Goal: Task Accomplishment & Management: Use online tool/utility

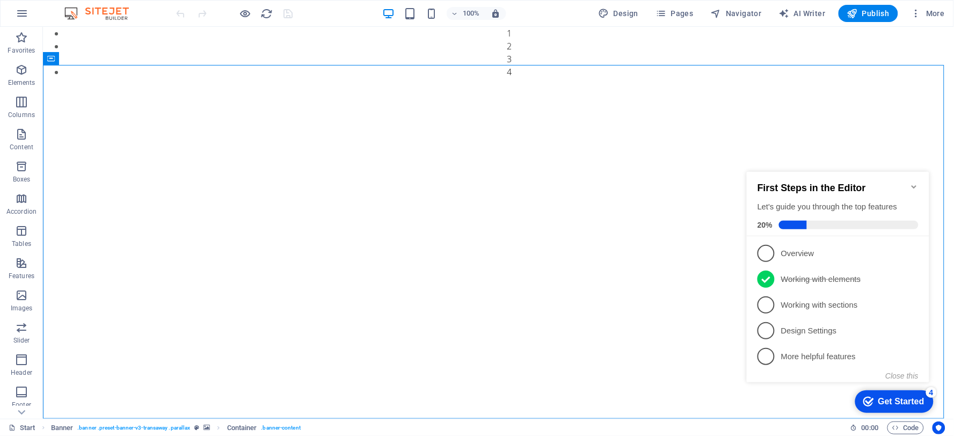
click at [906, 182] on h2 "First Steps in the Editor" at bounding box center [837, 187] width 161 height 11
click at [912, 185] on icon "Minimize checklist" at bounding box center [913, 186] width 5 height 3
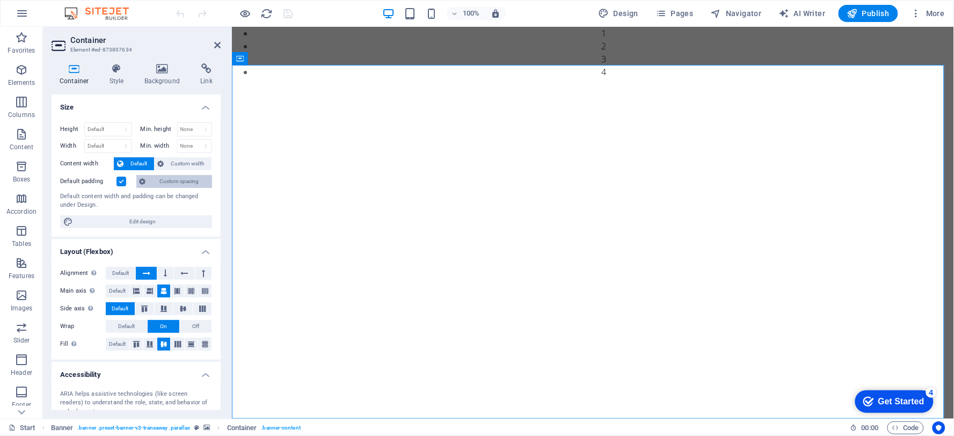
click at [169, 185] on span "Custom spacing" at bounding box center [179, 181] width 60 height 13
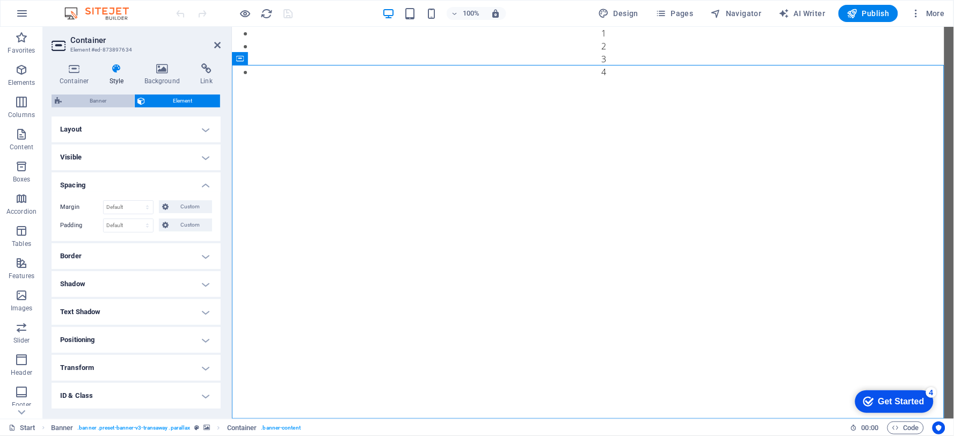
click at [105, 98] on span "Banner" at bounding box center [98, 100] width 66 height 13
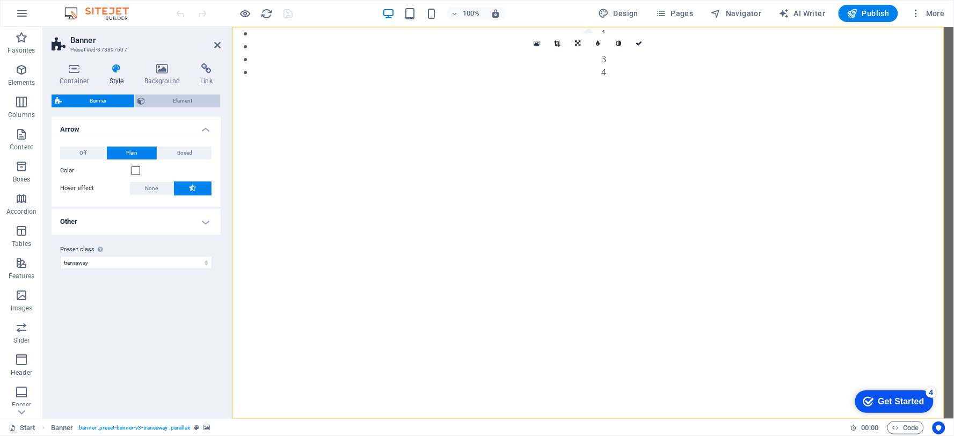
click at [154, 94] on span "Element" at bounding box center [183, 100] width 69 height 13
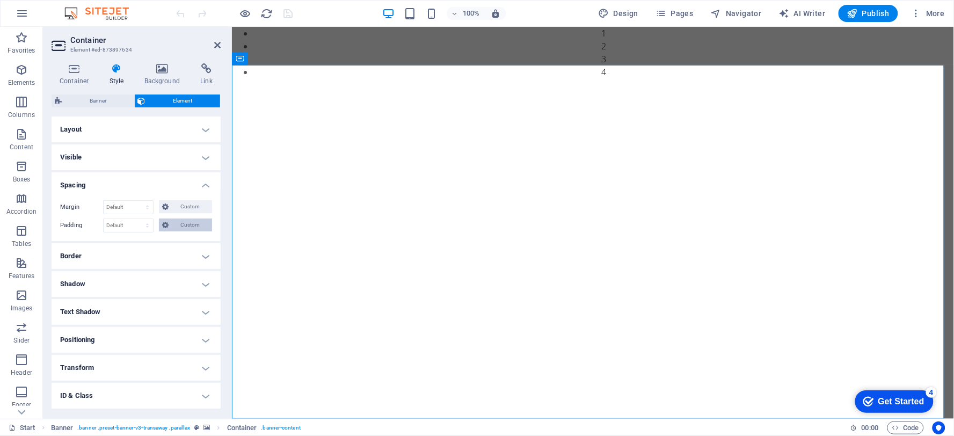
click at [180, 219] on span "Custom" at bounding box center [190, 224] width 37 height 13
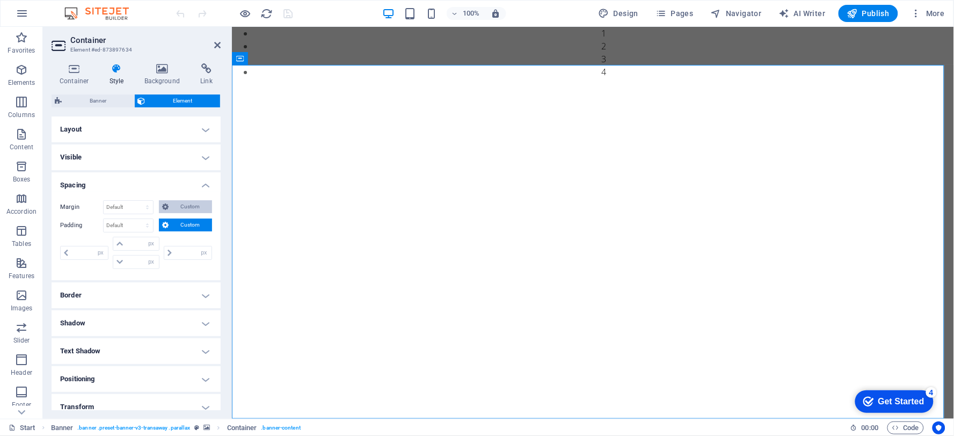
click at [187, 203] on span "Custom" at bounding box center [190, 206] width 37 height 13
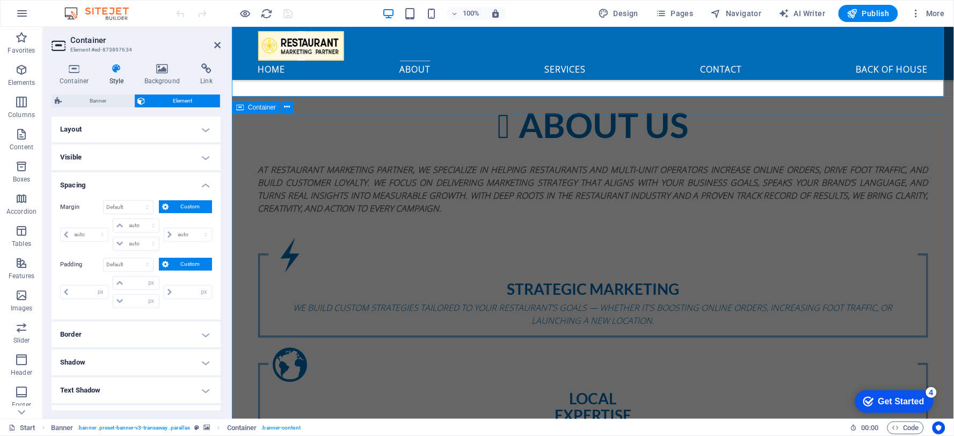
scroll to position [298, 0]
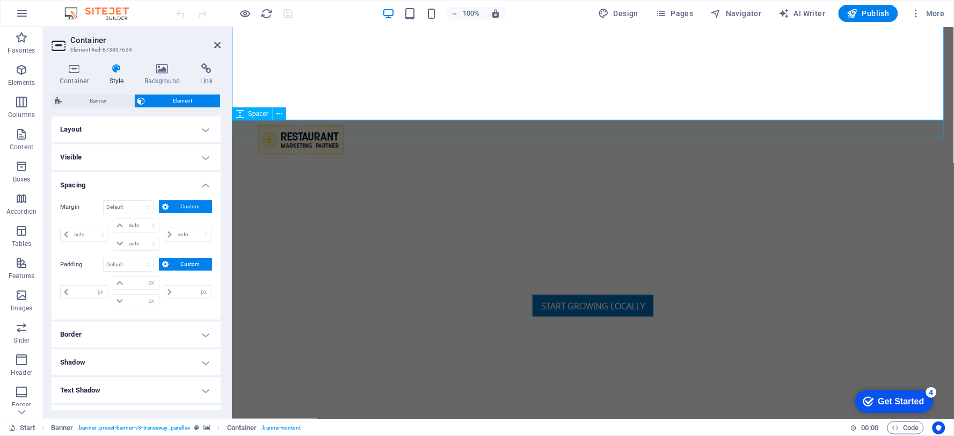
click at [320, 360] on div at bounding box center [592, 368] width 722 height 17
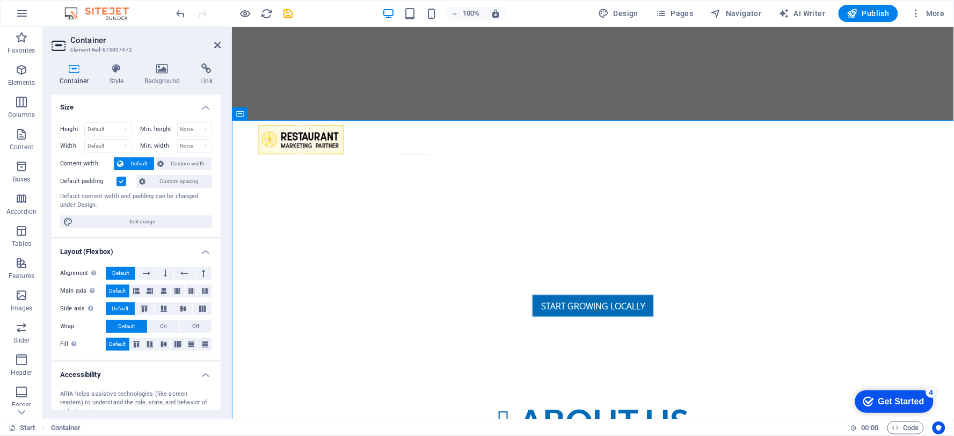
select select "px"
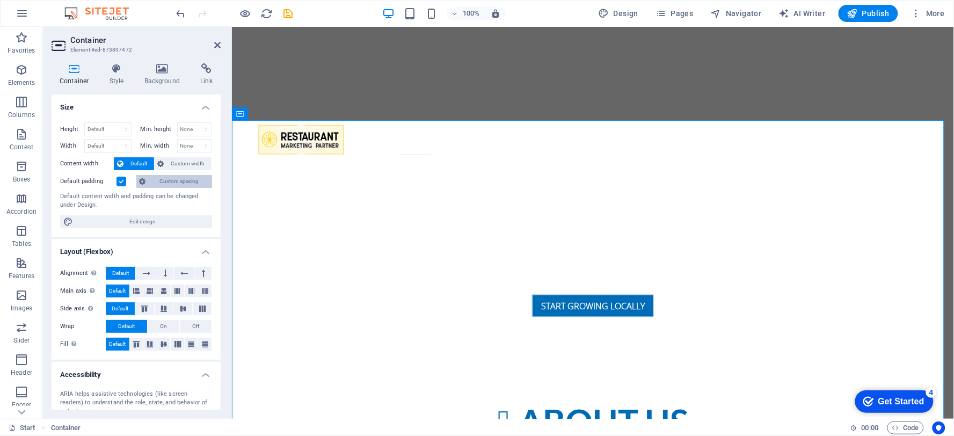
click at [176, 178] on span "Custom spacing" at bounding box center [179, 181] width 60 height 13
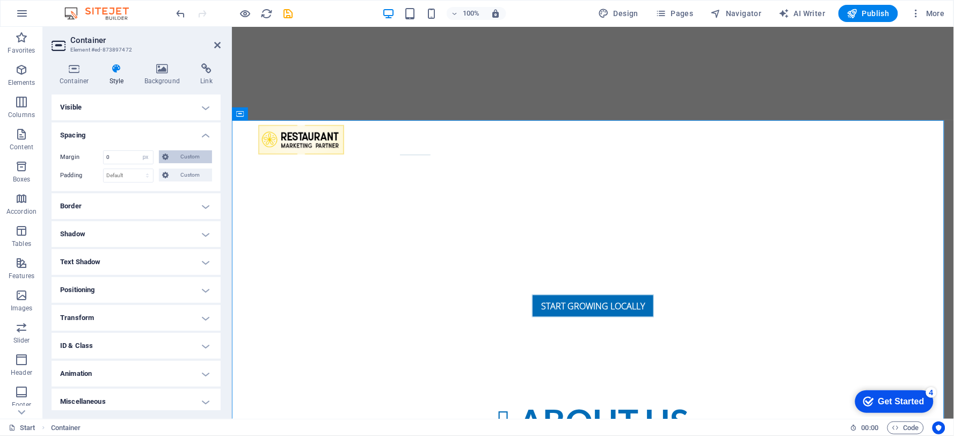
click at [176, 154] on span "Custom" at bounding box center [190, 156] width 37 height 13
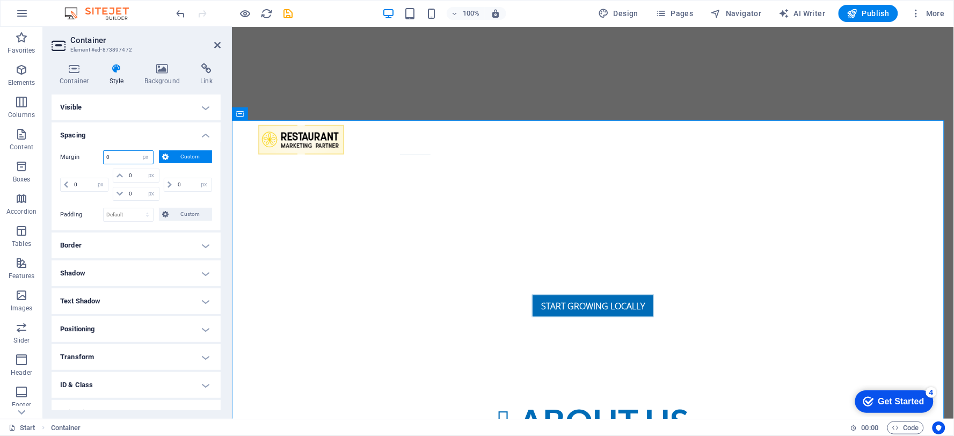
click at [126, 154] on input "0" at bounding box center [128, 157] width 49 height 13
drag, startPoint x: 126, startPoint y: 154, endPoint x: 0, endPoint y: 155, distance: 125.6
click at [0, 155] on section "Favorites Elements Columns Content Boxes Accordion Tables Features Images Slide…" at bounding box center [477, 223] width 954 height 392
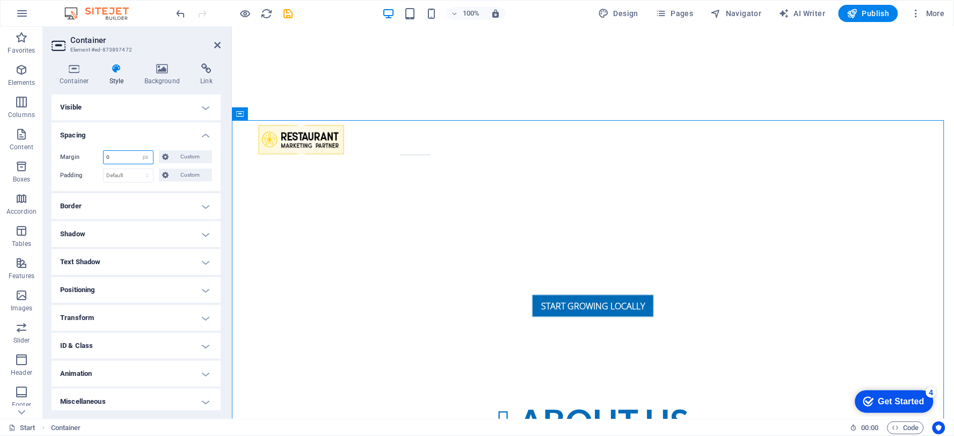
click at [127, 163] on input "0" at bounding box center [128, 157] width 49 height 13
click at [176, 152] on span "Custom" at bounding box center [190, 156] width 37 height 13
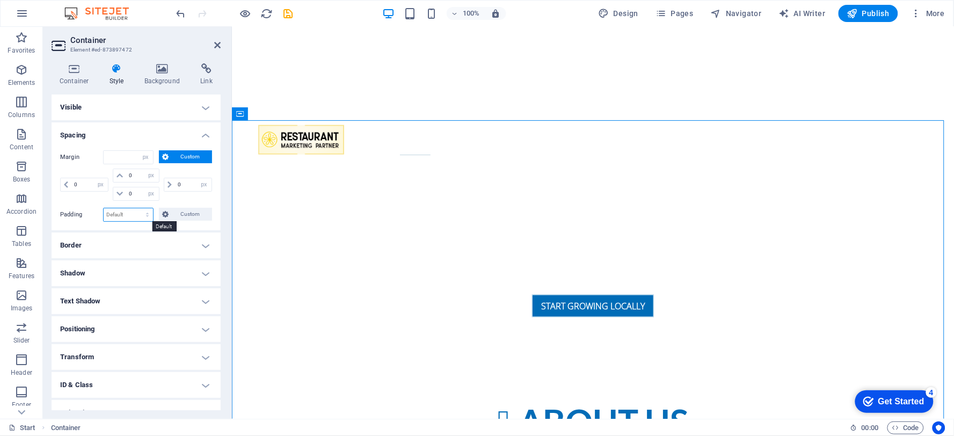
click at [129, 211] on select "Default px rem % vh vw Custom" at bounding box center [128, 214] width 49 height 13
click at [104, 208] on select "Default px rem % vh vw Custom" at bounding box center [128, 214] width 49 height 13
select select "DISABLED_OPTION_VALUE"
click at [142, 157] on select "Default auto px % rem vw vh Custom" at bounding box center [145, 157] width 15 height 13
click at [138, 151] on select "Default auto px % rem vw vh Custom" at bounding box center [145, 157] width 15 height 13
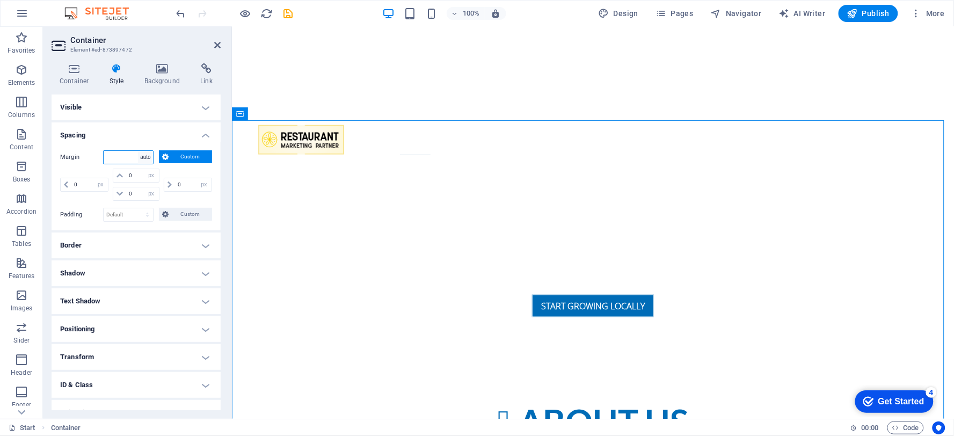
select select "DISABLED_OPTION_VALUE"
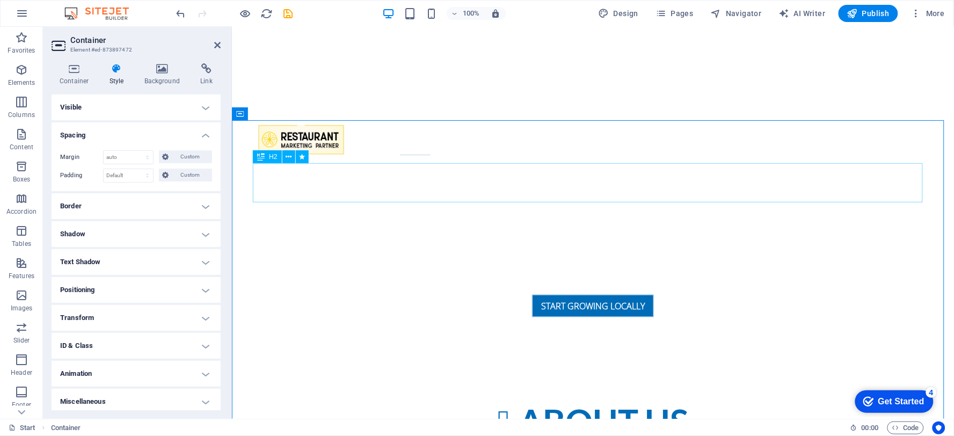
click at [440, 402] on div "About us" at bounding box center [593, 421] width 670 height 39
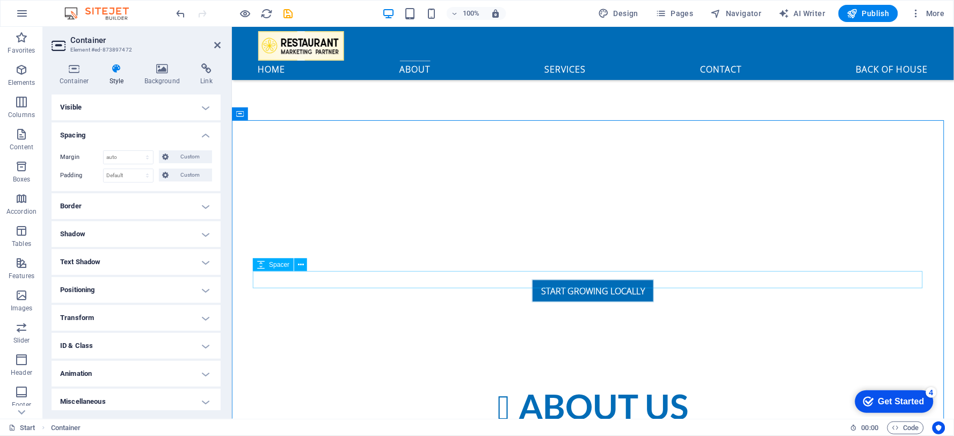
scroll to position [438, 0]
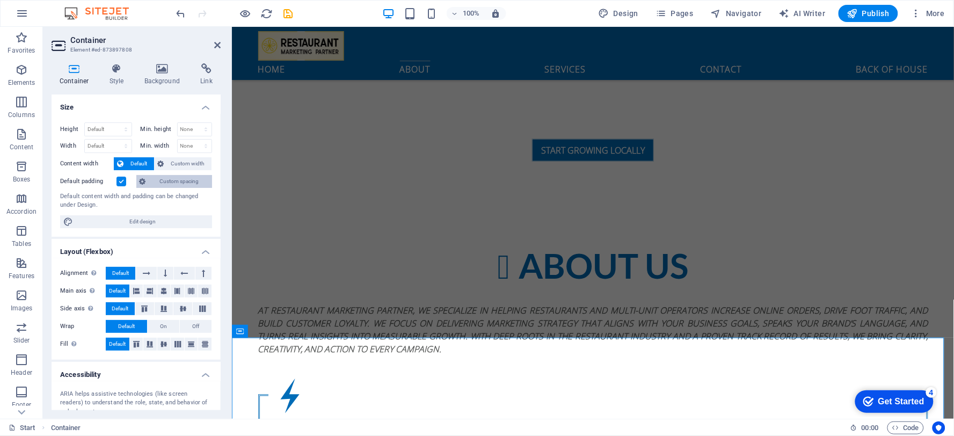
click at [173, 181] on span "Custom spacing" at bounding box center [179, 181] width 60 height 13
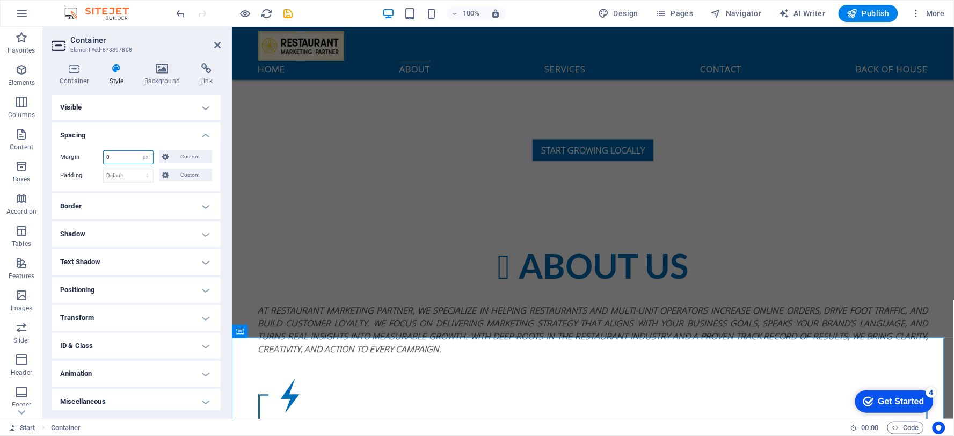
click at [131, 159] on input "0" at bounding box center [128, 157] width 49 height 13
click at [143, 157] on select "Default auto px % rem vw vh Custom" at bounding box center [145, 157] width 15 height 13
select select "auto"
click at [138, 151] on select "Default auto px % rem vw vh Custom" at bounding box center [145, 157] width 15 height 13
select select "DISABLED_OPTION_VALUE"
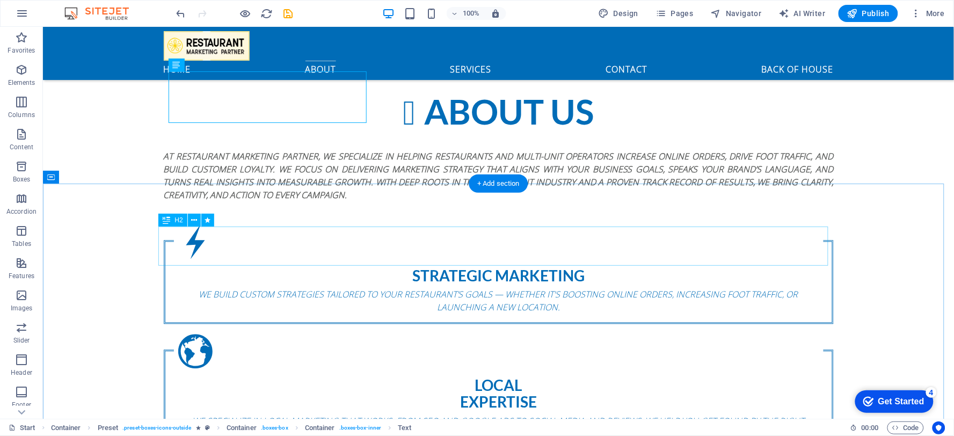
scroll to position [593, 0]
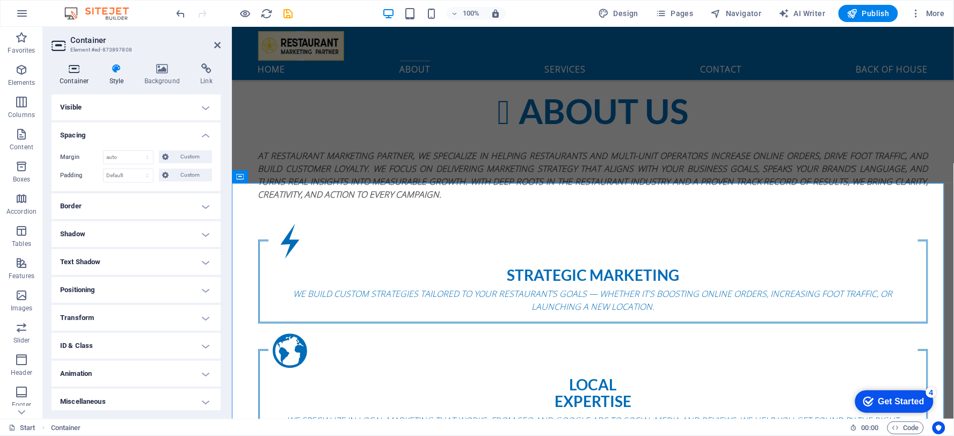
click at [71, 74] on icon at bounding box center [75, 68] width 46 height 11
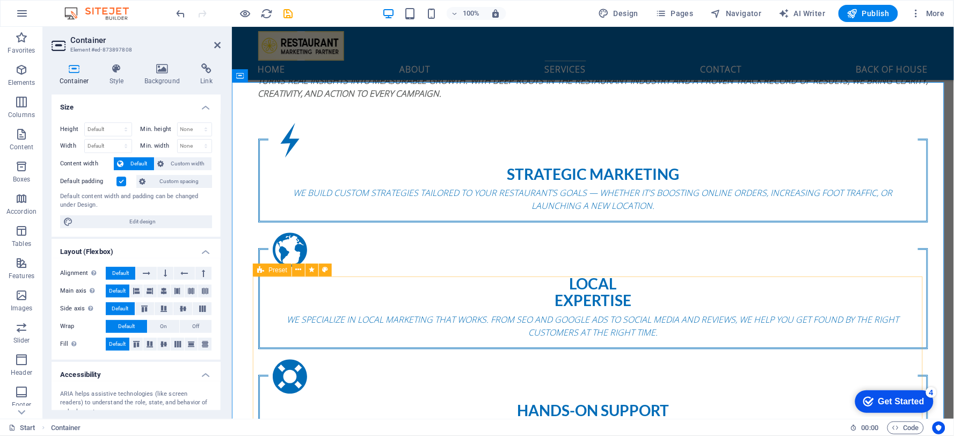
scroll to position [694, 0]
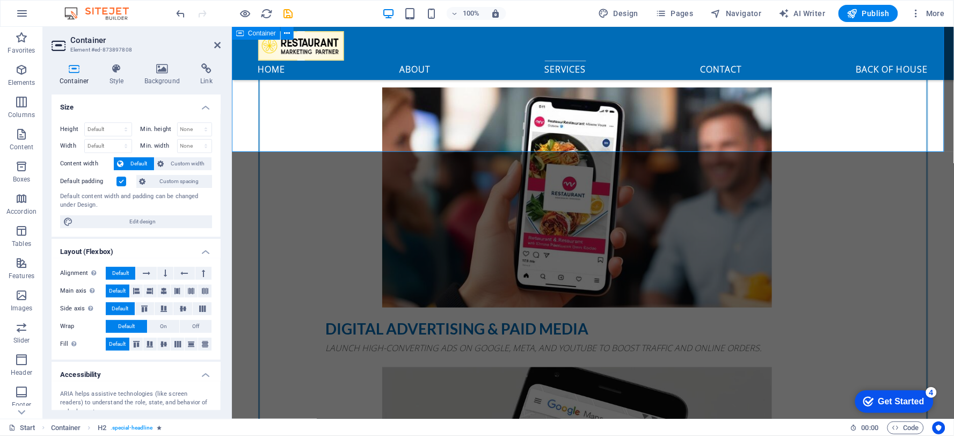
scroll to position [1376, 0]
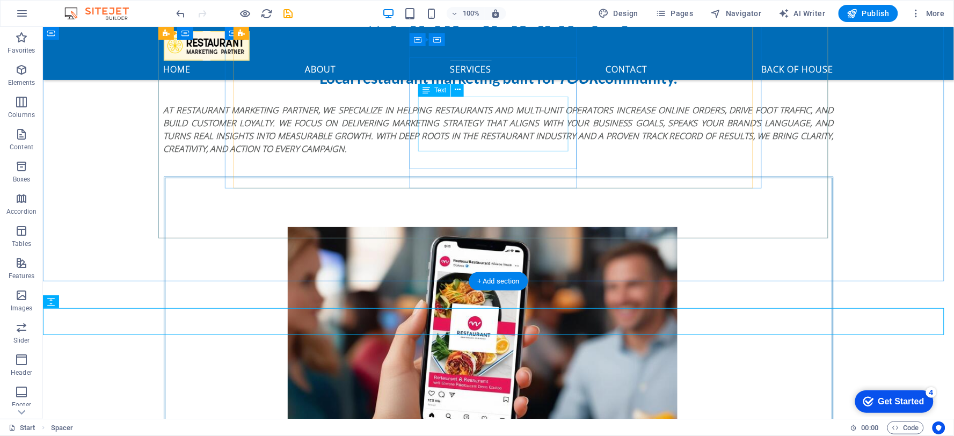
scroll to position [1237, 0]
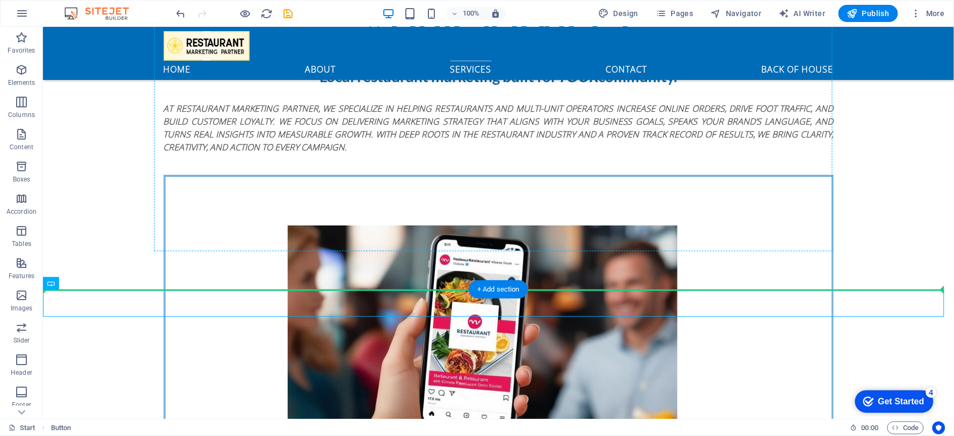
drag, startPoint x: 100, startPoint y: 309, endPoint x: 482, endPoint y: 245, distance: 387.8
drag, startPoint x: 98, startPoint y: 309, endPoint x: 423, endPoint y: 266, distance: 328.0
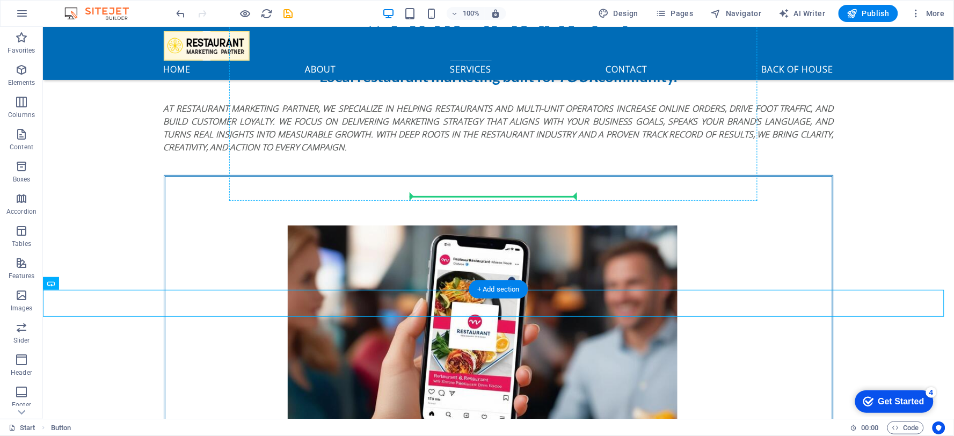
drag, startPoint x: 102, startPoint y: 309, endPoint x: 438, endPoint y: 191, distance: 356.6
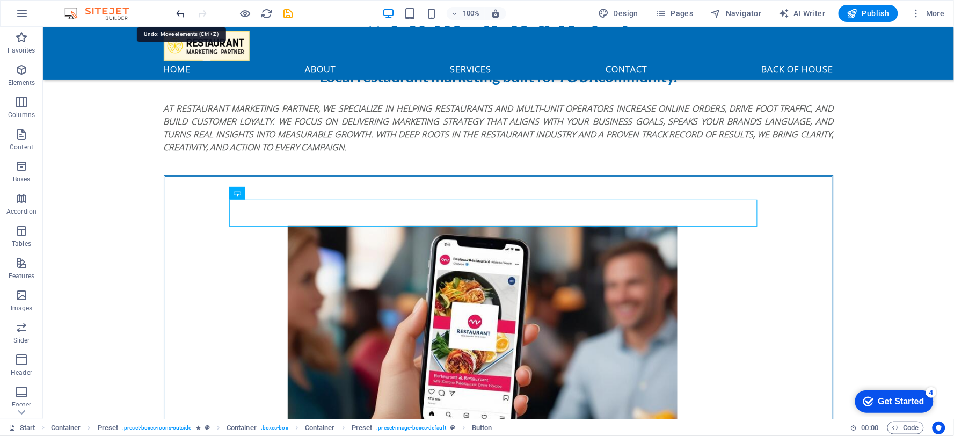
click at [182, 9] on icon "undo" at bounding box center [181, 14] width 12 height 12
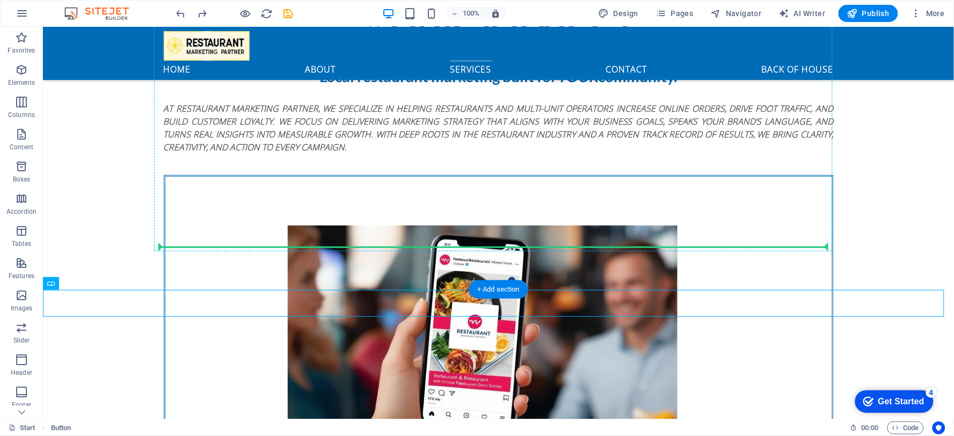
drag, startPoint x: 109, startPoint y: 309, endPoint x: 320, endPoint y: 236, distance: 223.0
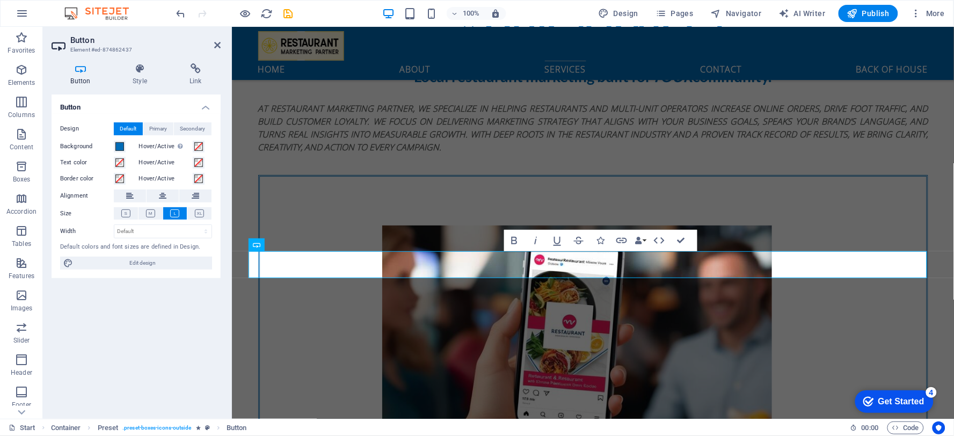
click at [174, 219] on div "Size" at bounding box center [136, 213] width 152 height 13
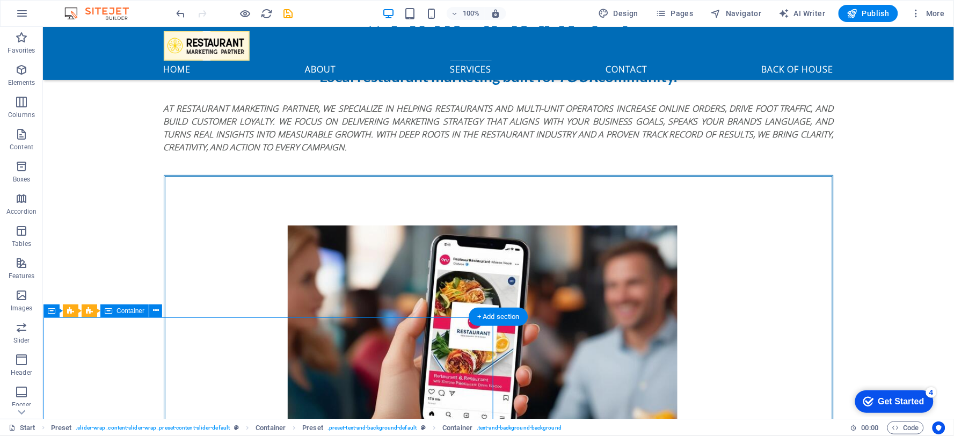
select select "px"
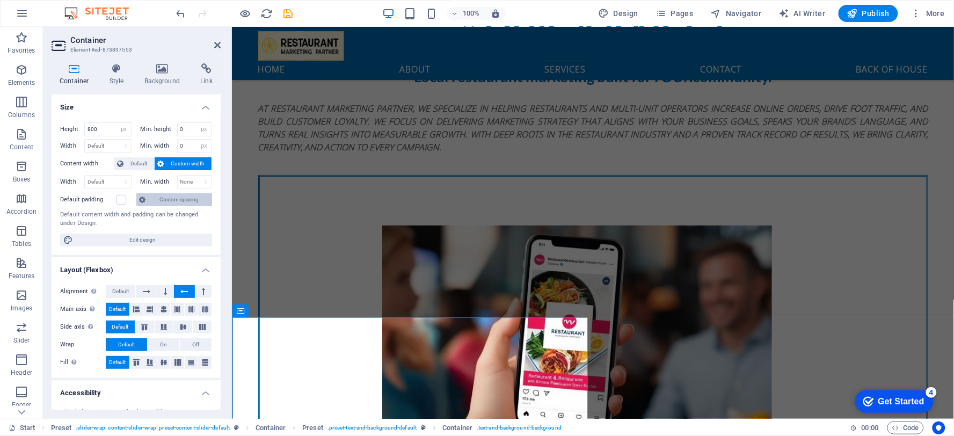
click at [174, 199] on span "Custom spacing" at bounding box center [179, 199] width 60 height 13
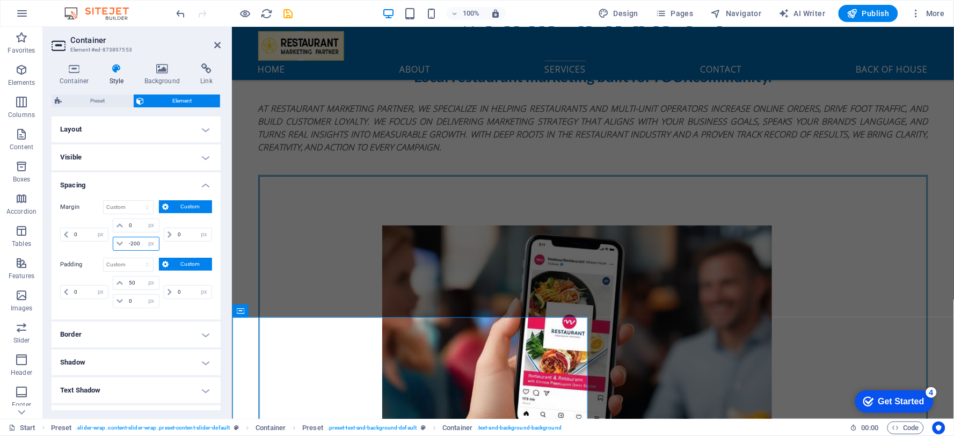
click at [133, 243] on input "-200" at bounding box center [142, 243] width 32 height 13
drag, startPoint x: 141, startPoint y: 246, endPoint x: 9, endPoint y: 235, distance: 132.0
click at [9, 235] on section "Favorites Elements Columns Content Boxes Accordion Tables Features Images Slide…" at bounding box center [477, 223] width 954 height 392
type input "0"
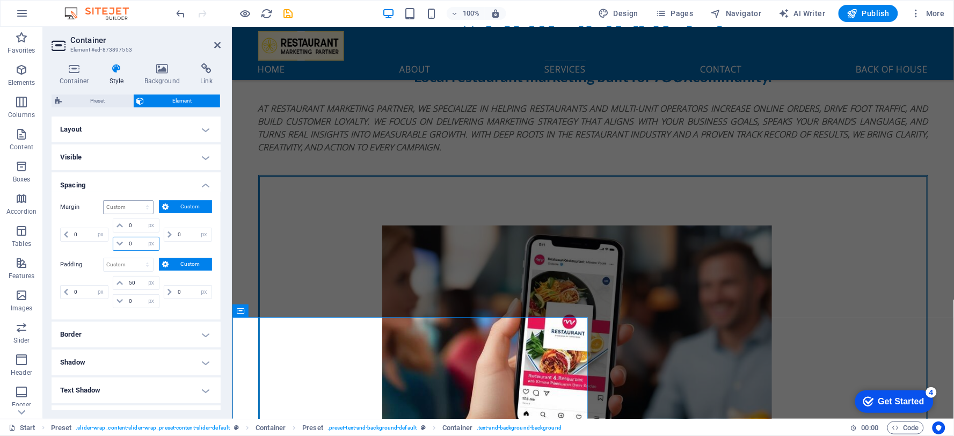
select select "px"
type input "0"
click at [116, 208] on input "0" at bounding box center [128, 207] width 49 height 13
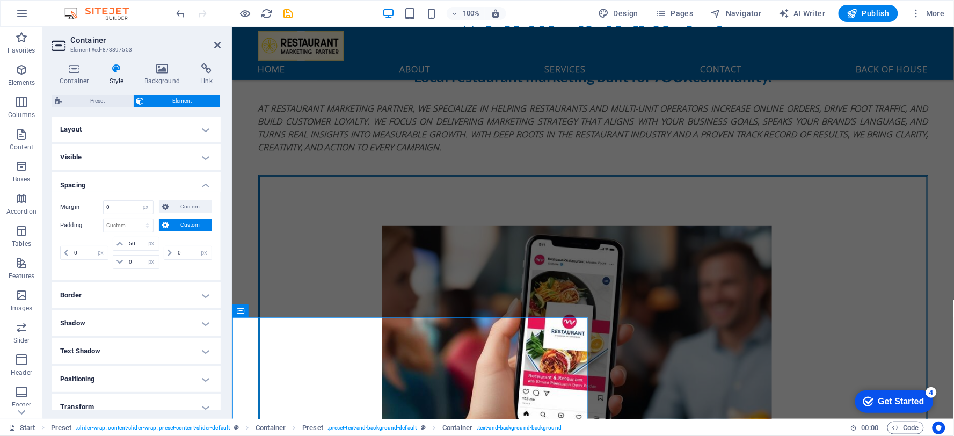
click at [124, 178] on h4 "Spacing" at bounding box center [136, 181] width 169 height 19
click at [124, 177] on h4 "Spacing" at bounding box center [136, 185] width 169 height 26
click at [143, 202] on select "Default auto px % rem vw vh Custom" at bounding box center [145, 207] width 15 height 13
select select "auto"
click at [138, 201] on select "Default auto px % rem vw vh Custom" at bounding box center [145, 207] width 15 height 13
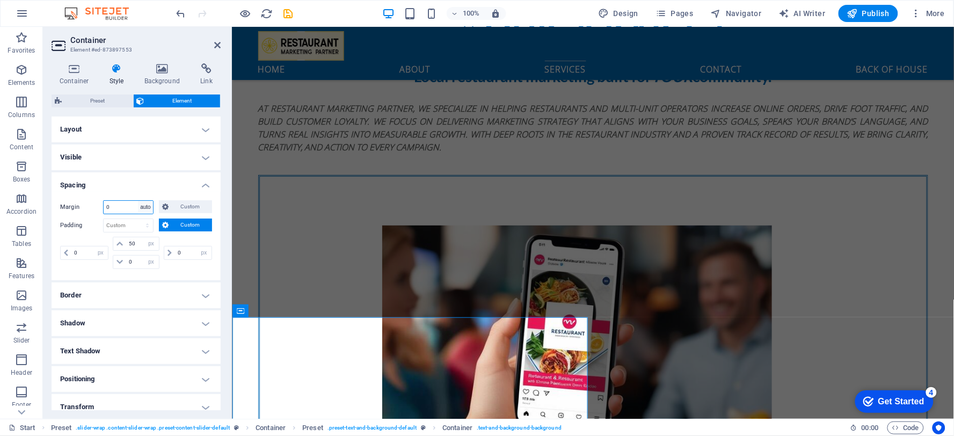
select select "DISABLED_OPTION_VALUE"
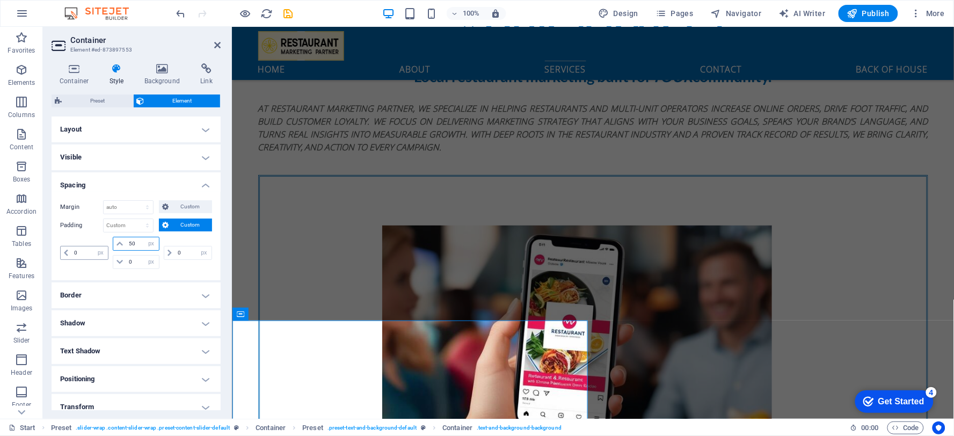
drag, startPoint x: 137, startPoint y: 242, endPoint x: 74, endPoint y: 247, distance: 63.6
click at [74, 247] on div "0 px rem % vh vw 50 px rem % vh vw 0 px rem % vh vw 0 px rem % vh vw" at bounding box center [136, 253] width 152 height 32
type input "0"
select select "px"
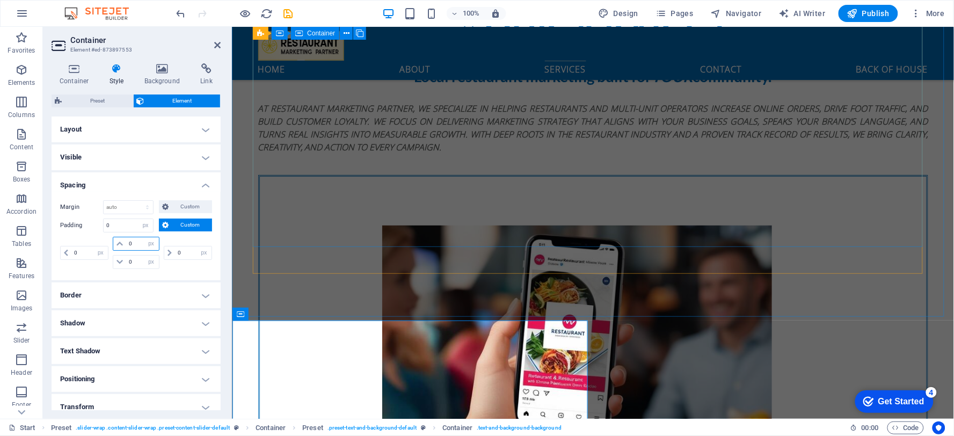
type input "0"
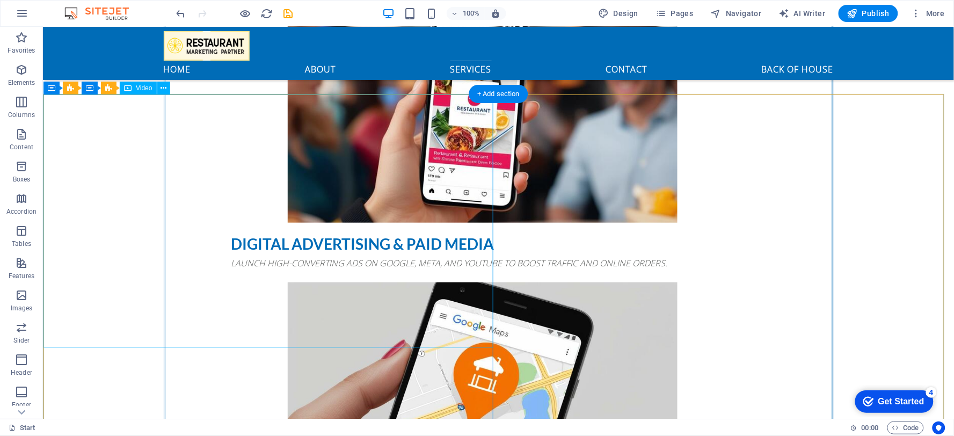
scroll to position [1459, 0]
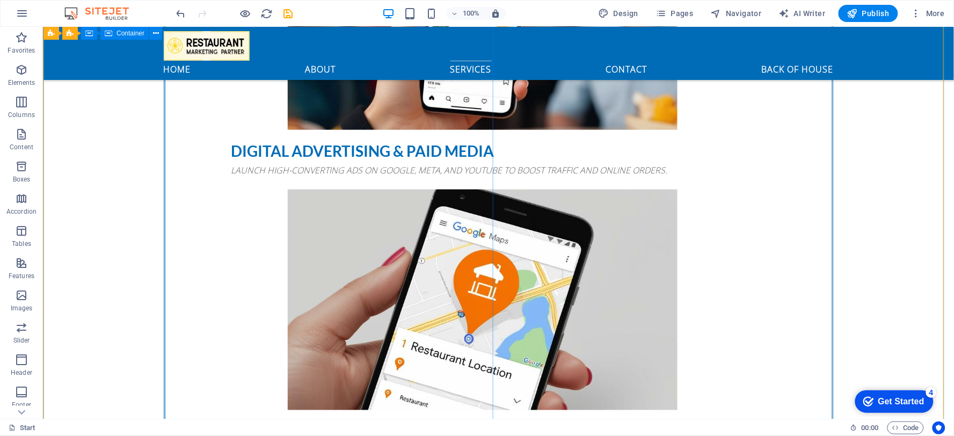
select select "px"
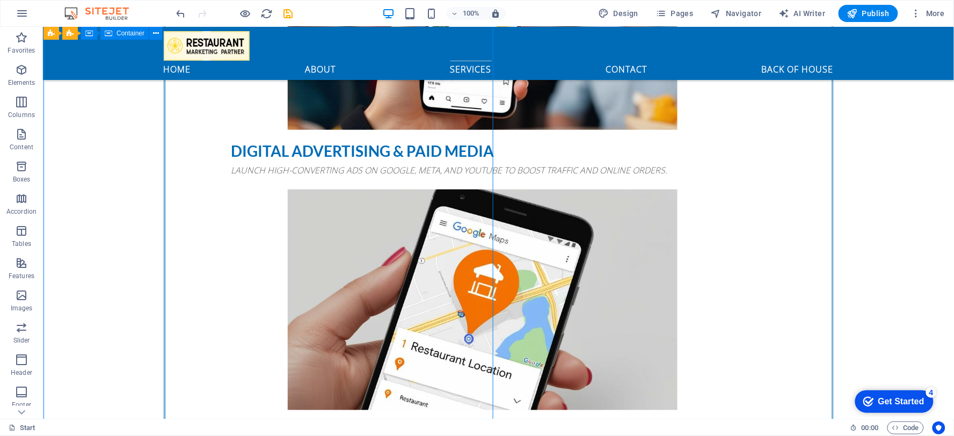
select select "px"
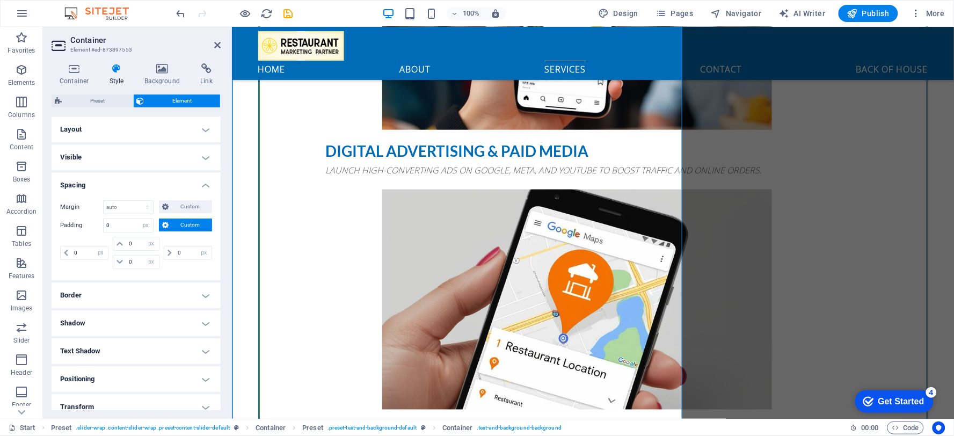
scroll to position [1555, 0]
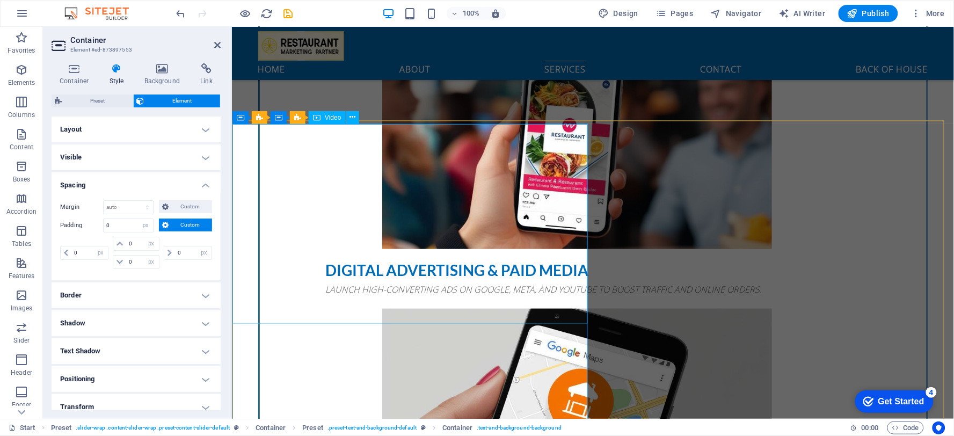
scroll to position [1433, 0]
click at [298, 120] on icon at bounding box center [298, 118] width 8 height 13
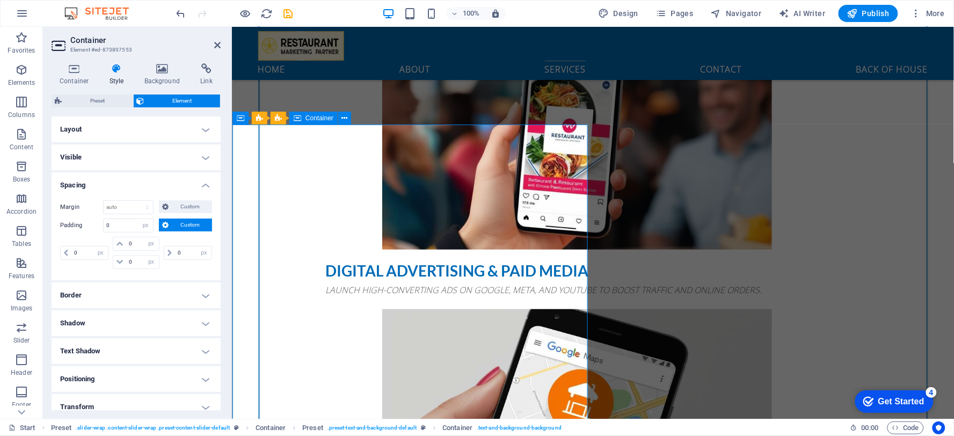
click at [298, 120] on icon at bounding box center [298, 118] width 8 height 13
click at [120, 208] on select "Default auto px % rem vw vh Custom" at bounding box center [128, 207] width 49 height 13
select select "px"
click at [137, 201] on select "Default auto px % rem vw vh Custom" at bounding box center [128, 207] width 49 height 13
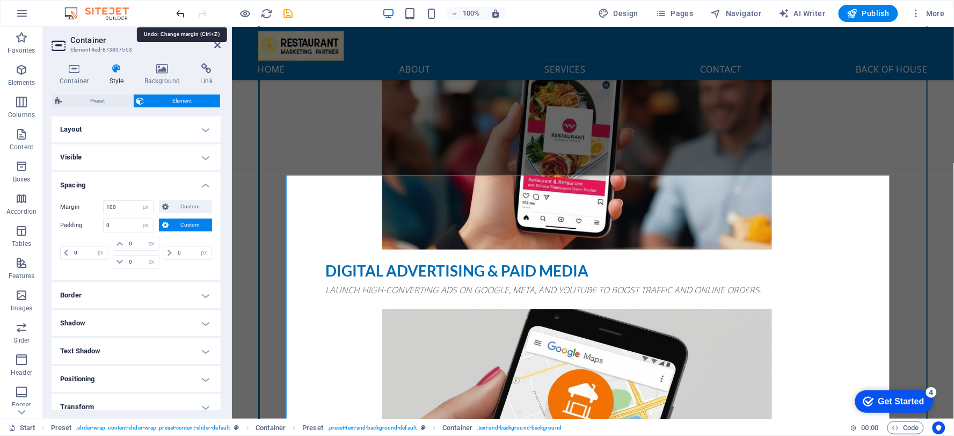
click at [175, 11] on icon "undo" at bounding box center [181, 14] width 12 height 12
type input "0"
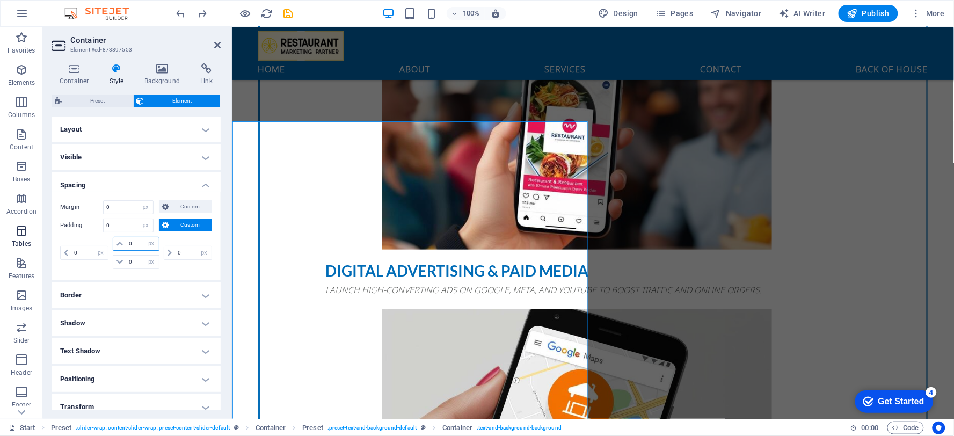
drag, startPoint x: 132, startPoint y: 244, endPoint x: 28, endPoint y: 248, distance: 103.6
click at [28, 248] on section "Favorites Elements Columns Content Boxes Accordion Tables Features Images Slide…" at bounding box center [477, 223] width 954 height 392
type input "100"
select select "DISABLED_OPTION_VALUE"
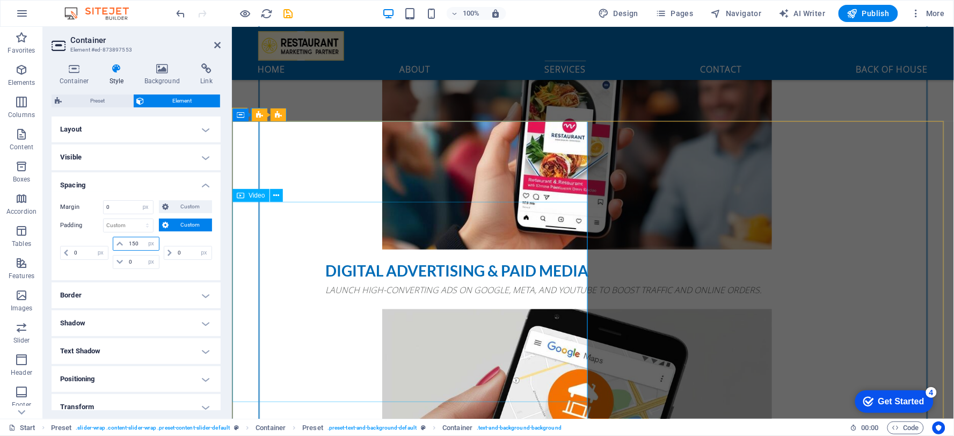
type input "150"
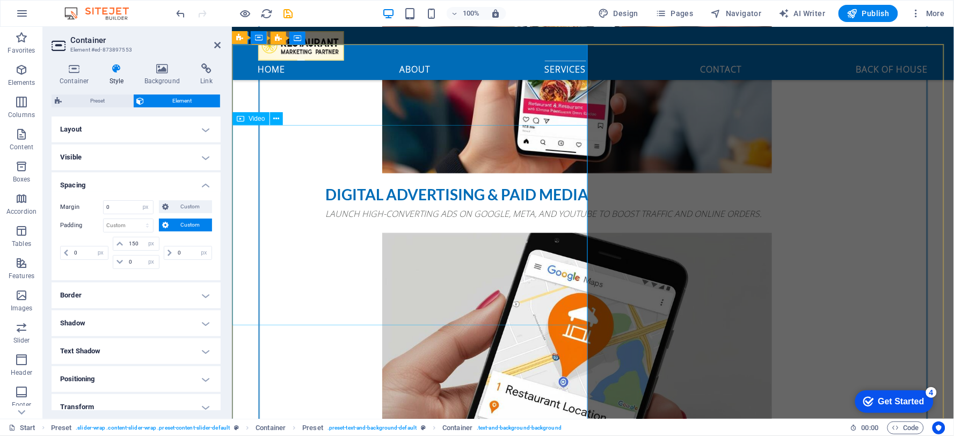
scroll to position [1510, 0]
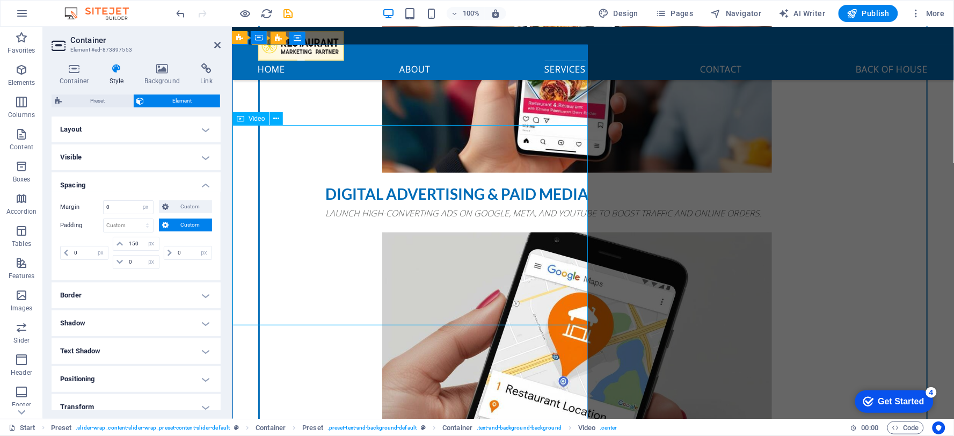
click at [216, 45] on icon at bounding box center [217, 45] width 6 height 9
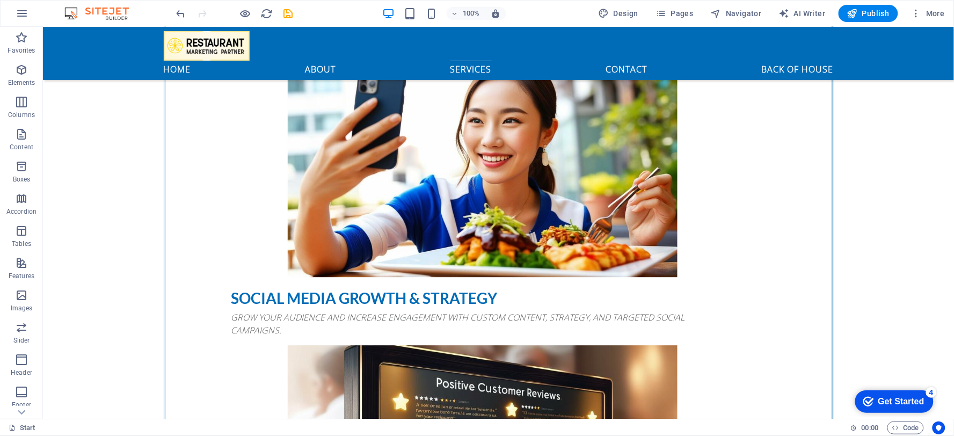
scroll to position [1966, 0]
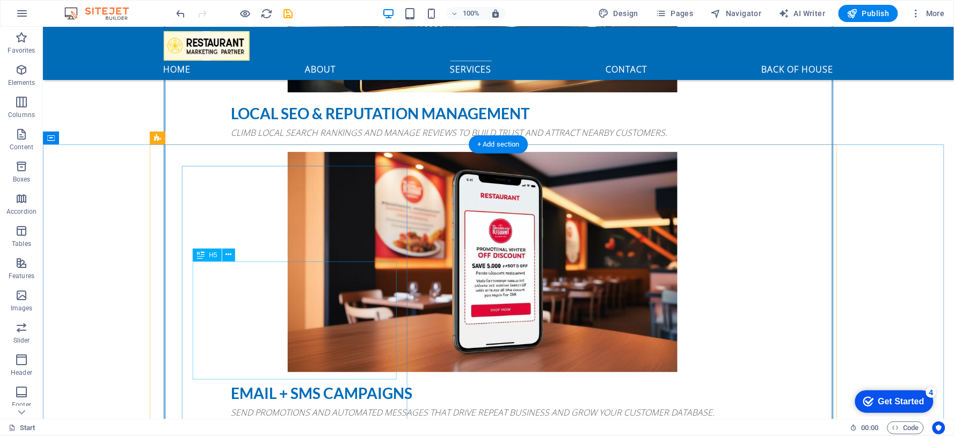
scroll to position [2442, 0]
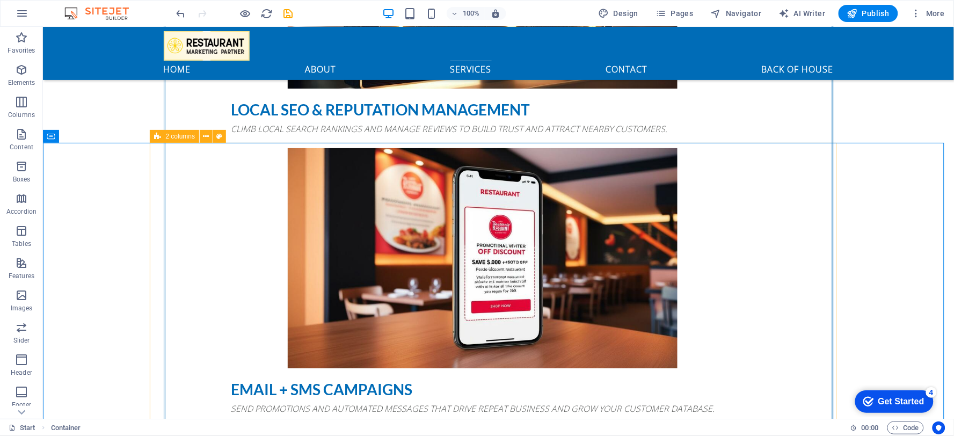
click at [190, 134] on span "2 columns" at bounding box center [180, 136] width 30 height 6
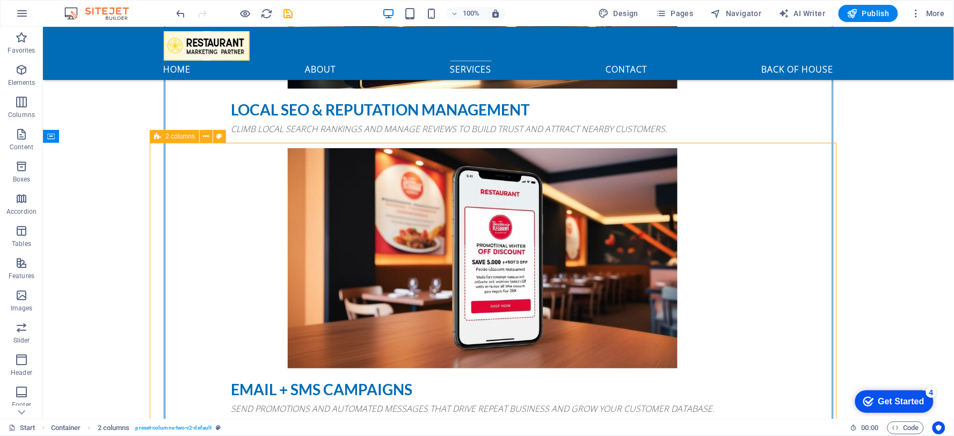
click at [190, 134] on span "2 columns" at bounding box center [180, 136] width 30 height 6
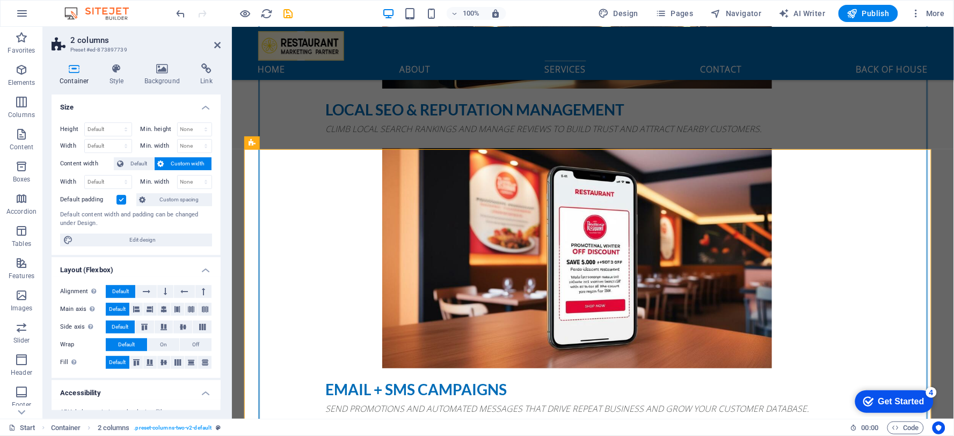
click at [179, 167] on span "Custom width" at bounding box center [187, 163] width 41 height 13
click at [179, 164] on span "Custom width" at bounding box center [187, 163] width 41 height 13
click at [104, 181] on select "Default px rem % em vh vw" at bounding box center [108, 181] width 47 height 13
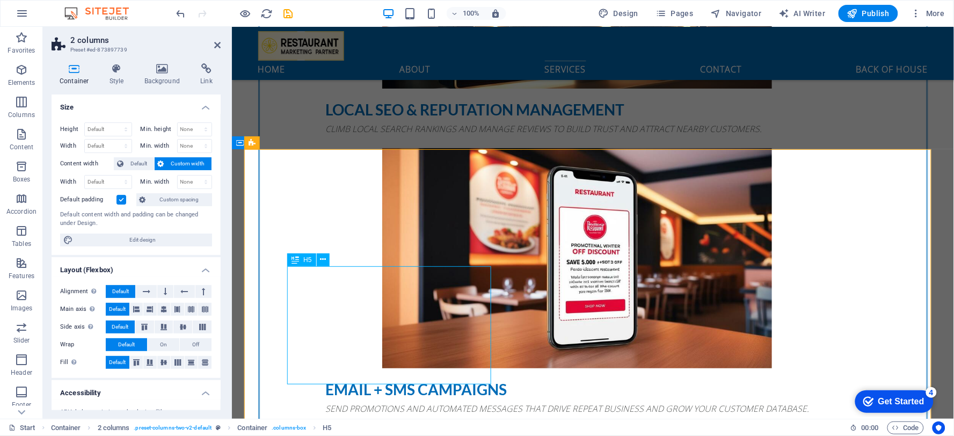
scroll to position [2333, 0]
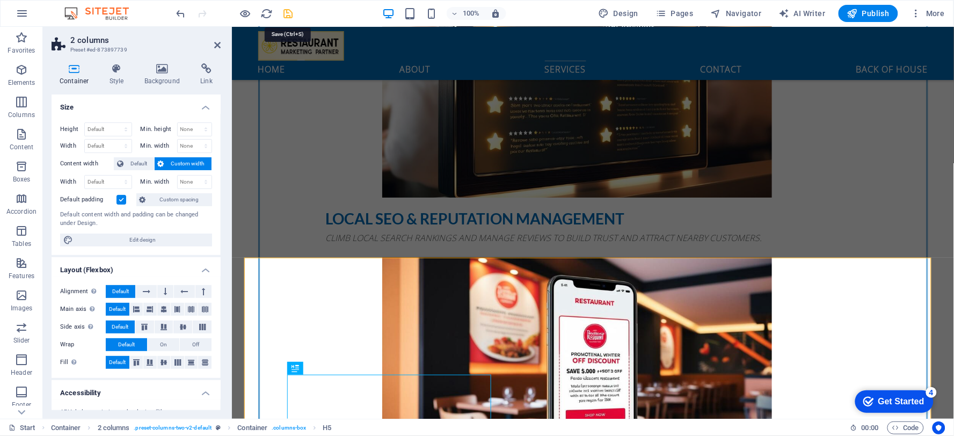
click at [289, 10] on icon "save" at bounding box center [288, 14] width 12 height 12
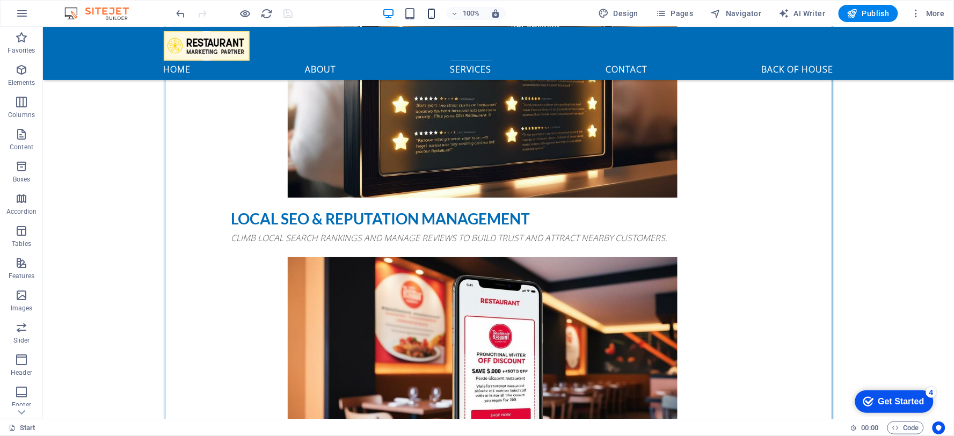
click at [436, 14] on icon "button" at bounding box center [432, 14] width 12 height 12
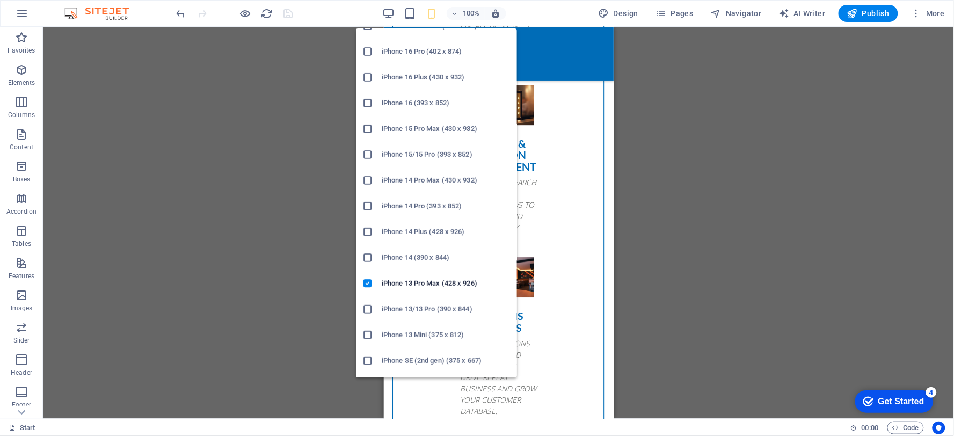
scroll to position [43, 0]
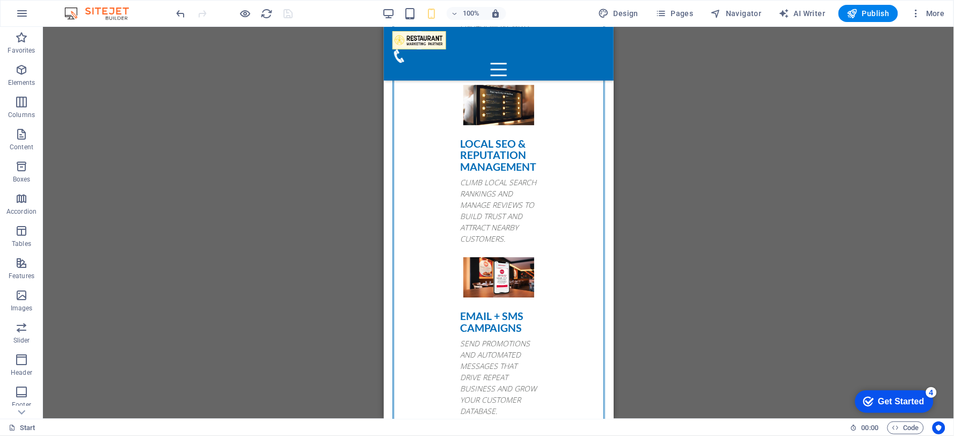
click at [757, 256] on div "Drag here to replace the existing content. Press “Ctrl” if you want to create a…" at bounding box center [498, 223] width 911 height 392
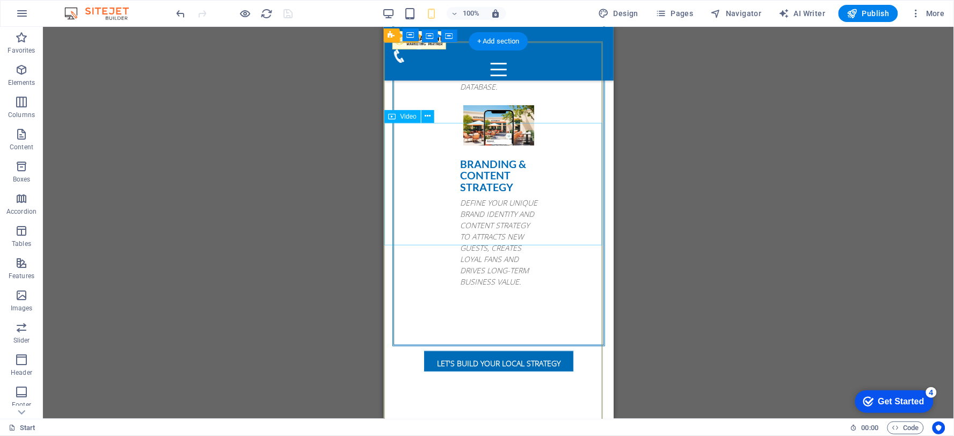
scroll to position [2469, 0]
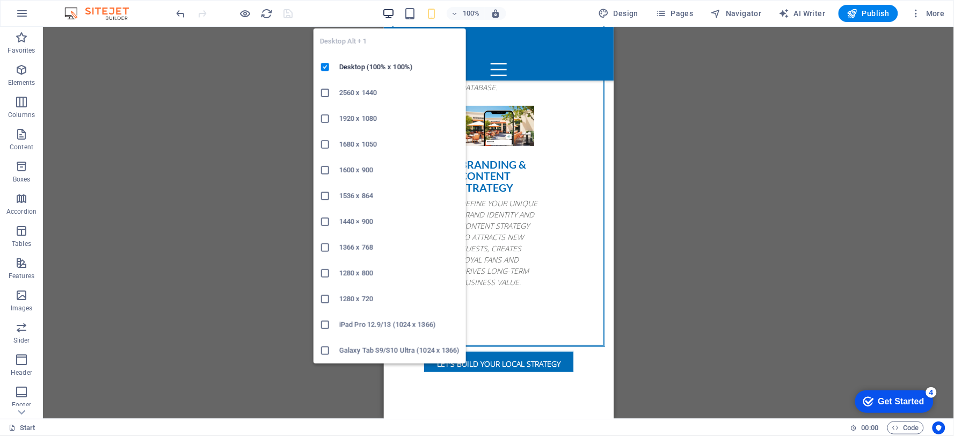
click at [390, 12] on icon "button" at bounding box center [389, 14] width 12 height 12
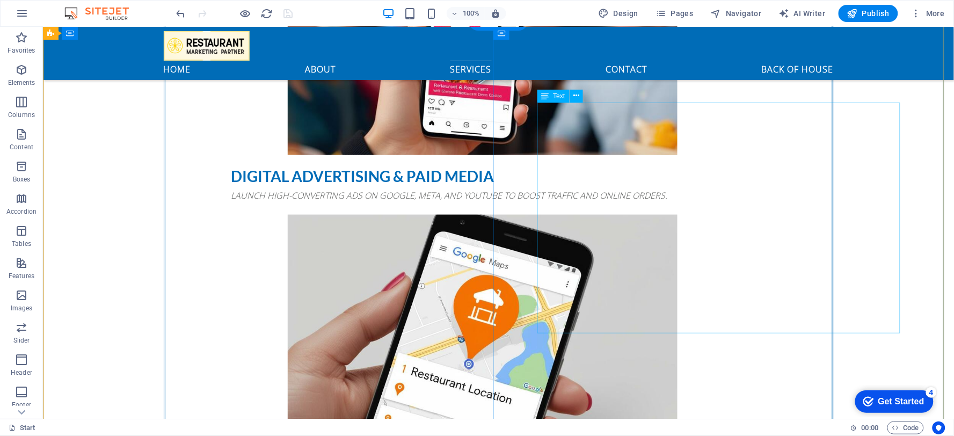
scroll to position [1541, 0]
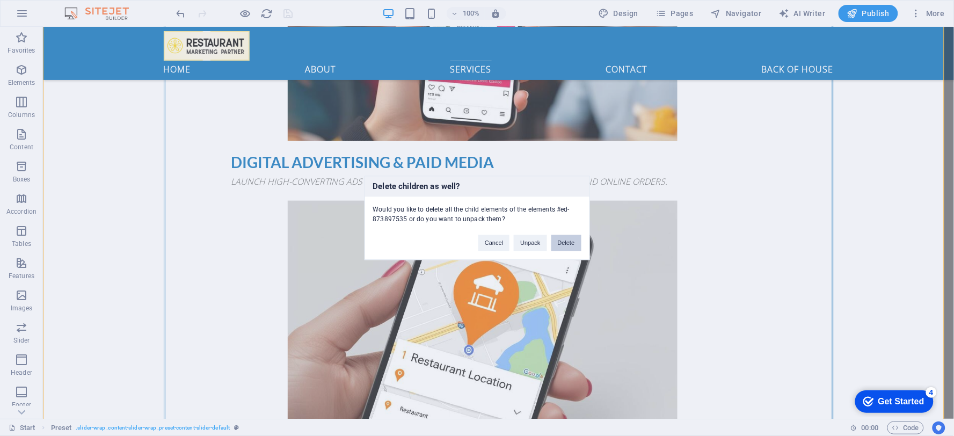
click at [556, 243] on button "Delete" at bounding box center [566, 243] width 30 height 16
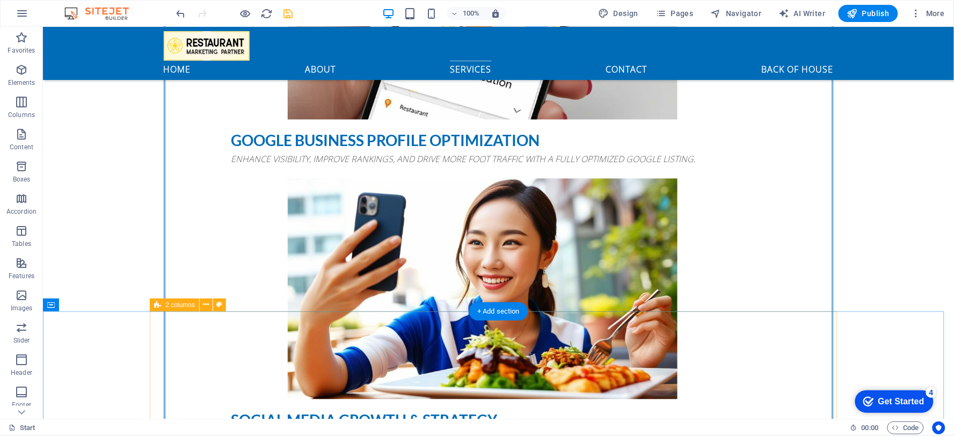
scroll to position [1842, 0]
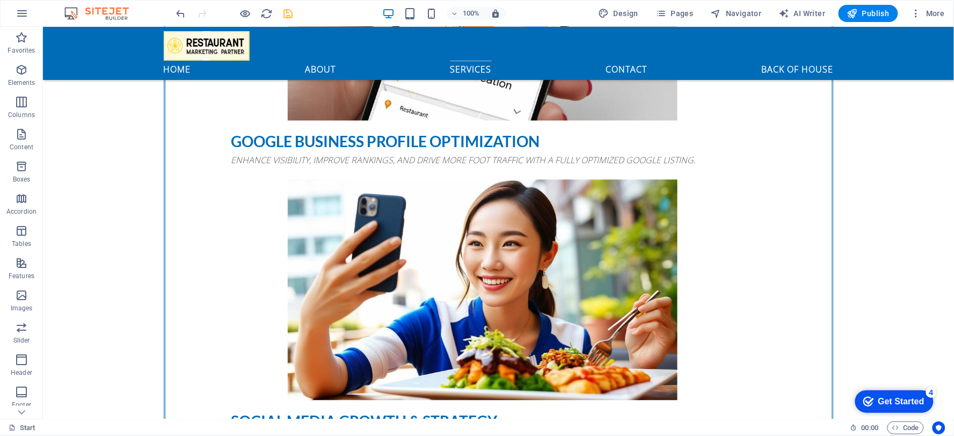
click at [178, 21] on div at bounding box center [234, 13] width 120 height 17
click at [178, 18] on icon "undo" at bounding box center [181, 14] width 12 height 12
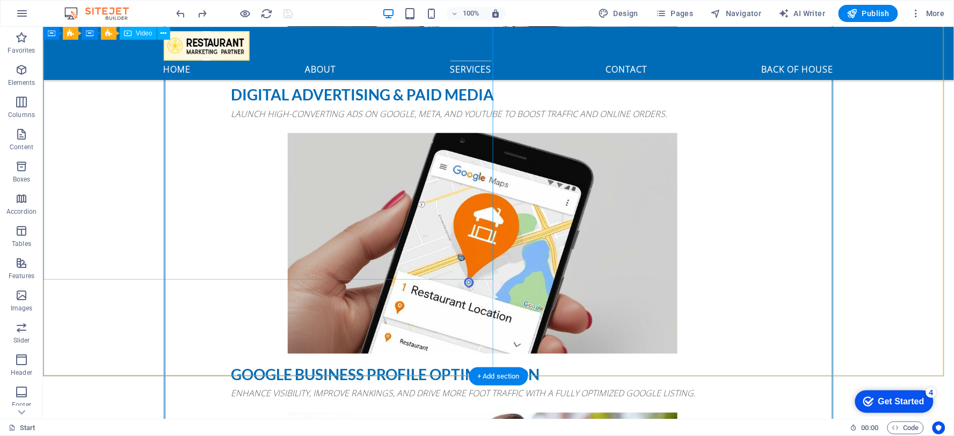
scroll to position [1608, 0]
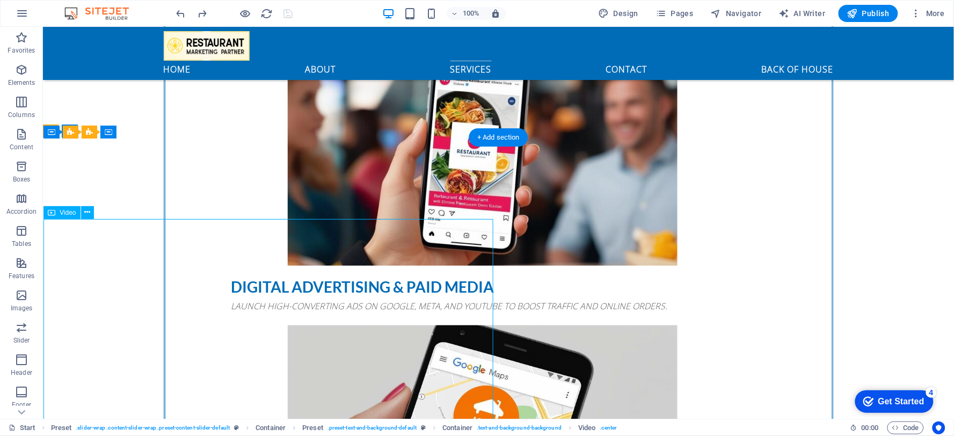
scroll to position [1416, 0]
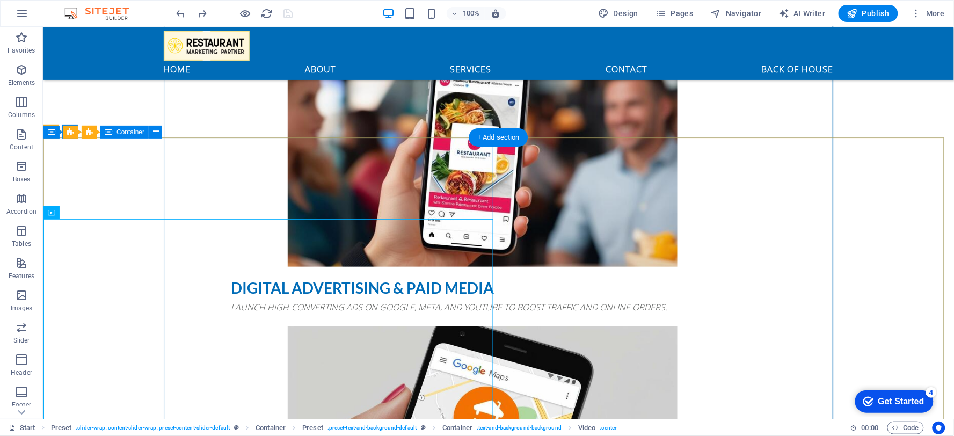
select select "px"
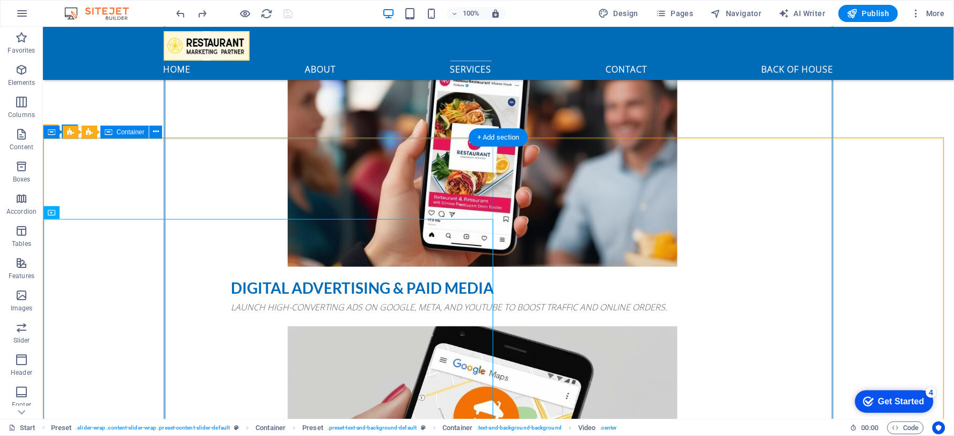
select select "px"
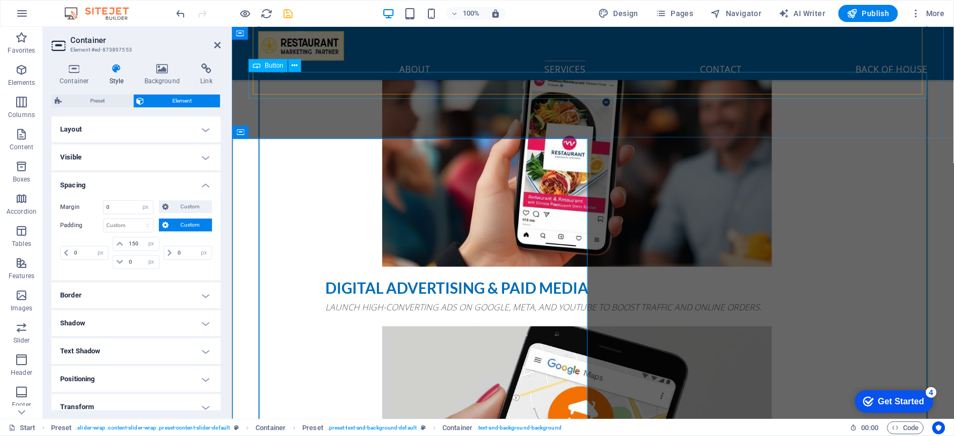
drag, startPoint x: 459, startPoint y: 64, endPoint x: 648, endPoint y: 64, distance: 188.4
click at [648, 64] on div "home about services contact Back of House" at bounding box center [592, 52] width 722 height 53
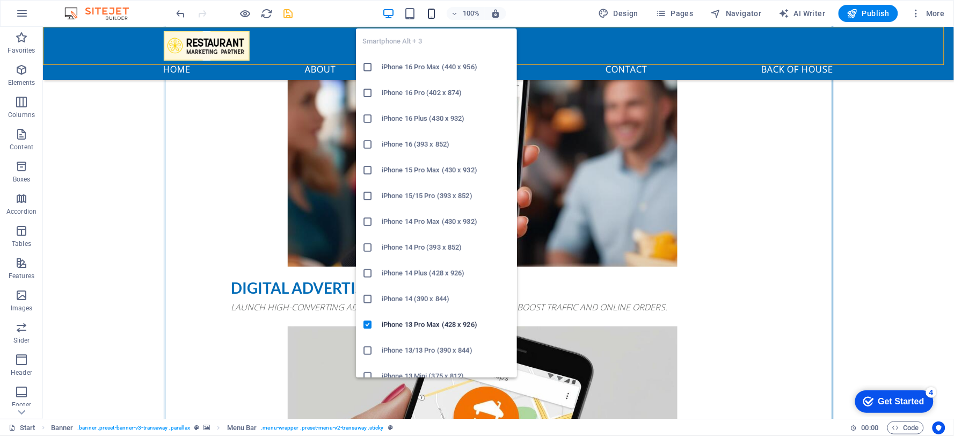
click at [430, 15] on icon "button" at bounding box center [432, 14] width 12 height 12
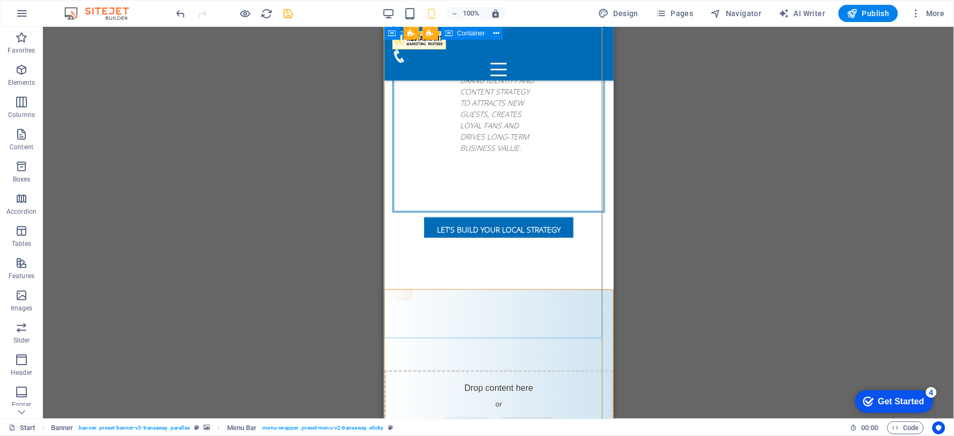
scroll to position [2294, 0]
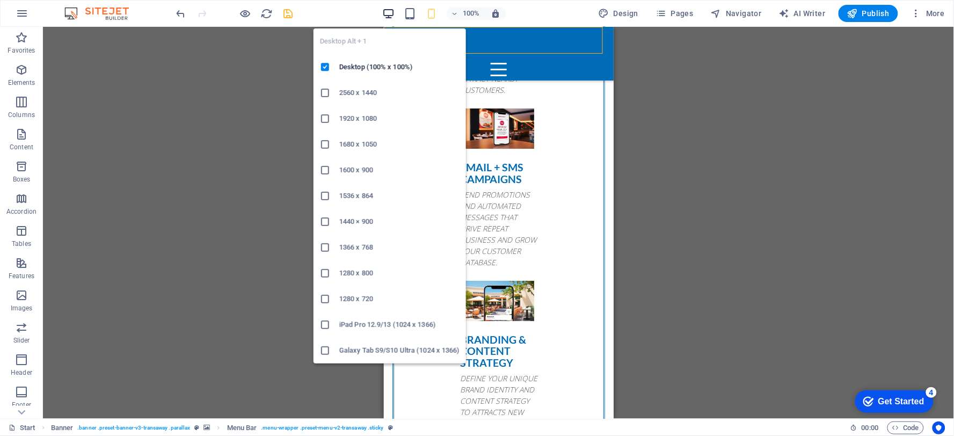
click at [387, 17] on icon "button" at bounding box center [389, 14] width 12 height 12
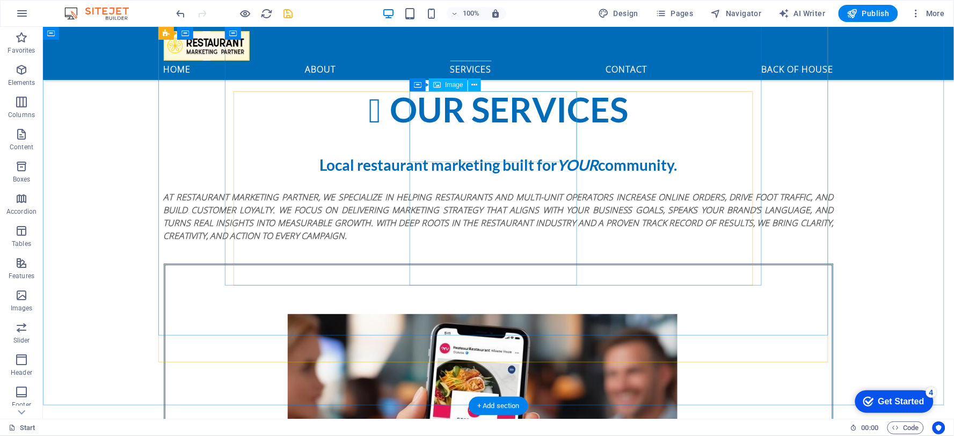
scroll to position [1430, 0]
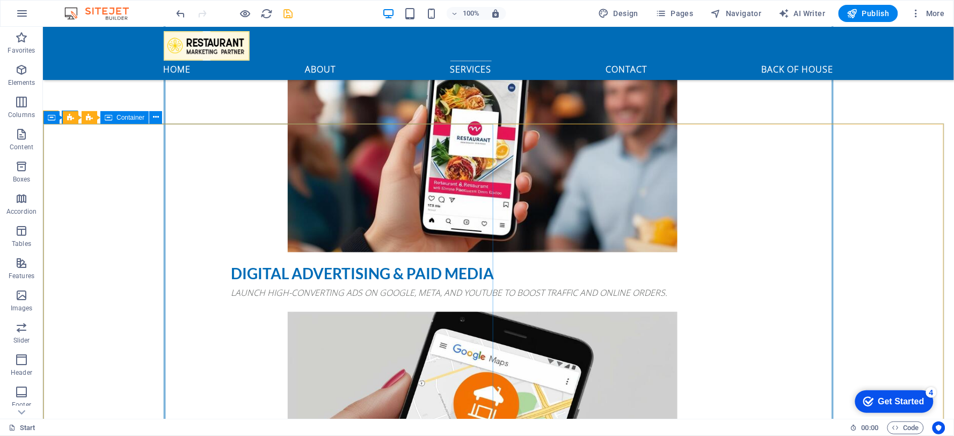
click at [130, 120] on span "Container" at bounding box center [130, 117] width 28 height 6
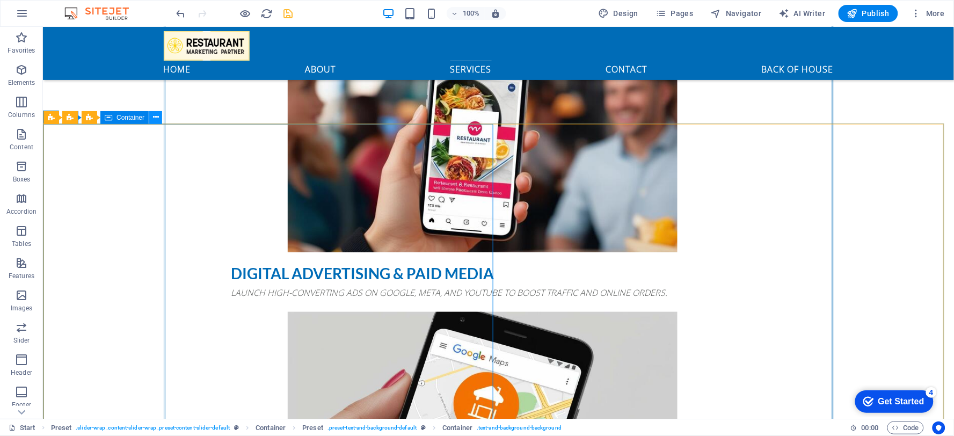
click at [157, 117] on icon at bounding box center [156, 117] width 6 height 11
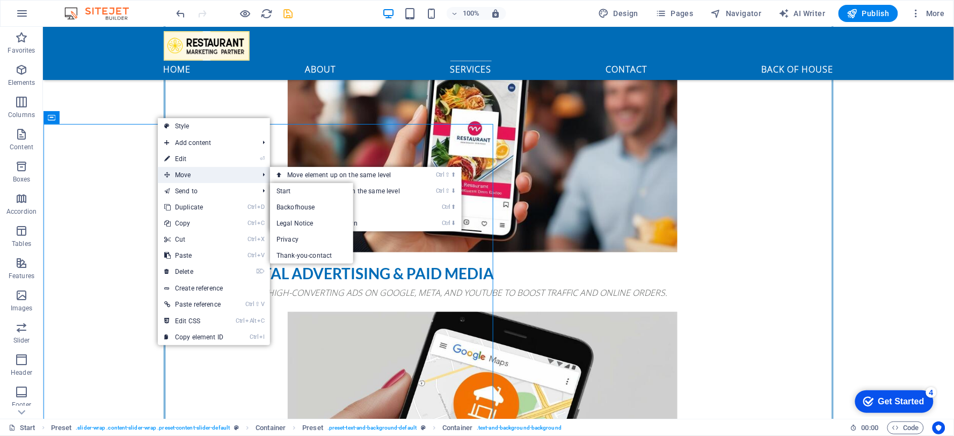
click at [181, 173] on span "Move" at bounding box center [206, 175] width 96 height 16
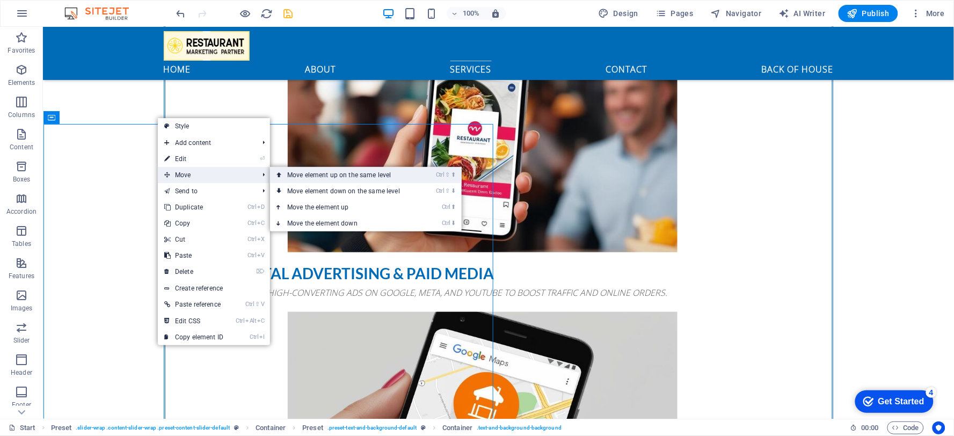
click at [286, 174] on link "Ctrl ⇧ ⬆ Move element up on the same level" at bounding box center [345, 175] width 151 height 16
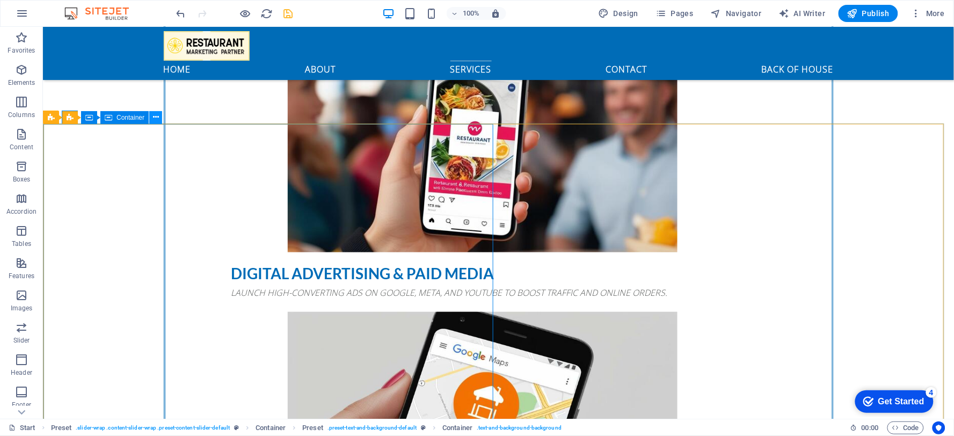
click at [155, 119] on icon at bounding box center [156, 117] width 6 height 11
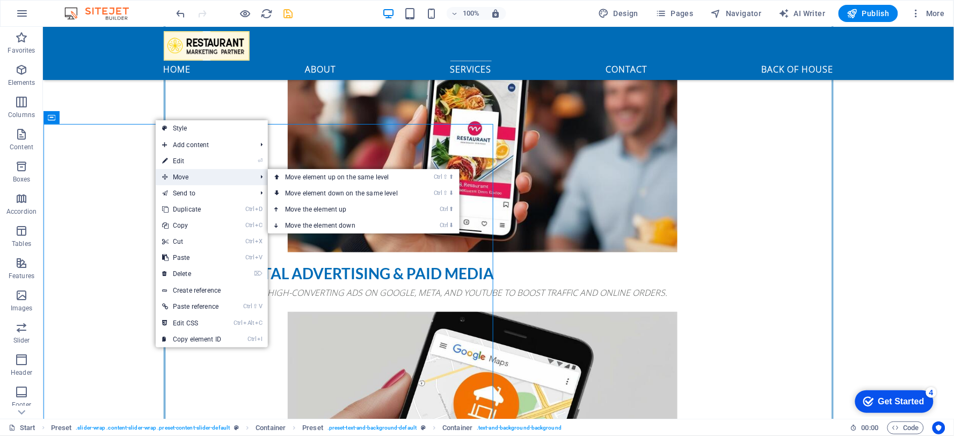
click at [180, 174] on span "Move" at bounding box center [204, 177] width 96 height 16
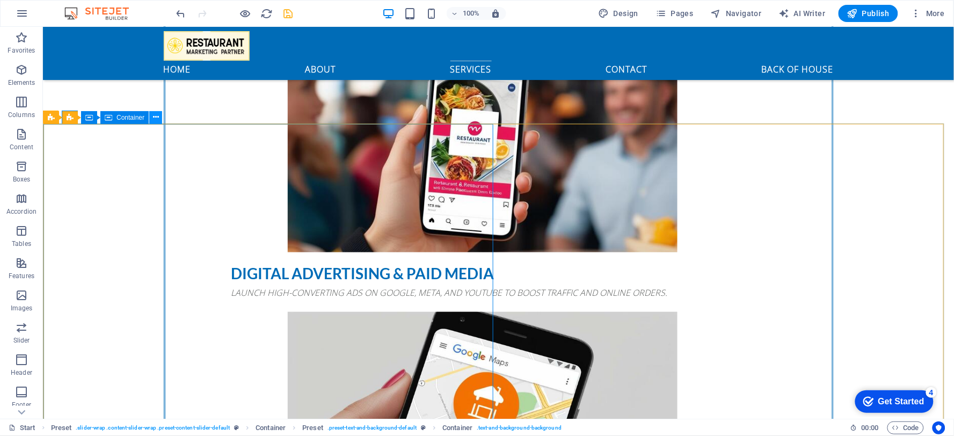
click at [153, 118] on icon at bounding box center [156, 117] width 6 height 11
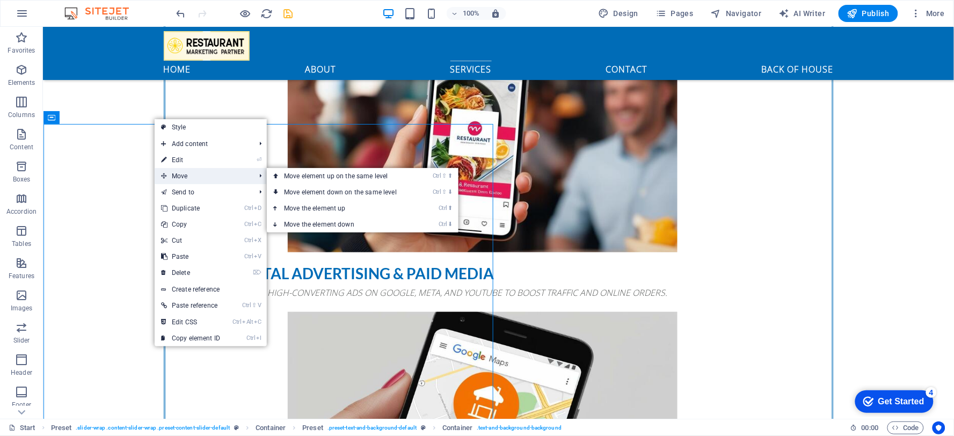
click at [190, 177] on span "Move" at bounding box center [203, 176] width 96 height 16
click at [317, 175] on link "Ctrl ⇧ ⬆ Move element up on the same level" at bounding box center [342, 176] width 151 height 16
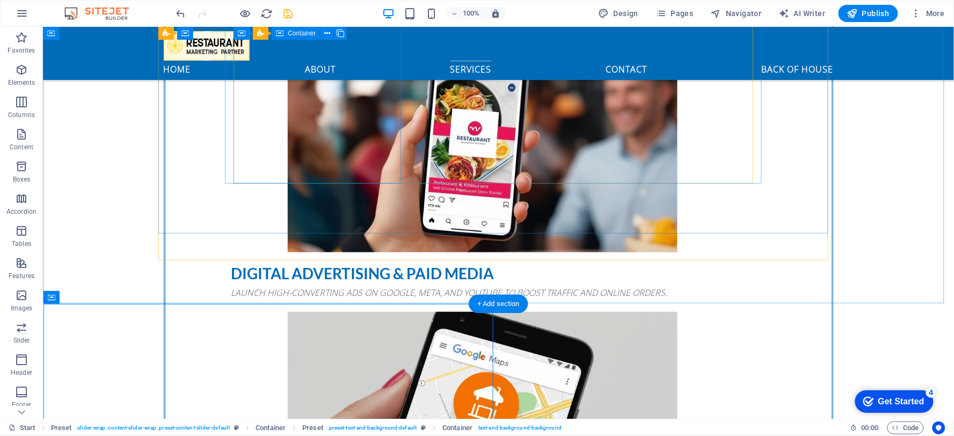
scroll to position [1247, 0]
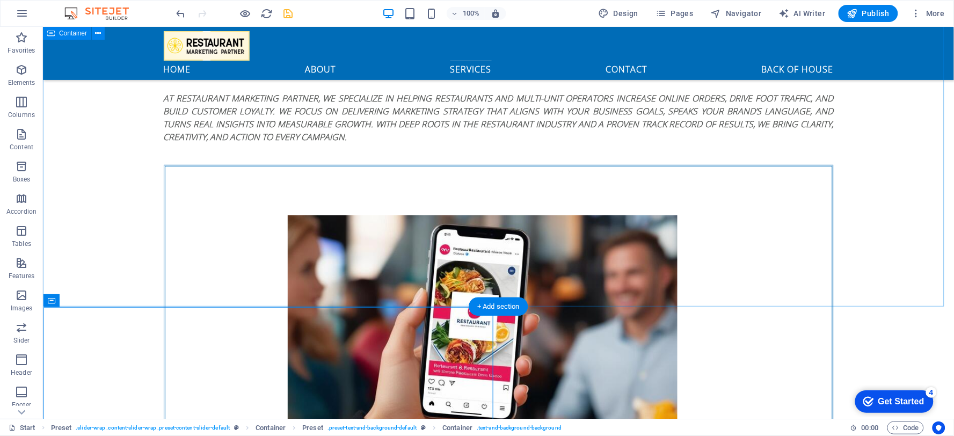
drag, startPoint x: 179, startPoint y: 328, endPoint x: 151, endPoint y: 289, distance: 47.7
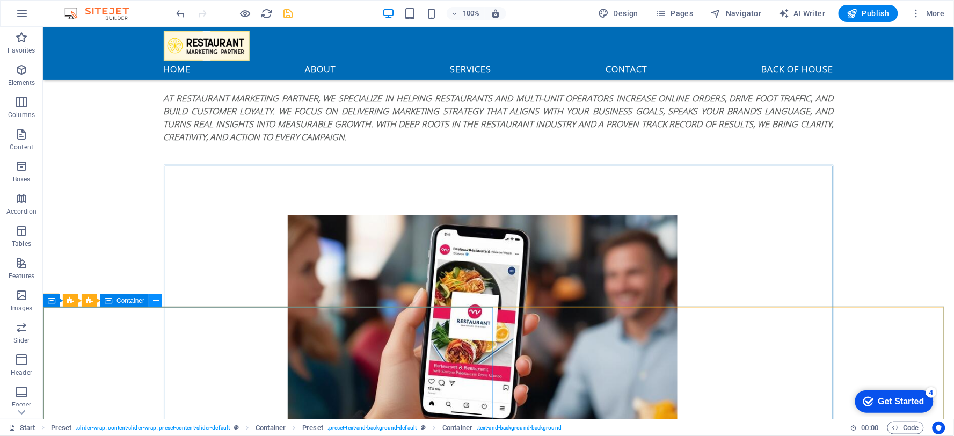
click at [154, 299] on icon at bounding box center [156, 300] width 6 height 11
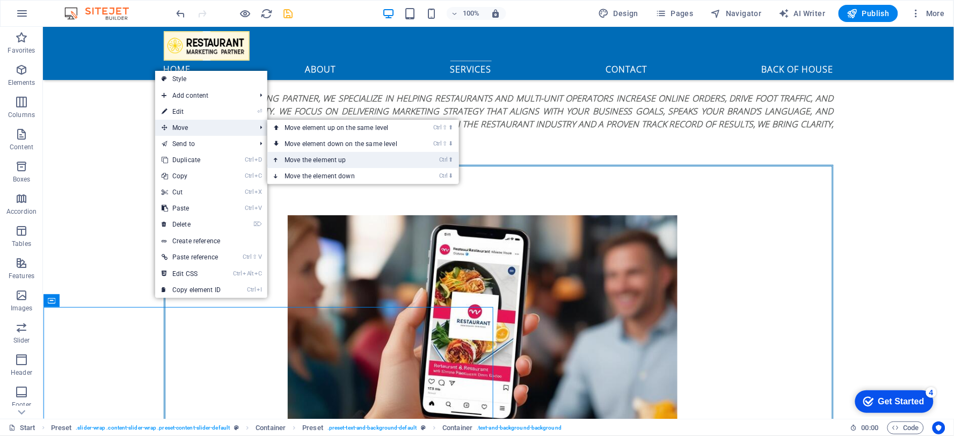
click at [287, 159] on link "Ctrl ⬆ Move the element up" at bounding box center [342, 160] width 151 height 16
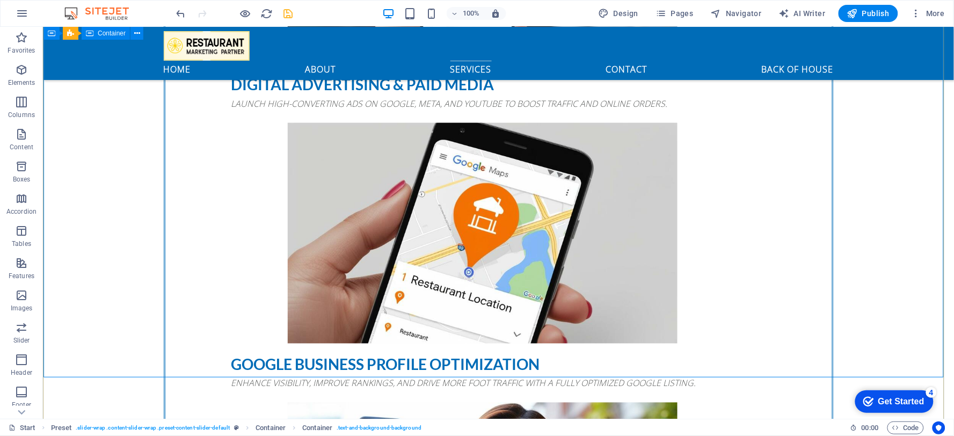
scroll to position [1603, 0]
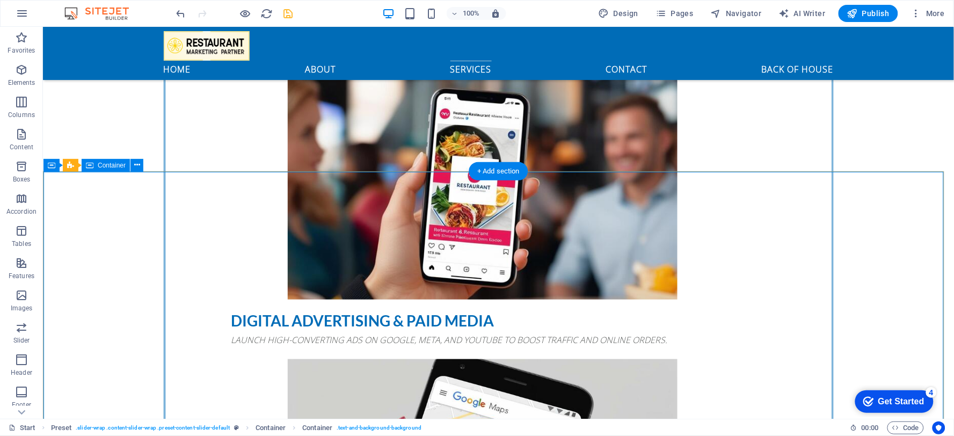
scroll to position [1385, 0]
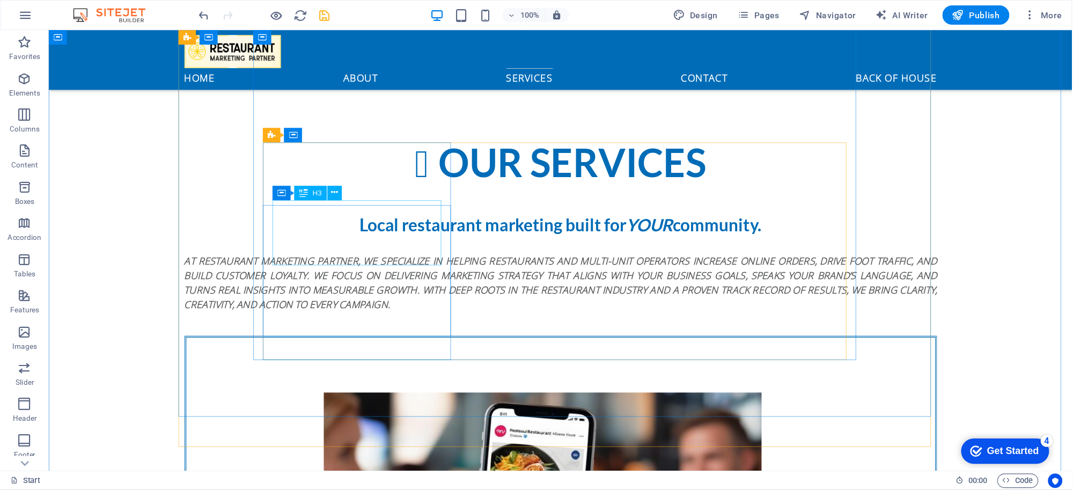
scroll to position [1341, 0]
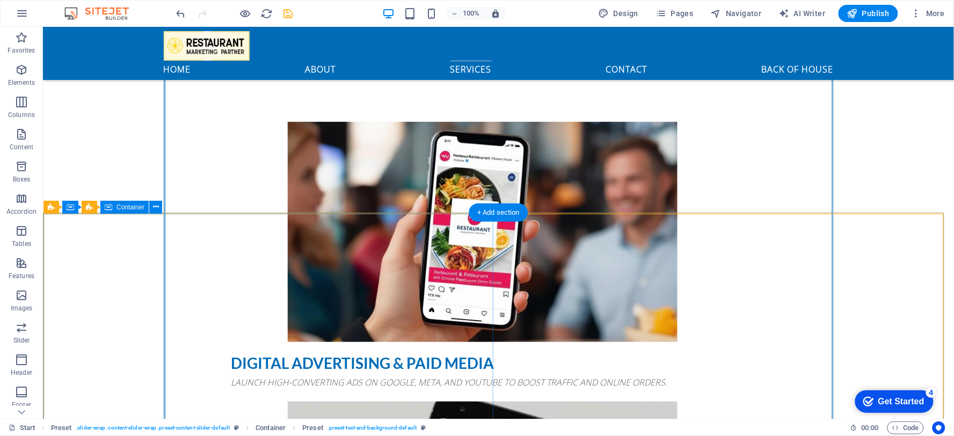
click at [157, 208] on icon at bounding box center [156, 206] width 6 height 11
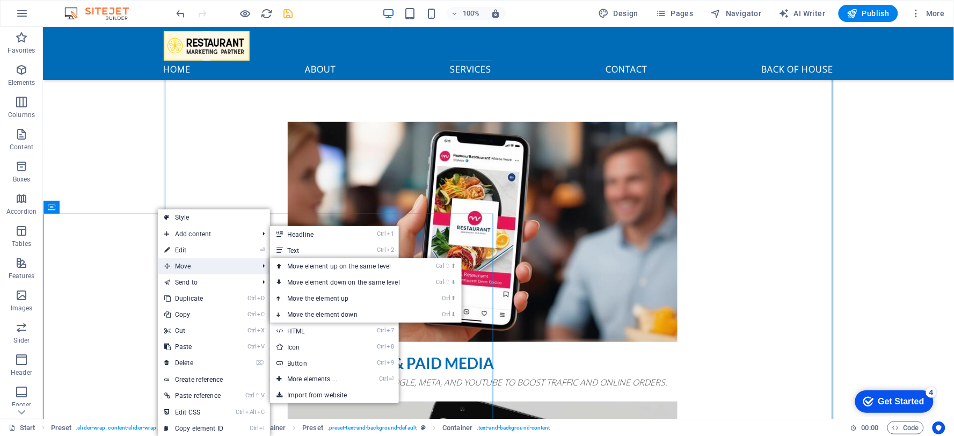
click at [185, 270] on span "Move" at bounding box center [206, 266] width 96 height 16
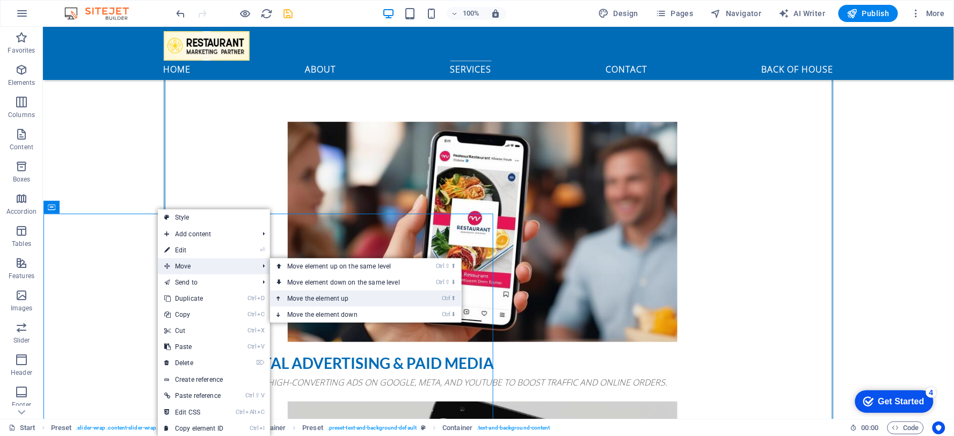
click at [313, 298] on link "Ctrl ⬆ Move the element up" at bounding box center [345, 298] width 151 height 16
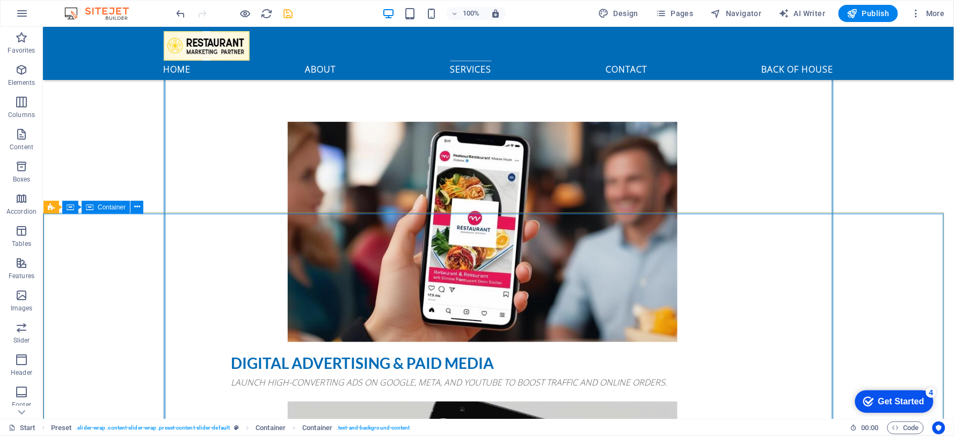
click at [94, 208] on div "Container" at bounding box center [106, 207] width 48 height 13
drag, startPoint x: 163, startPoint y: 234, endPoint x: 133, endPoint y: 56, distance: 180.3
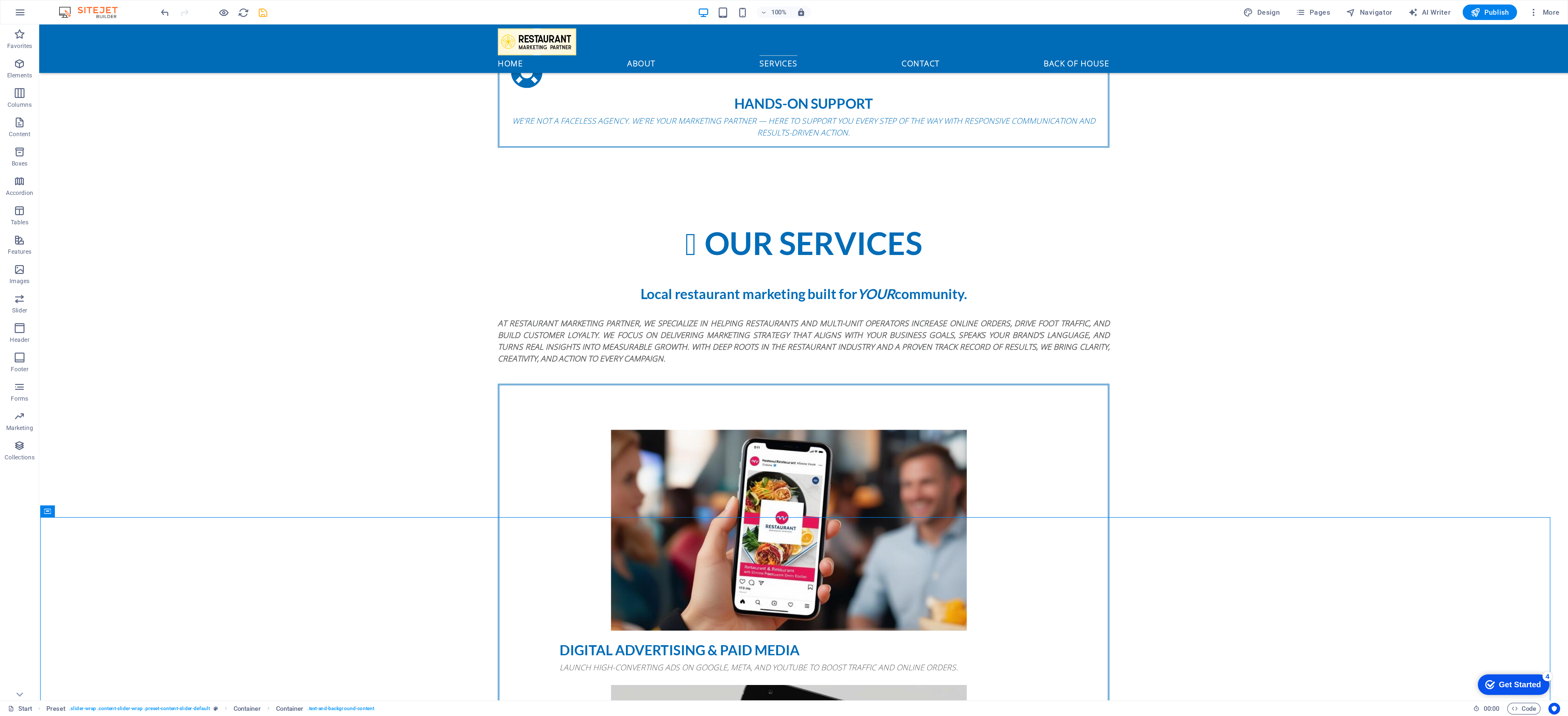
scroll to position [815, 0]
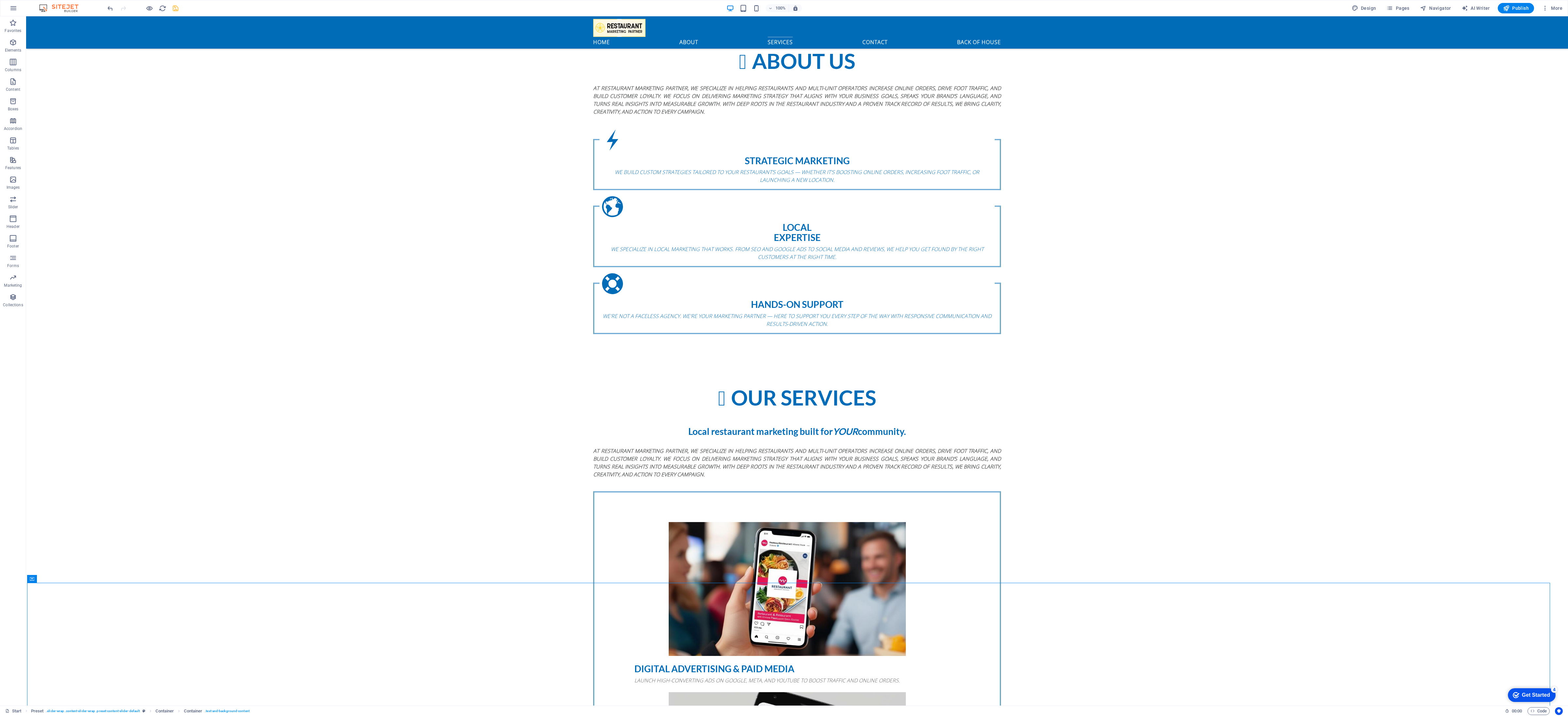
drag, startPoint x: 475, startPoint y: 18, endPoint x: 181, endPoint y: 641, distance: 688.9
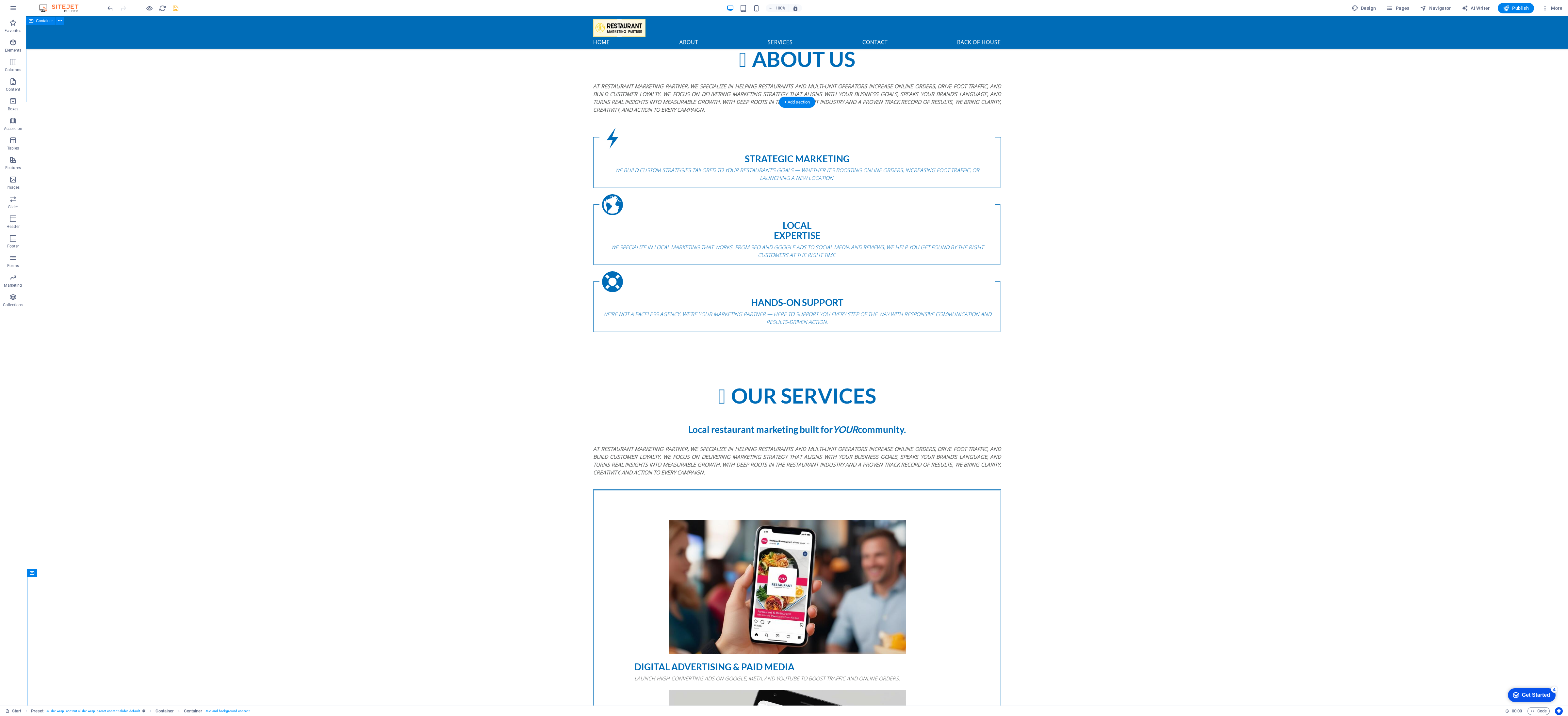
drag, startPoint x: 80, startPoint y: 588, endPoint x: 746, endPoint y: 95, distance: 828.6
click at [580, 94] on div "About us At Restaurant Marketing Partner, we specialize in helping restaurants …" at bounding box center [797, 189] width 1542 height 336
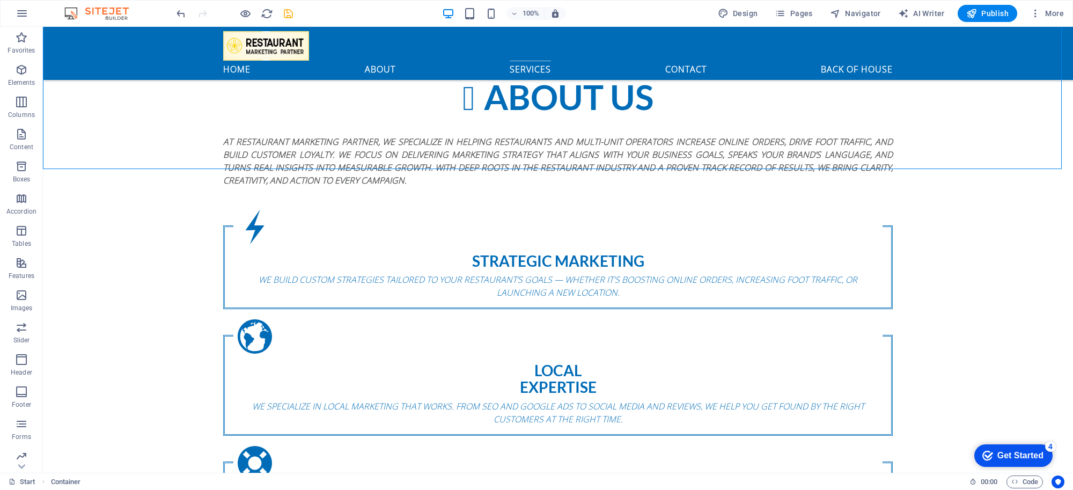
scroll to position [663, 0]
drag, startPoint x: 2001, startPoint y: 45, endPoint x: 519, endPoint y: 138, distance: 1484.7
click at [519, 138] on div "About us At Restaurant Marketing Partner, we specialize in helping restaurants …" at bounding box center [558, 310] width 1030 height 553
click at [558, 164] on div "+ Add section" at bounding box center [559, 168] width 60 height 18
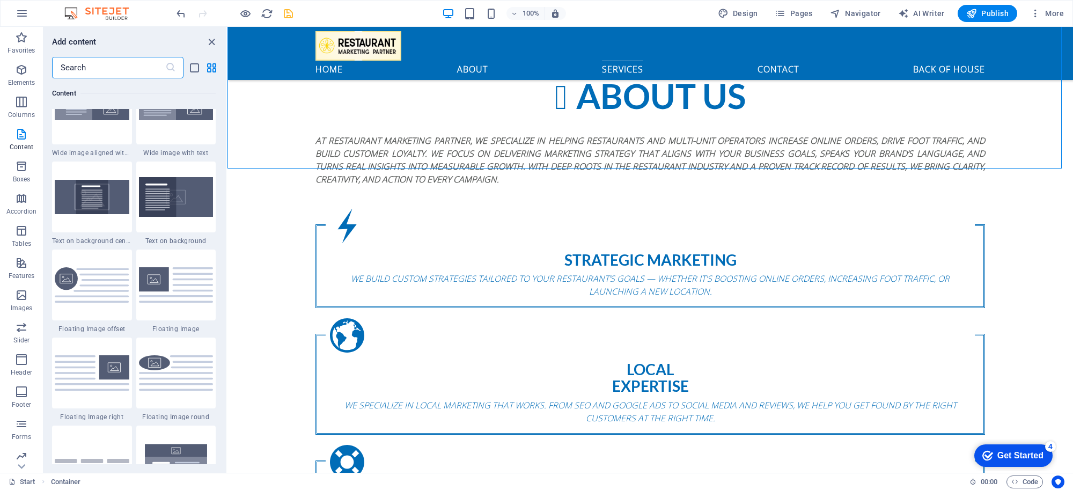
scroll to position [2182, 0]
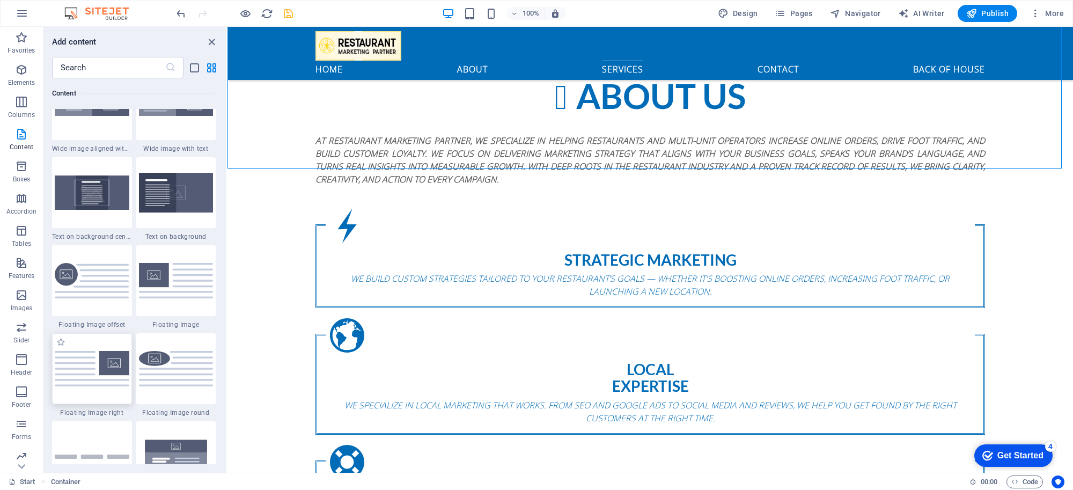
click at [100, 376] on img at bounding box center [92, 368] width 75 height 35
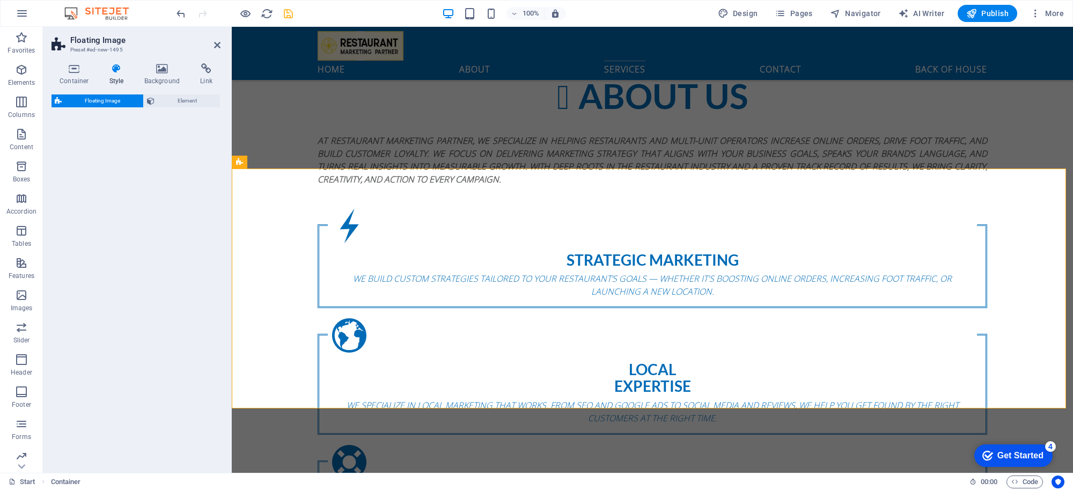
select select "%"
select select "rem"
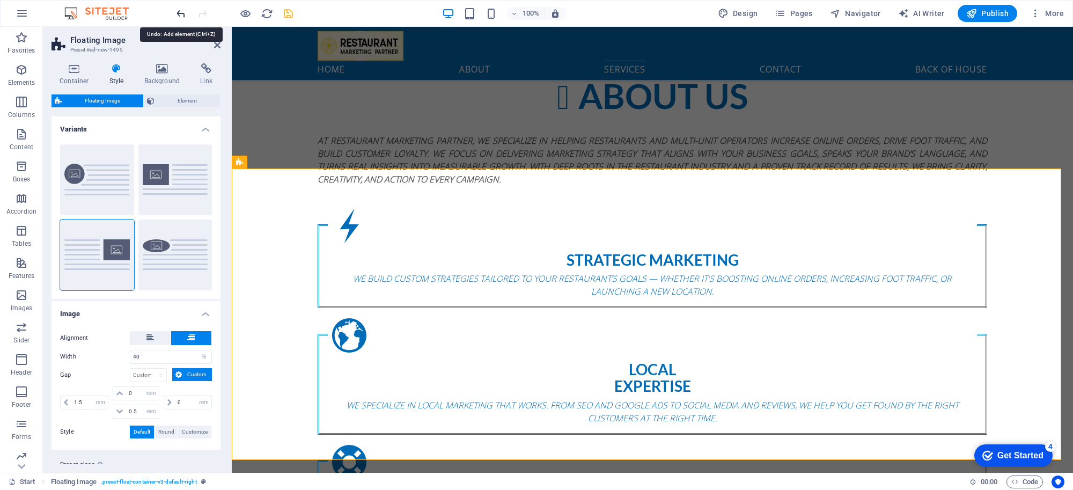
click at [184, 14] on icon "undo" at bounding box center [181, 14] width 12 height 12
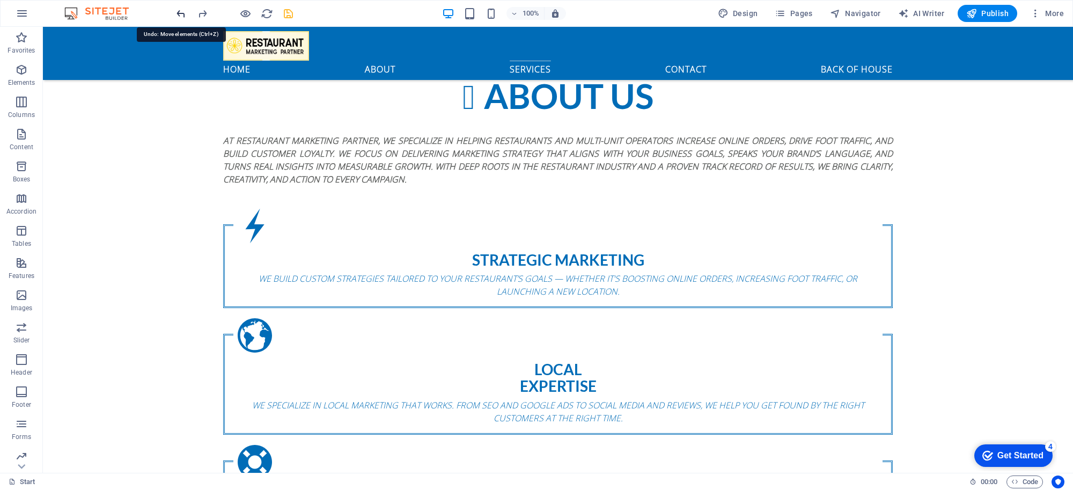
click at [184, 14] on icon "undo" at bounding box center [181, 14] width 12 height 12
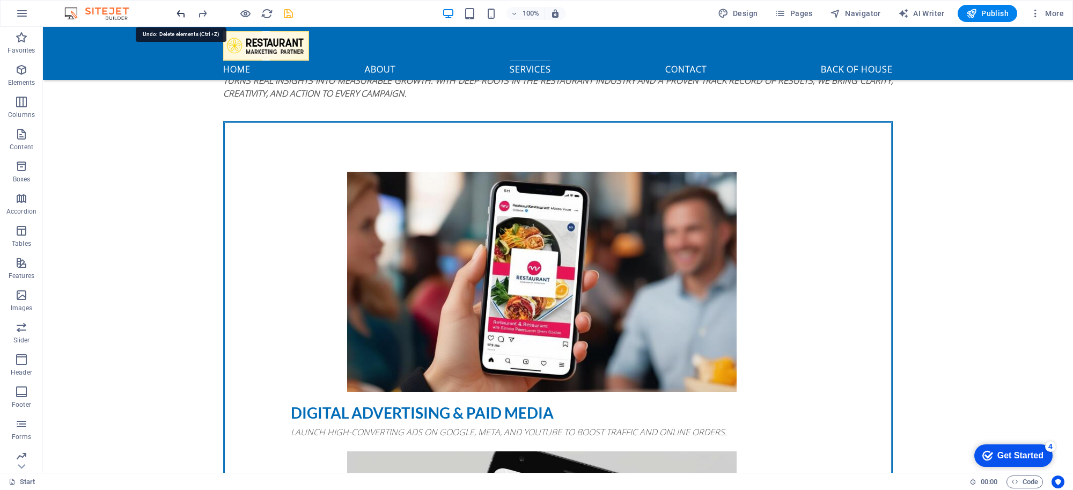
scroll to position [1527, 0]
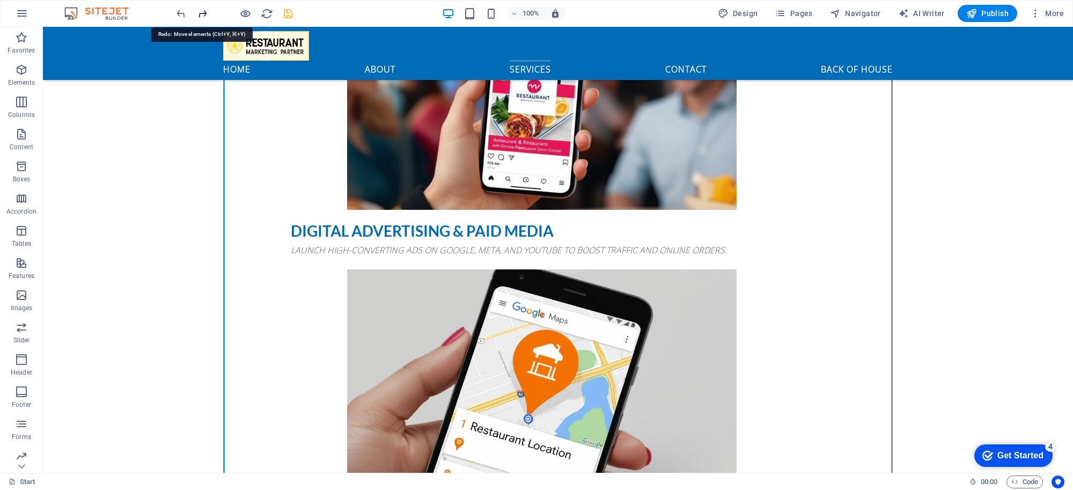
click at [202, 14] on icon "redo" at bounding box center [202, 14] width 12 height 12
click at [177, 17] on icon "undo" at bounding box center [181, 14] width 12 height 12
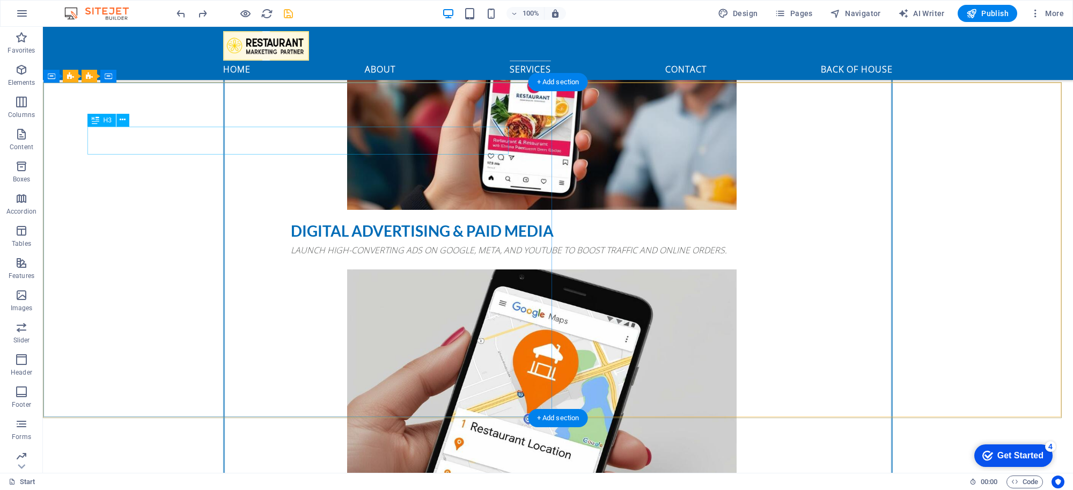
scroll to position [1387, 0]
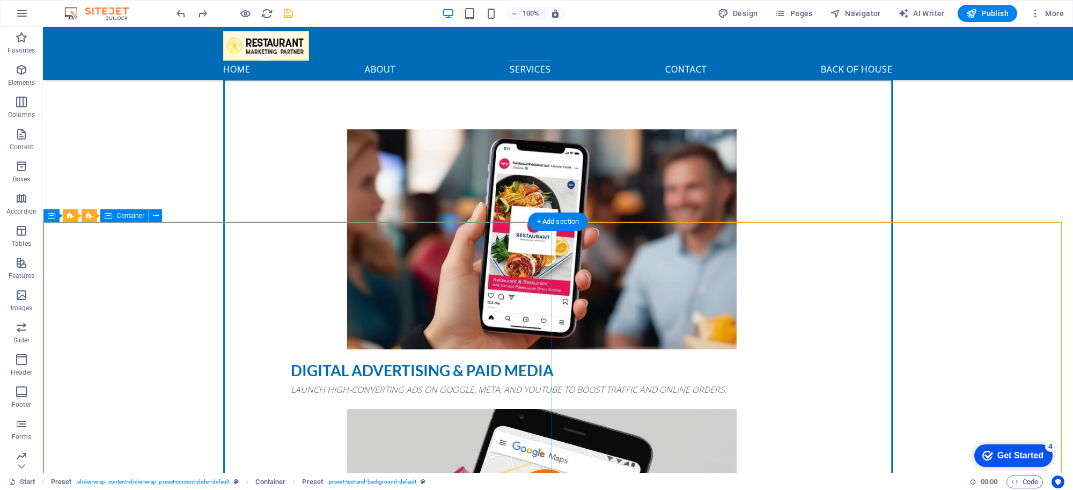
click at [153, 216] on icon at bounding box center [156, 215] width 6 height 11
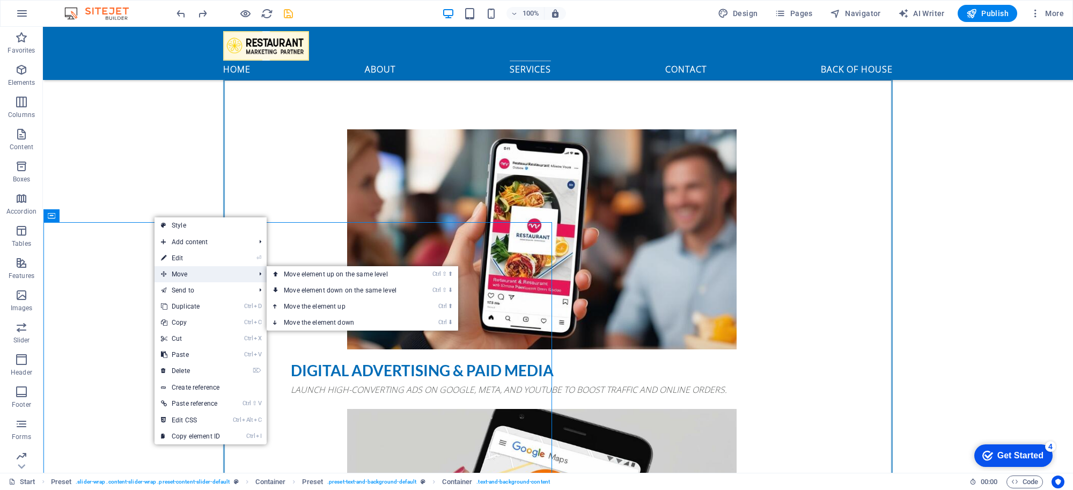
click at [181, 272] on span "Move" at bounding box center [203, 274] width 96 height 16
click at [339, 304] on link "Ctrl ⬆ Move the element up" at bounding box center [342, 306] width 151 height 16
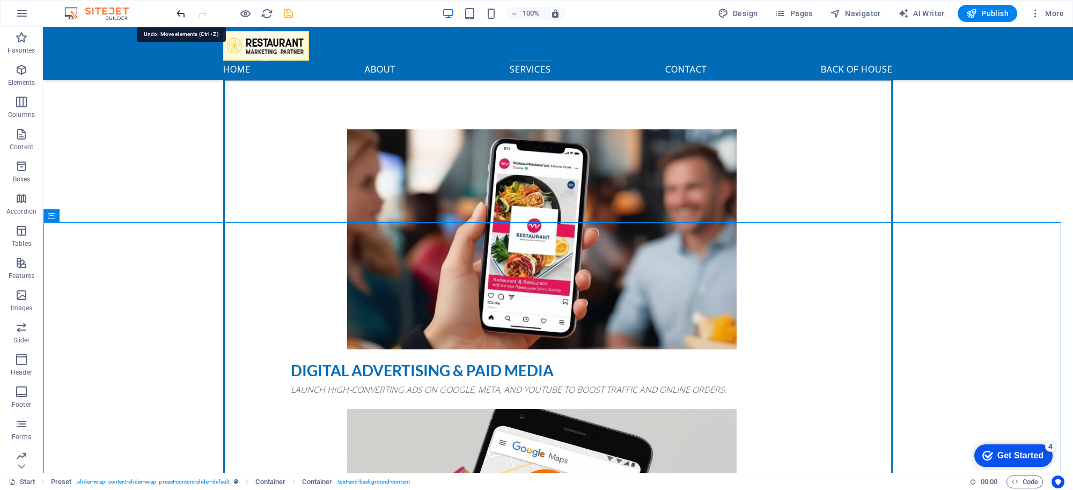
click at [178, 13] on icon "undo" at bounding box center [181, 14] width 12 height 12
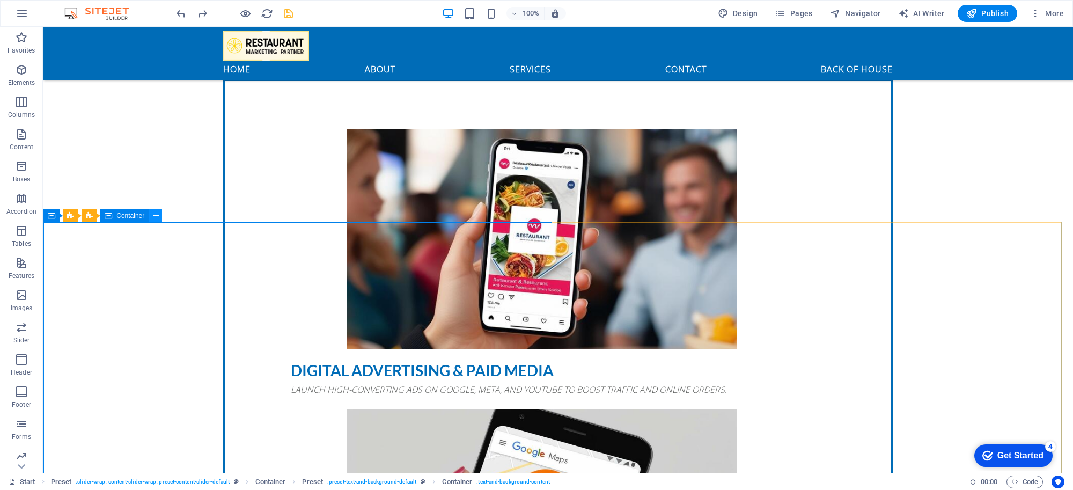
click at [159, 218] on button at bounding box center [155, 215] width 13 height 13
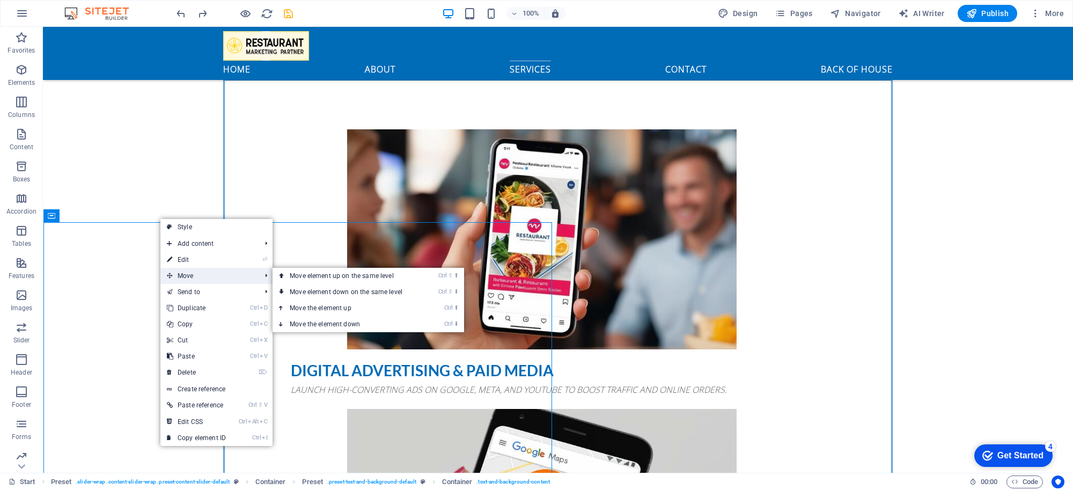
click at [195, 275] on span "Move" at bounding box center [208, 276] width 96 height 16
click at [310, 277] on link "Ctrl ⇧ ⬆ Move element up on the same level" at bounding box center [348, 276] width 151 height 16
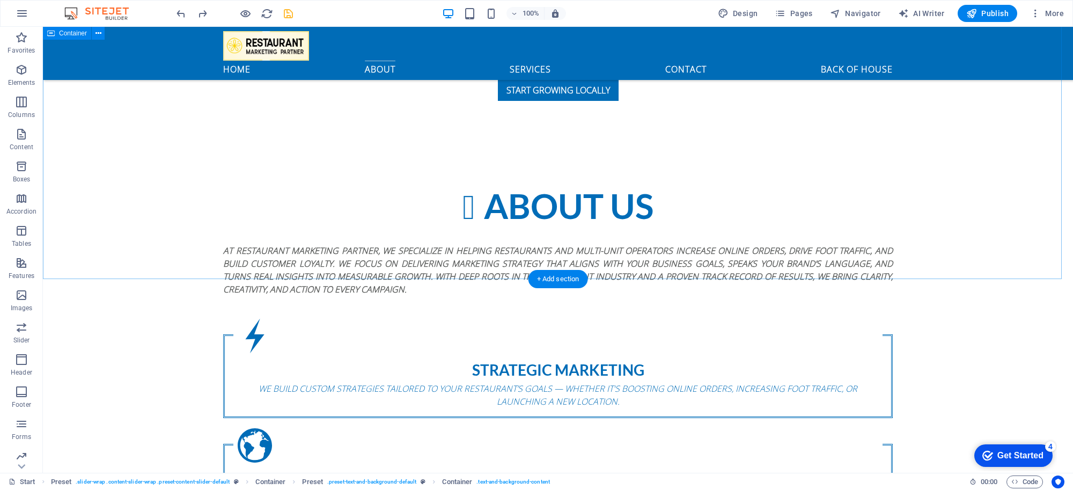
scroll to position [551, 0]
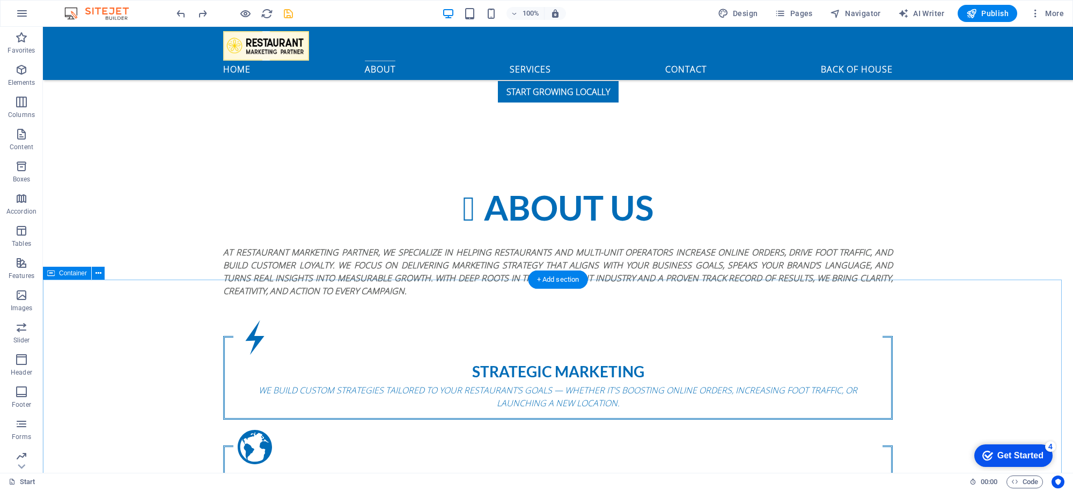
click at [97, 276] on icon at bounding box center [99, 273] width 6 height 11
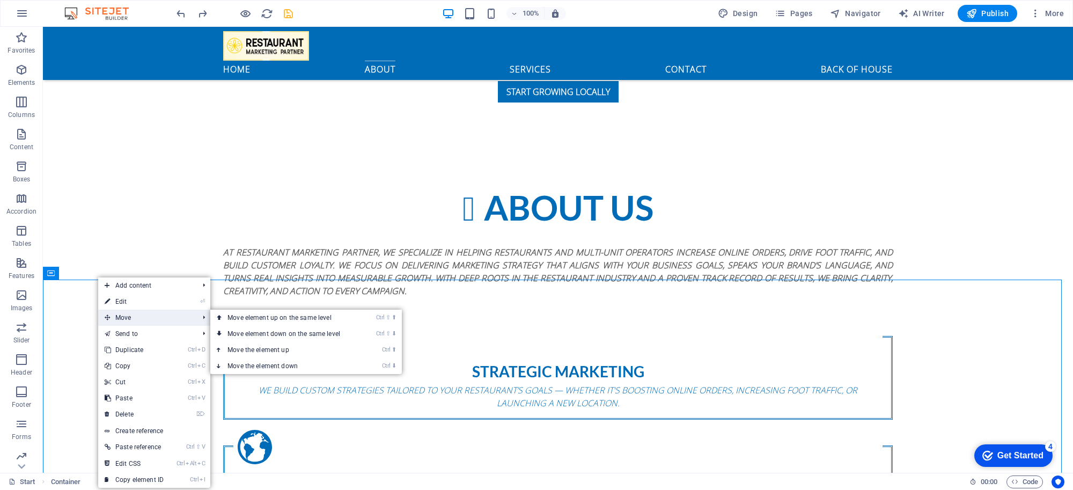
click at [114, 317] on span "Move" at bounding box center [146, 318] width 96 height 16
click at [233, 331] on link "Ctrl ⇧ ⬇ Move element down on the same level" at bounding box center [285, 334] width 151 height 16
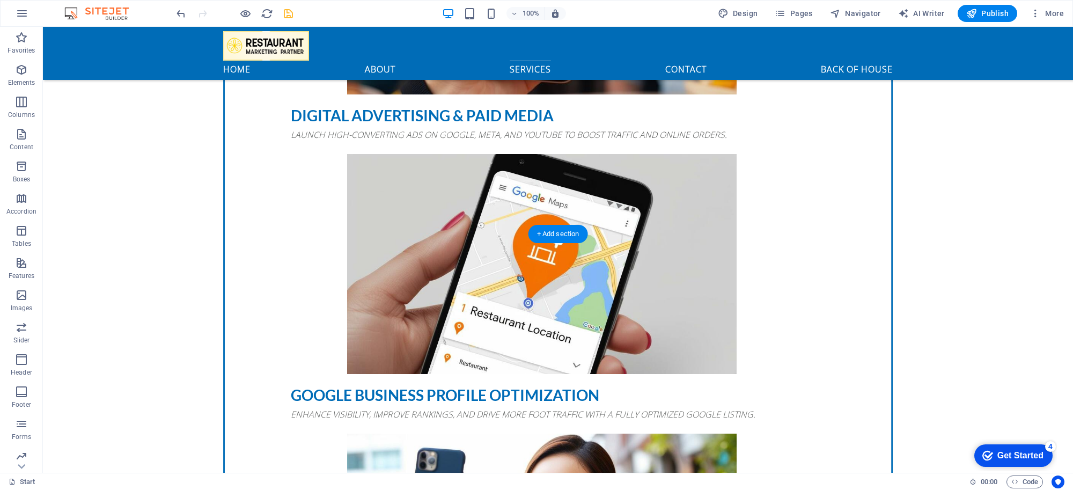
scroll to position [1935, 0]
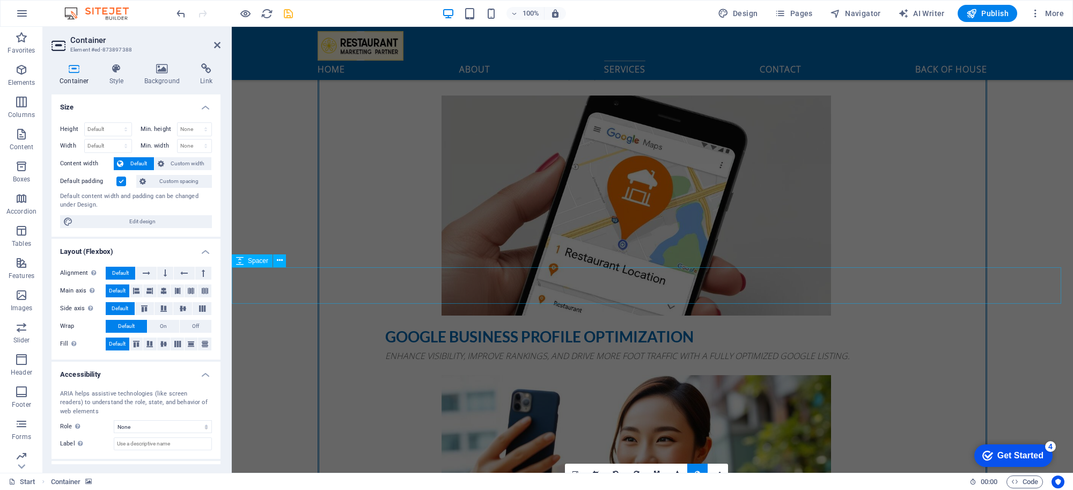
scroll to position [1630, 0]
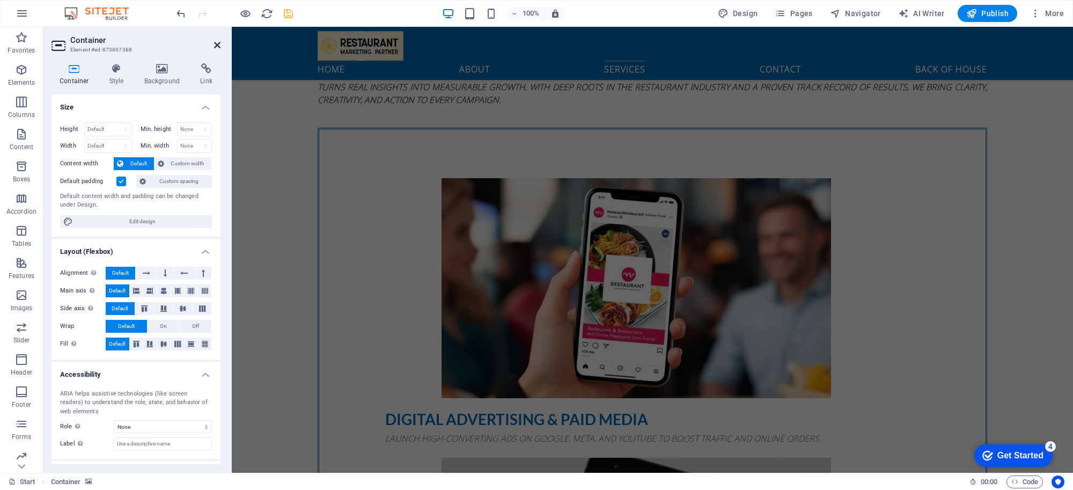
click at [216, 41] on icon at bounding box center [217, 45] width 6 height 9
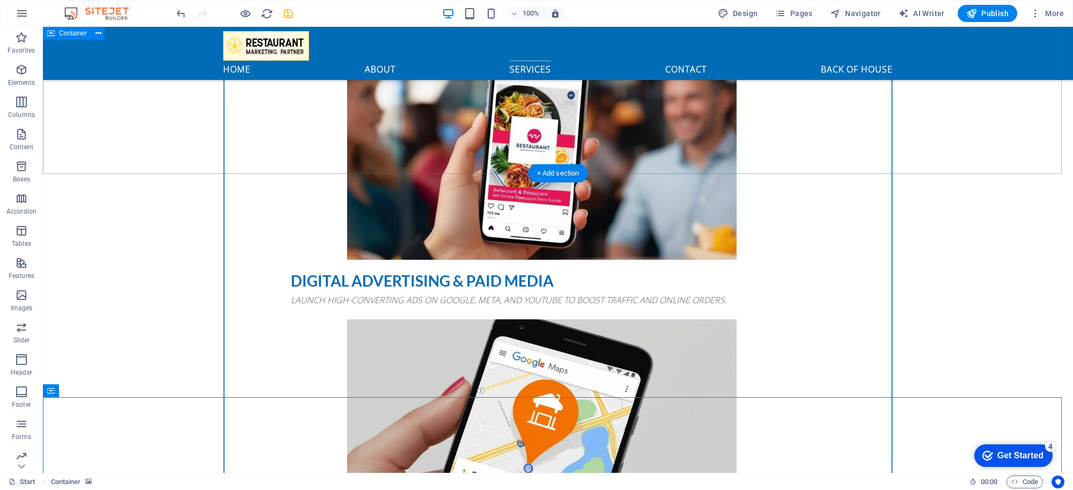
scroll to position [1767, 0]
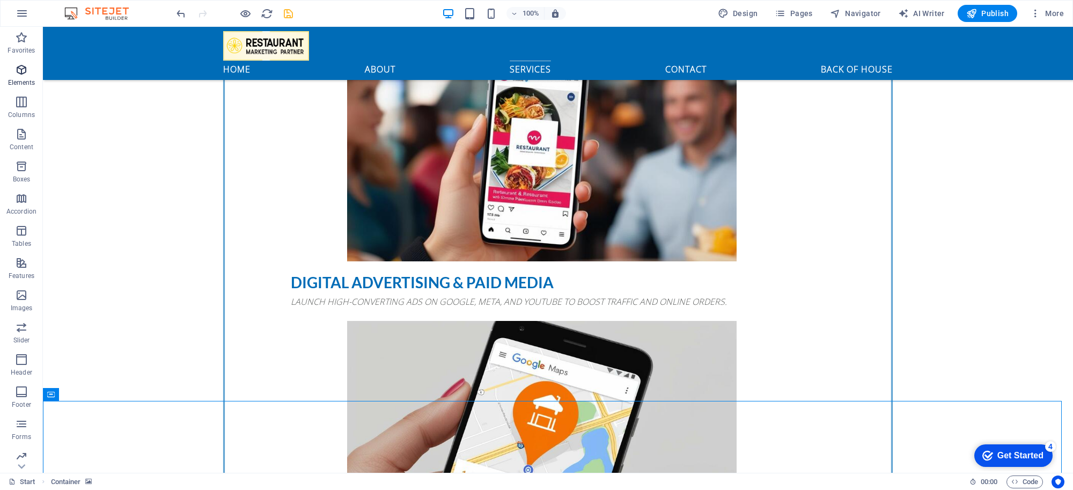
click at [19, 80] on p "Elements" at bounding box center [21, 82] width 27 height 9
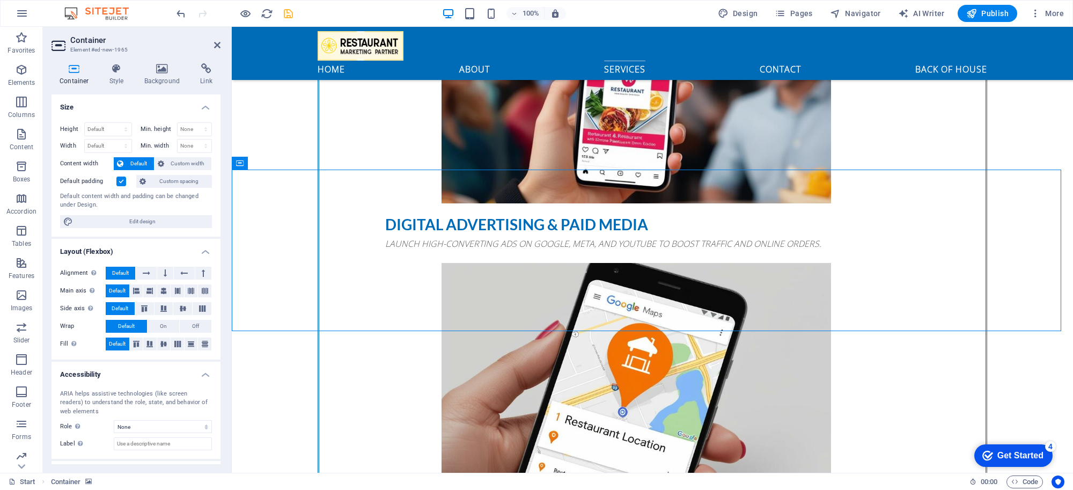
scroll to position [1869, 0]
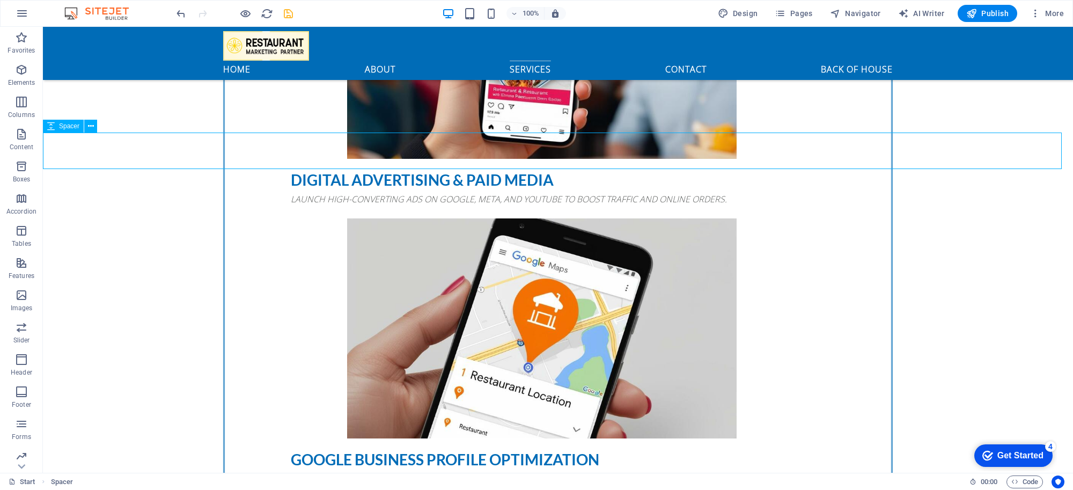
scroll to position [1812, 0]
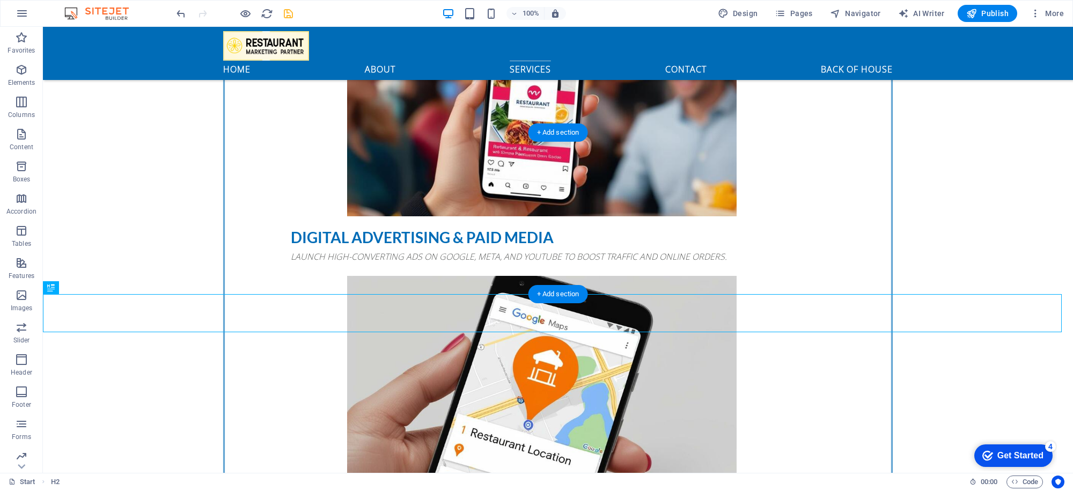
drag, startPoint x: 523, startPoint y: 325, endPoint x: 529, endPoint y: 213, distance: 112.3
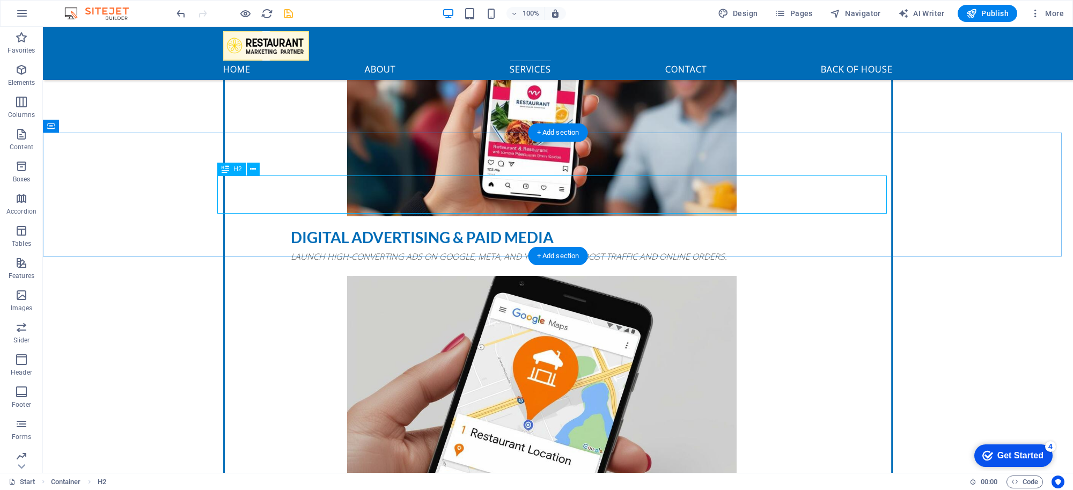
drag, startPoint x: 409, startPoint y: 281, endPoint x: 343, endPoint y: 285, distance: 66.1
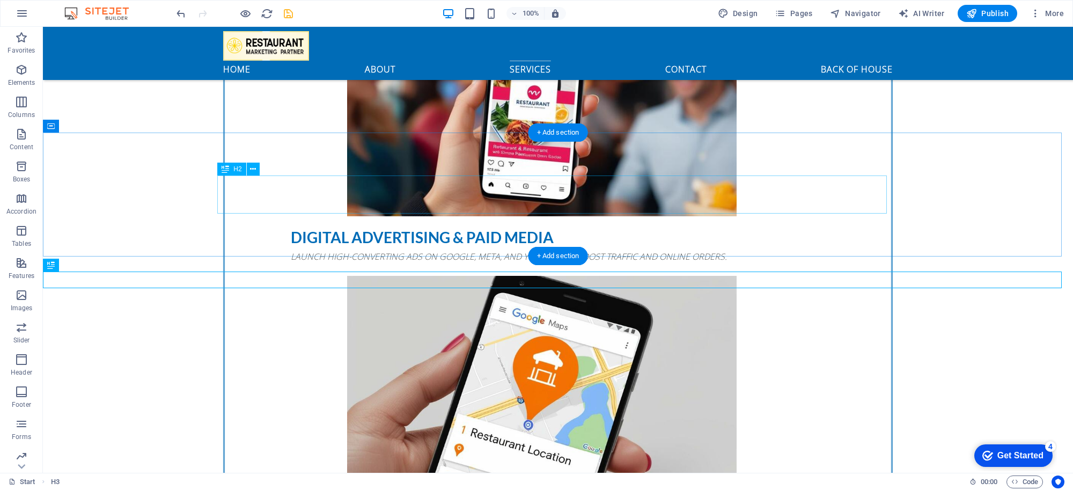
drag, startPoint x: 107, startPoint y: 296, endPoint x: 470, endPoint y: 207, distance: 373.0
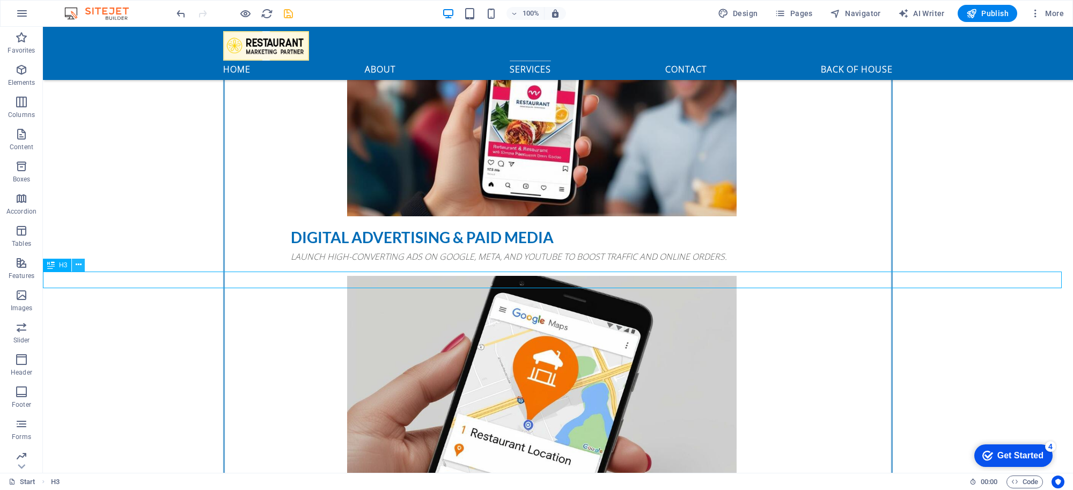
click at [77, 267] on icon at bounding box center [79, 264] width 6 height 11
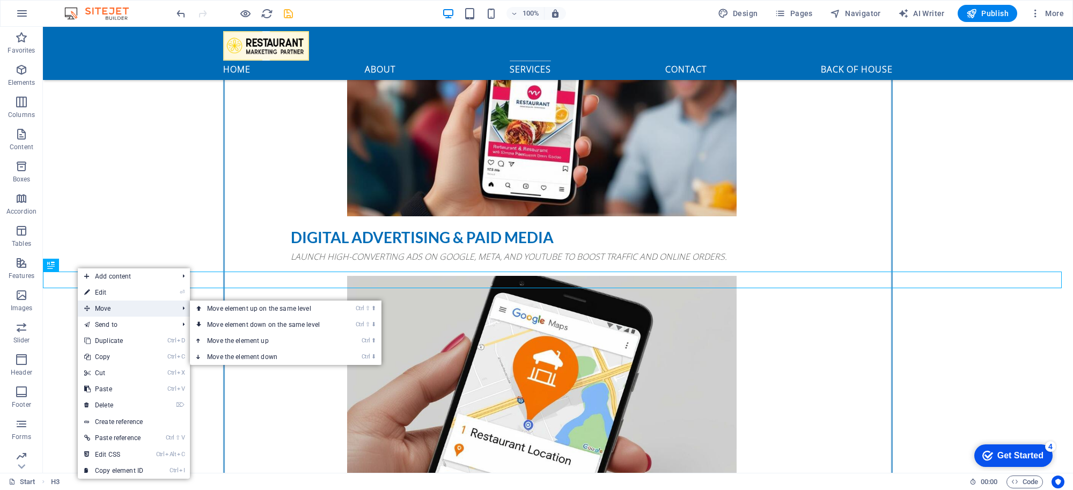
click at [150, 306] on span "Move" at bounding box center [126, 309] width 96 height 16
click at [242, 310] on link "Ctrl ⇧ ⬆ Move element up on the same level" at bounding box center [265, 309] width 151 height 16
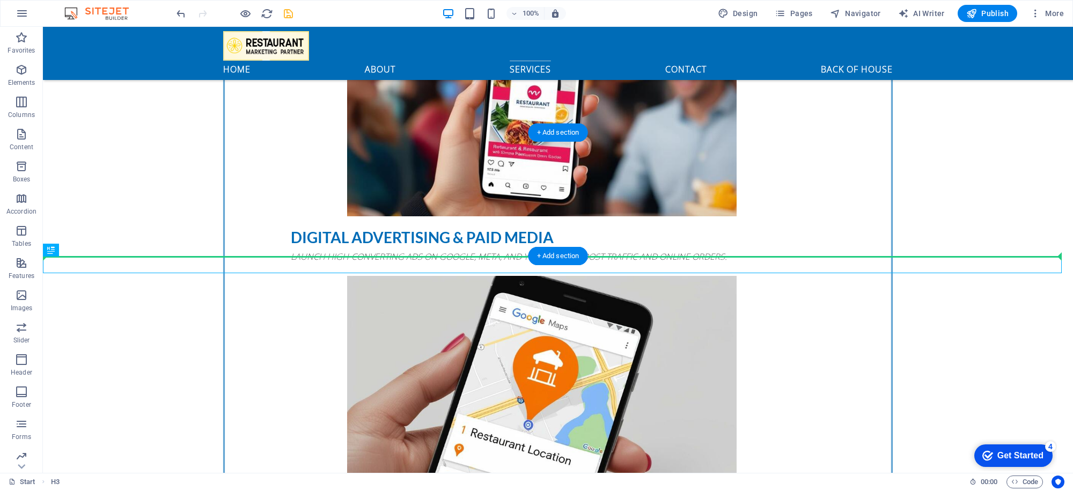
drag, startPoint x: 360, startPoint y: 263, endPoint x: 363, endPoint y: 245, distance: 18.0
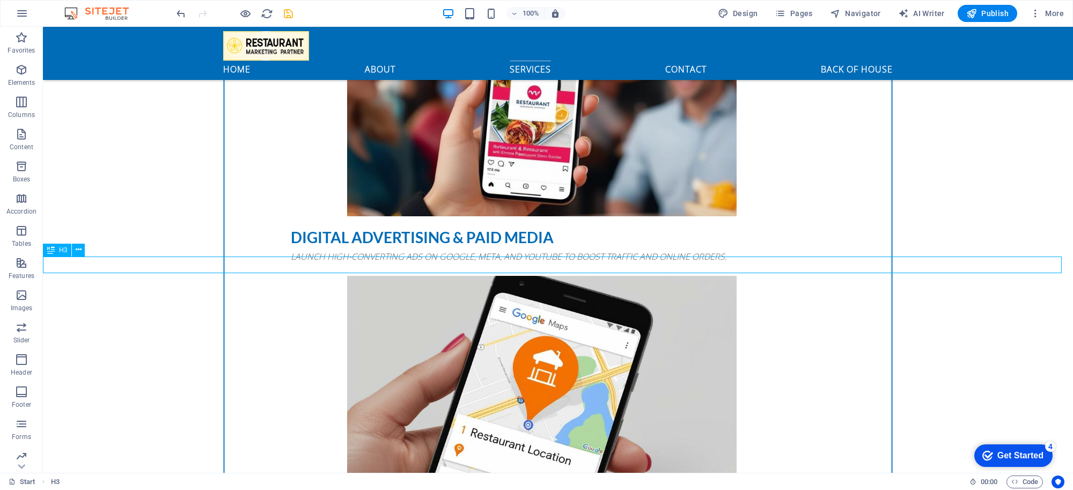
click at [76, 250] on icon at bounding box center [79, 249] width 6 height 11
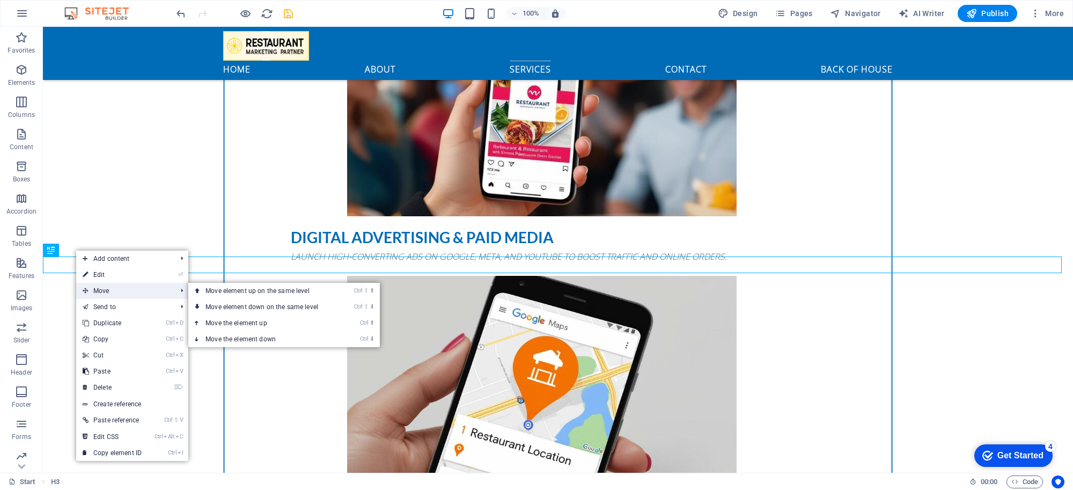
click at [92, 289] on span "Move" at bounding box center [124, 291] width 96 height 16
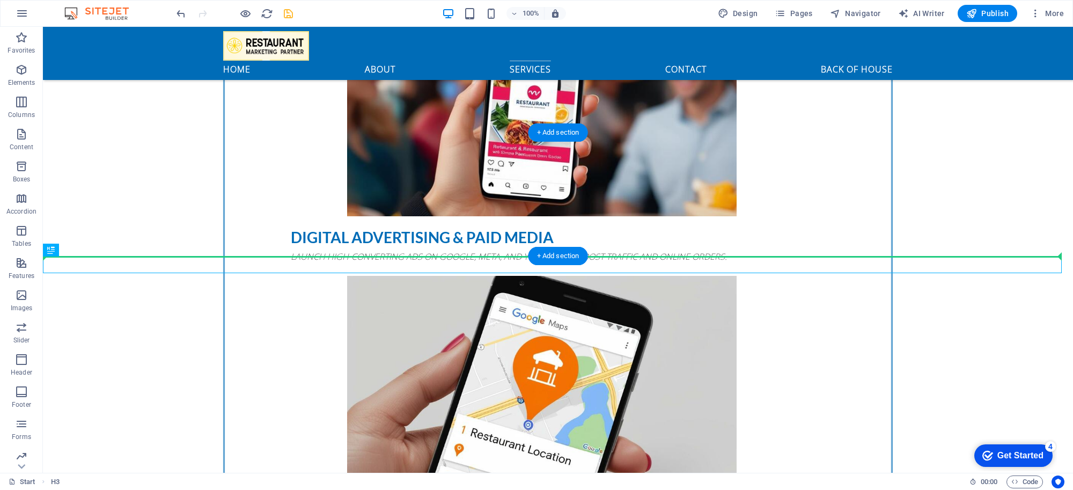
drag, startPoint x: 97, startPoint y: 275, endPoint x: 283, endPoint y: 228, distance: 192.1
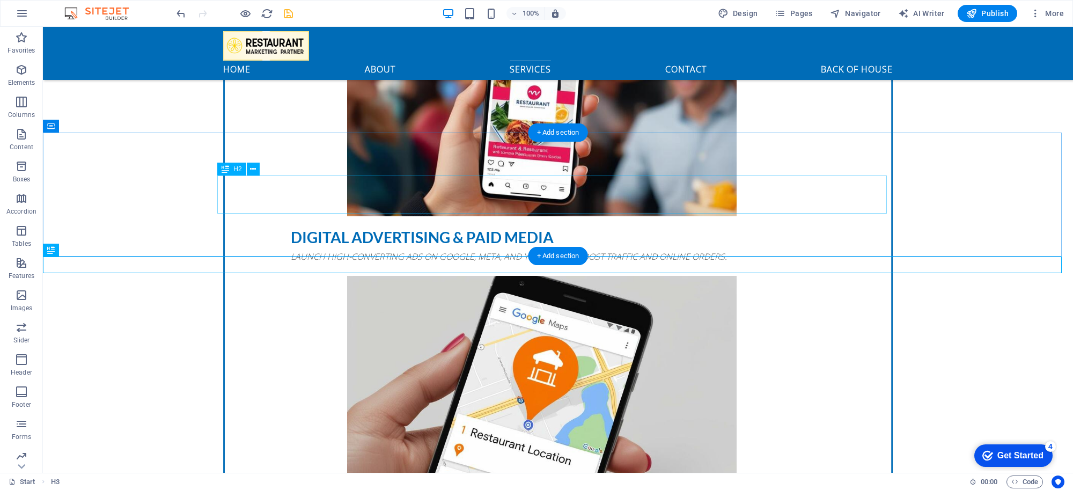
drag, startPoint x: 92, startPoint y: 279, endPoint x: 475, endPoint y: 204, distance: 389.8
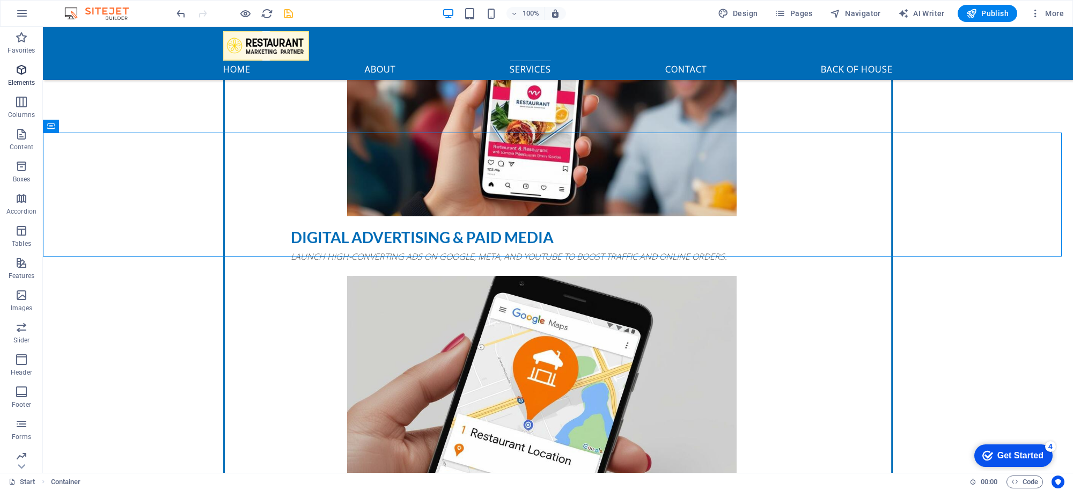
click at [19, 80] on p "Elements" at bounding box center [21, 82] width 27 height 9
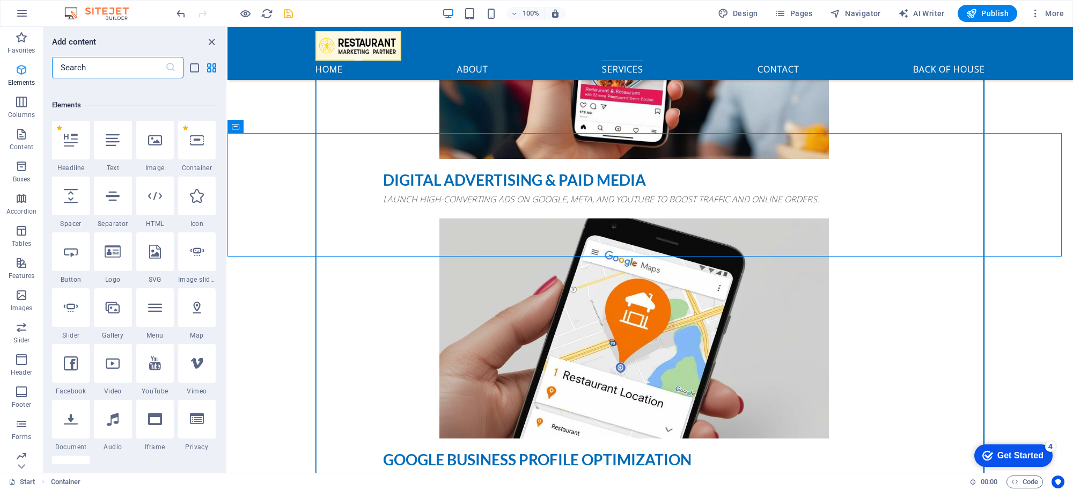
scroll to position [114, 0]
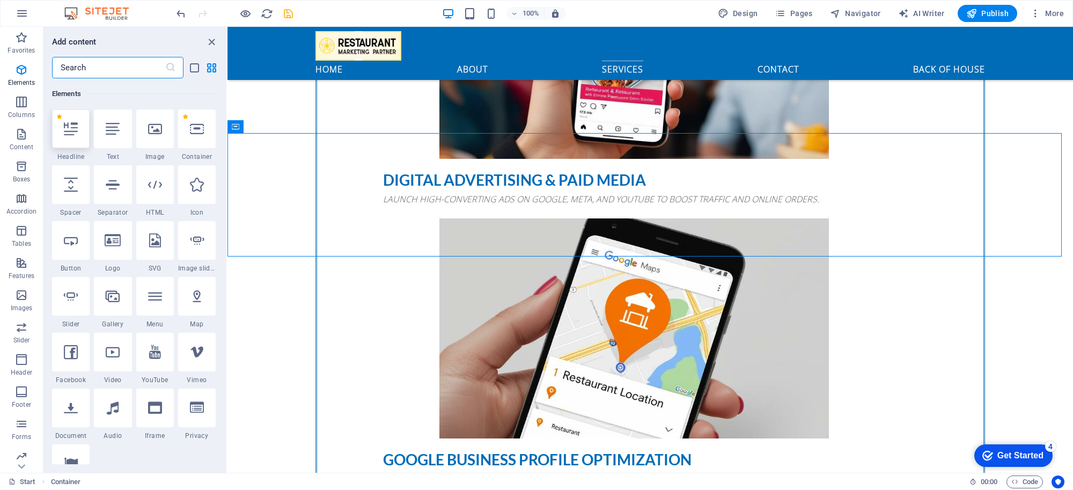
click at [64, 129] on icon at bounding box center [71, 129] width 14 height 14
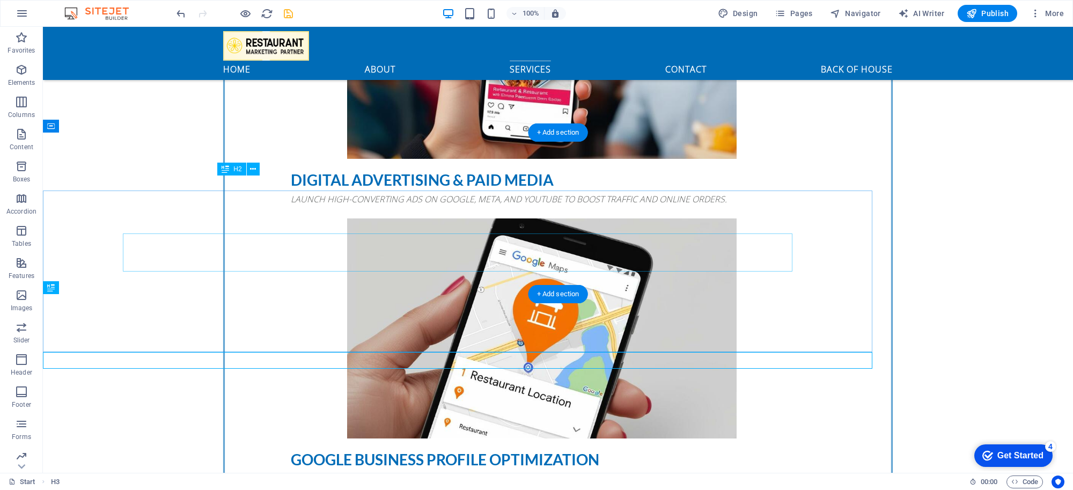
scroll to position [1812, 0]
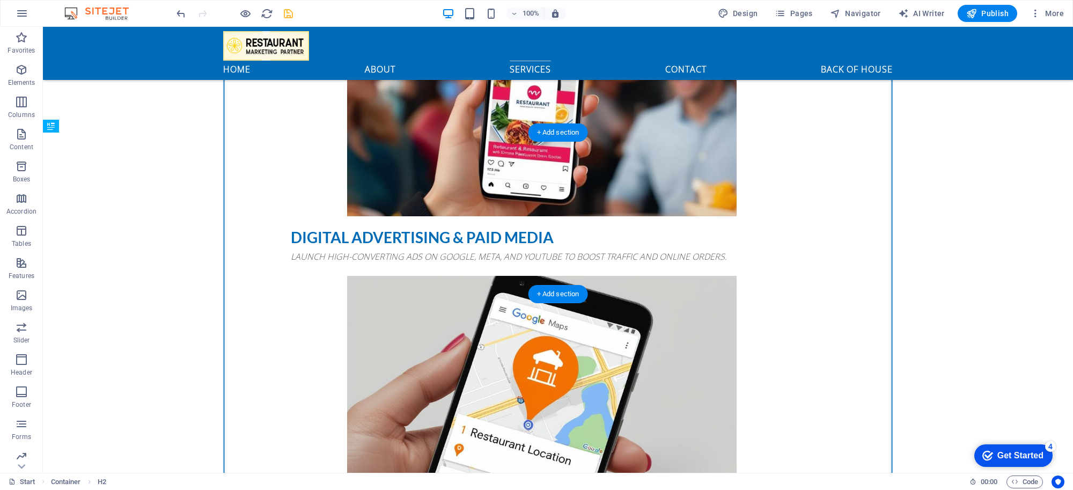
drag, startPoint x: 270, startPoint y: 196, endPoint x: 286, endPoint y: 241, distance: 48.4
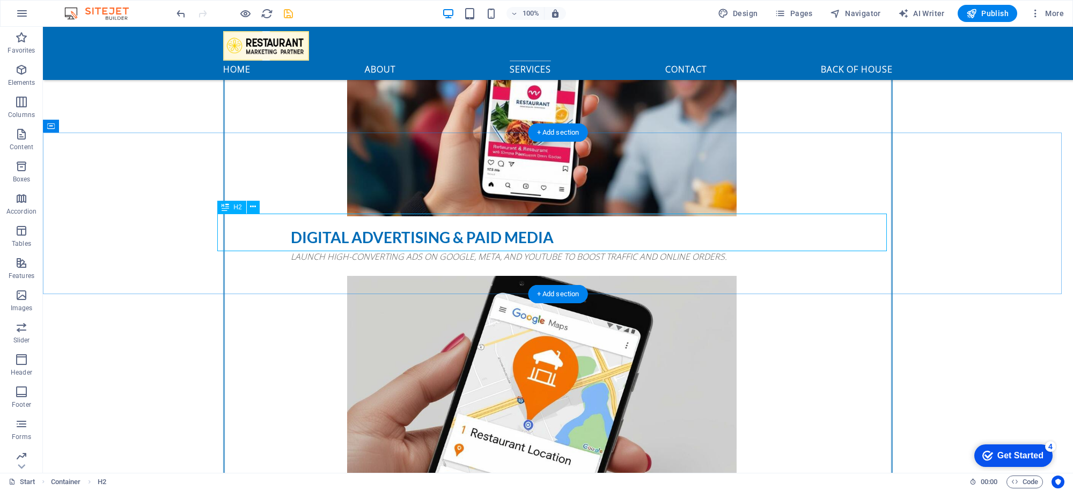
click at [240, 205] on span "H2" at bounding box center [237, 207] width 8 height 6
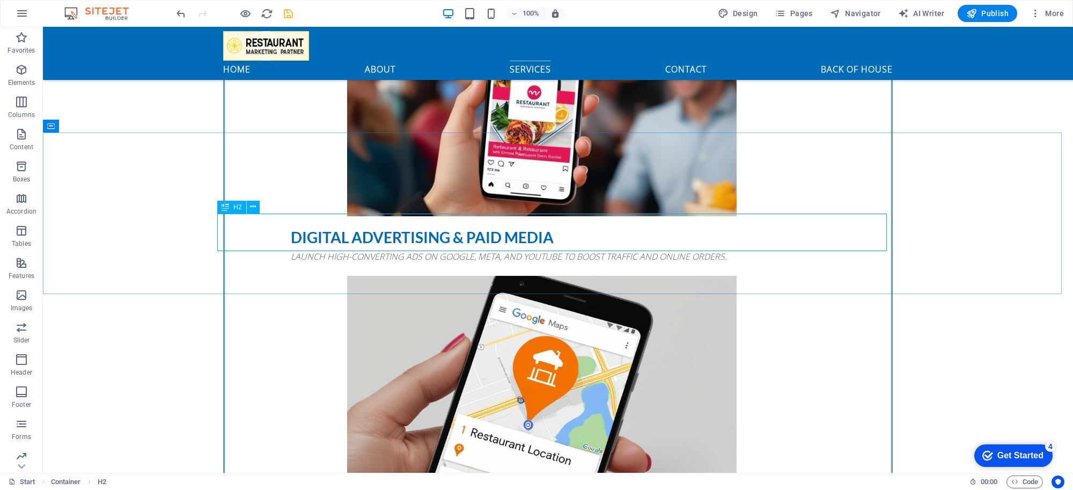
scroll to position [1869, 0]
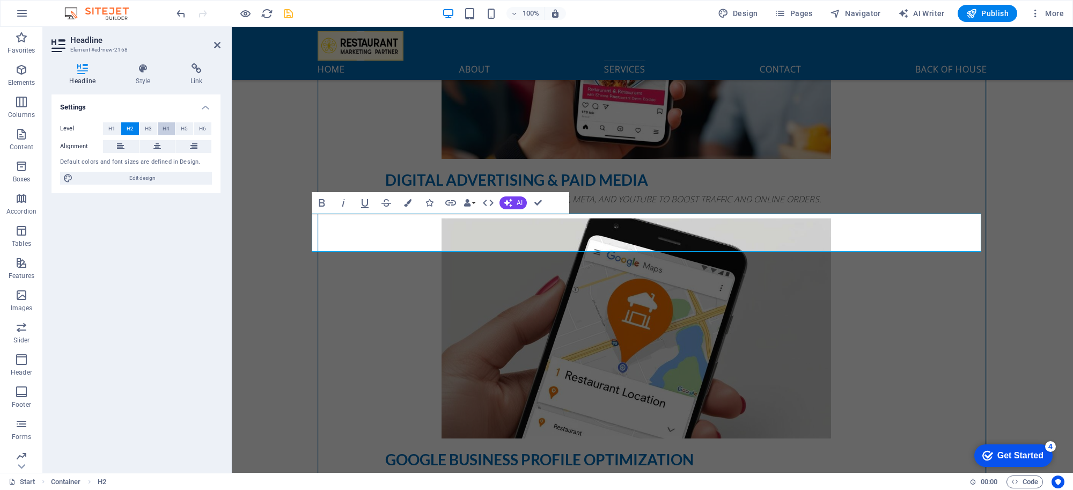
click at [159, 127] on button "H4" at bounding box center [167, 128] width 18 height 13
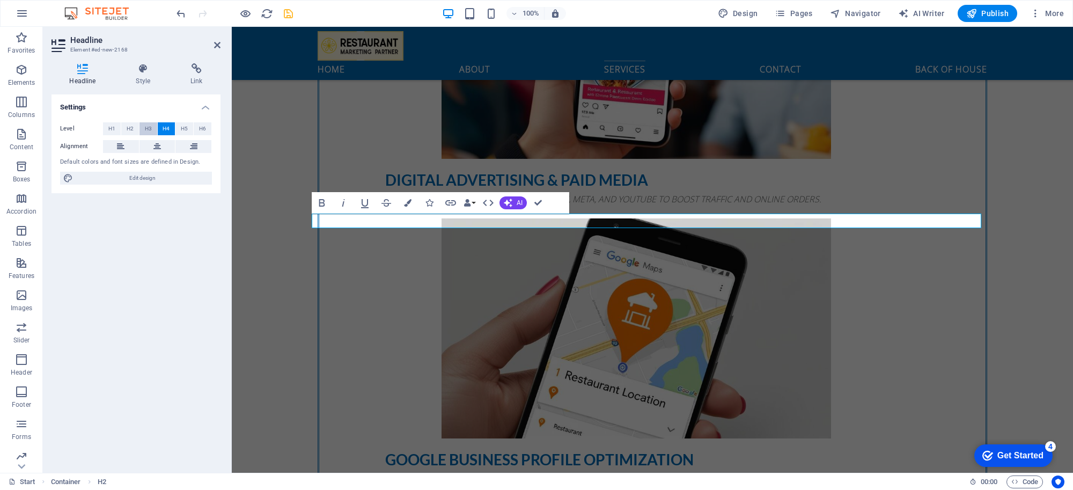
click at [151, 127] on button "H3" at bounding box center [149, 128] width 18 height 13
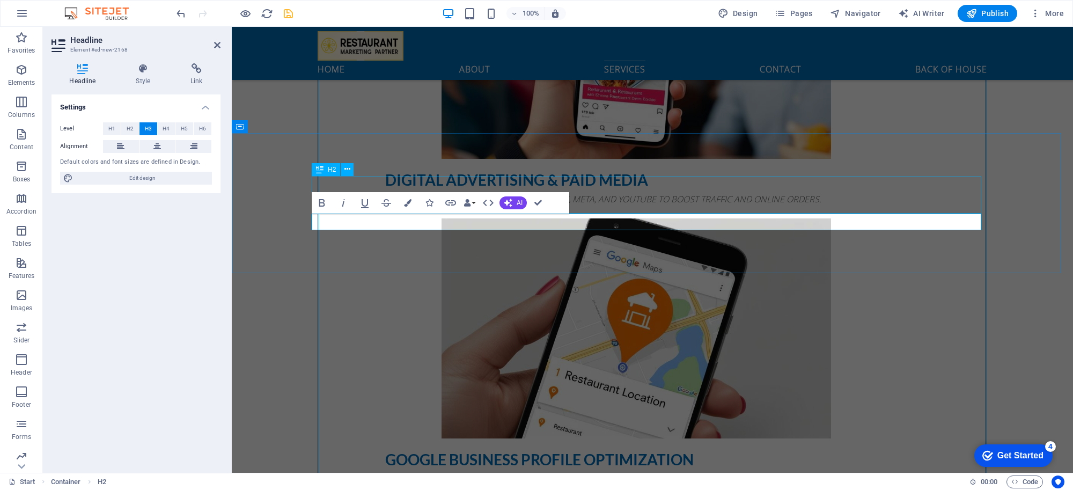
drag, startPoint x: 588, startPoint y: 220, endPoint x: 879, endPoint y: 180, distance: 293.6
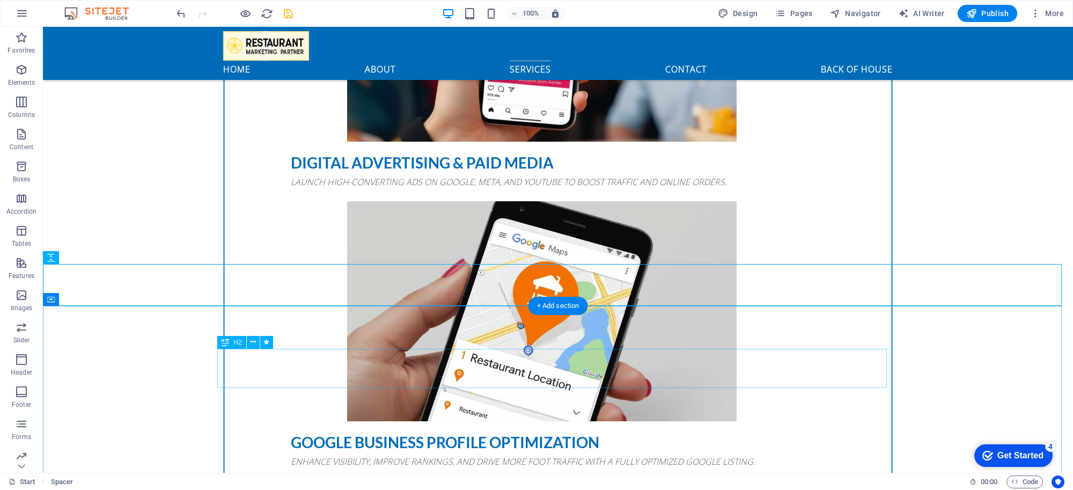
scroll to position [1885, 0]
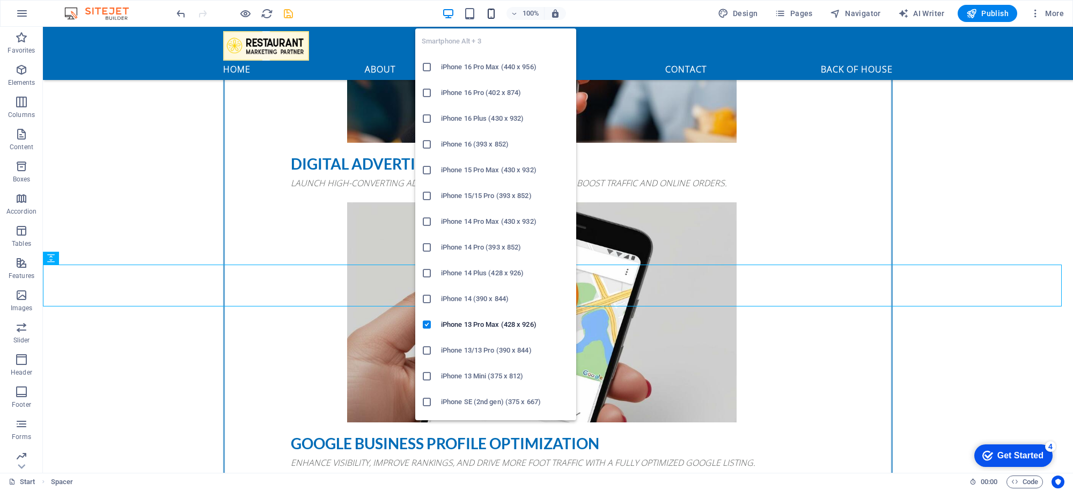
click at [497, 12] on icon "button" at bounding box center [491, 14] width 12 height 12
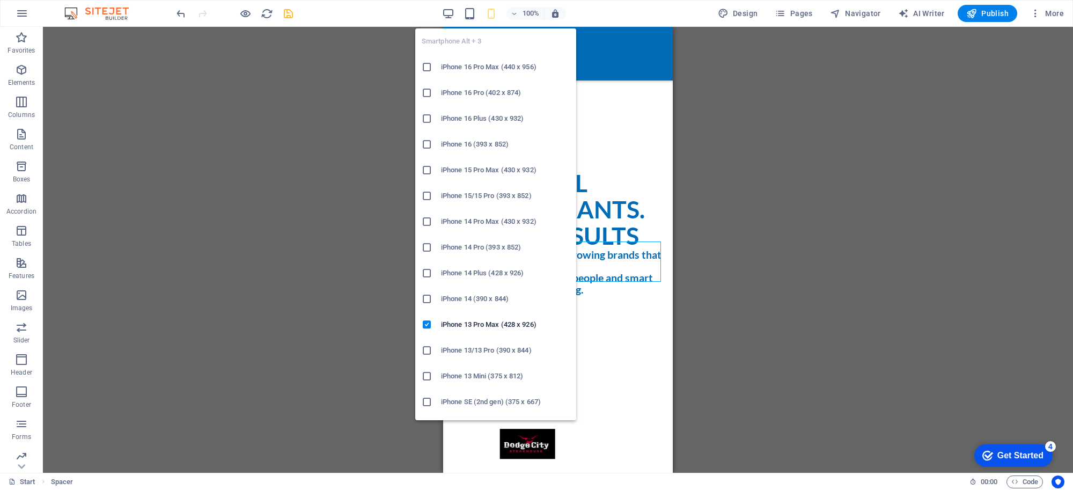
scroll to position [3311, 0]
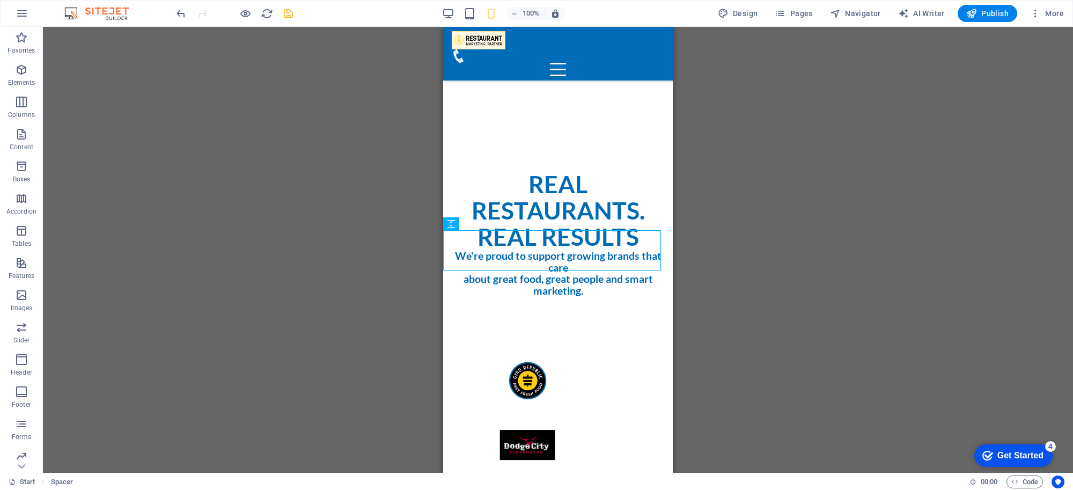
click at [935, 247] on div "H4 Banner Banner Container Spacer Spacer Button Menu Bar H2 Container Text Cont…" at bounding box center [558, 250] width 1030 height 446
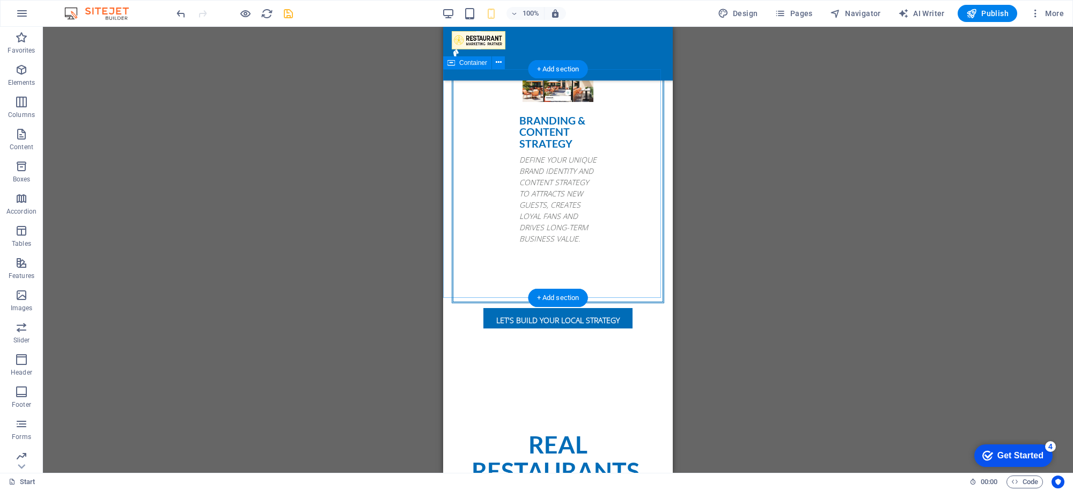
scroll to position [3050, 0]
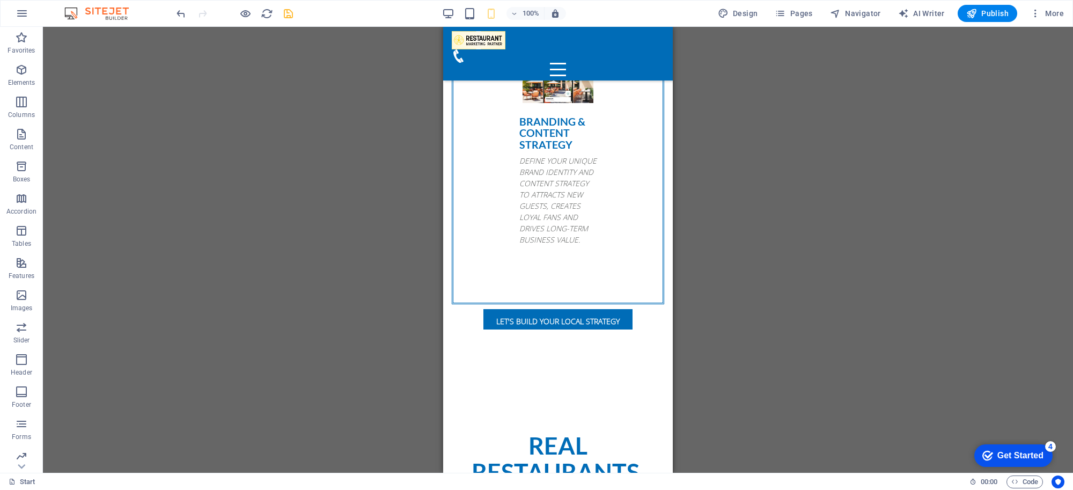
click at [829, 136] on div "H4 Banner Banner Container Spacer Spacer Button Menu Bar H2 Container Text Cont…" at bounding box center [558, 250] width 1030 height 446
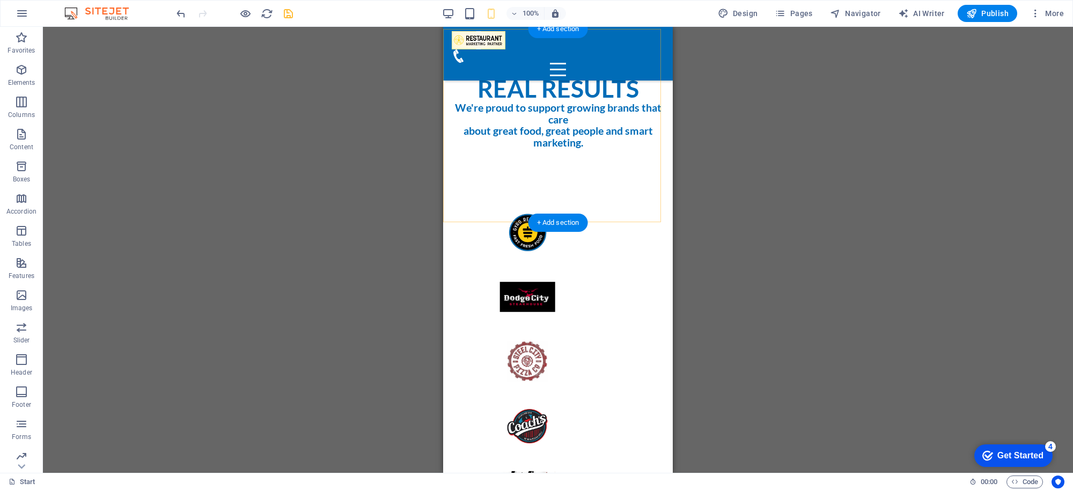
scroll to position [3319, 0]
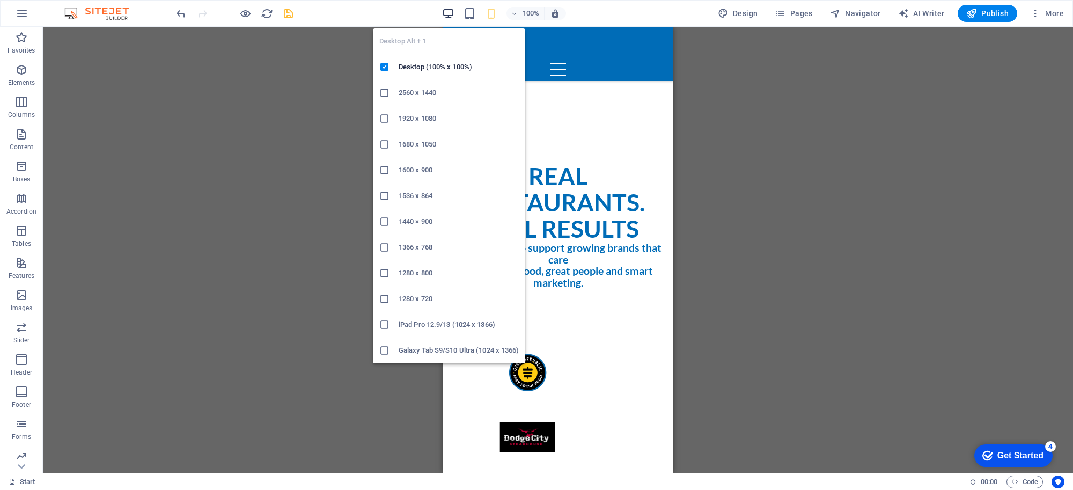
click at [451, 14] on icon "button" at bounding box center [448, 14] width 12 height 12
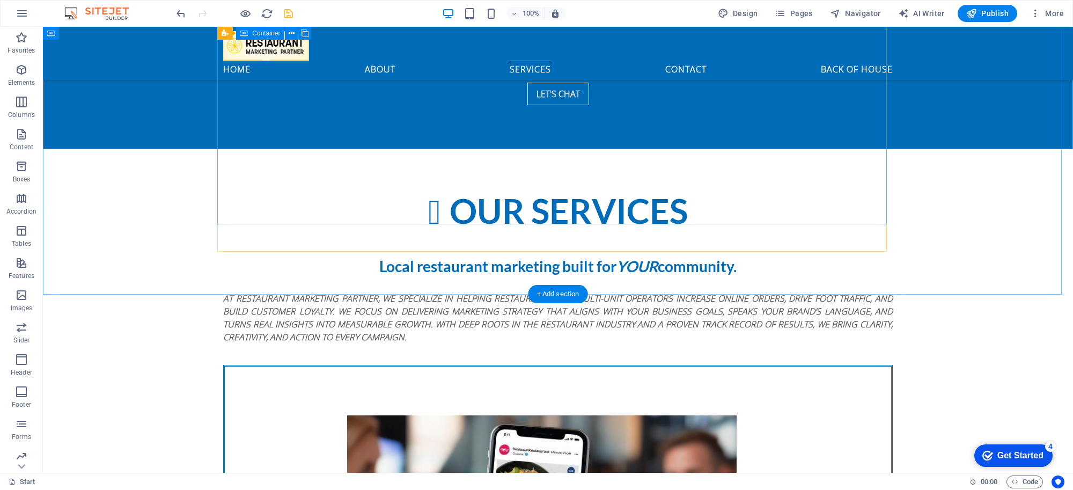
scroll to position [1648, 0]
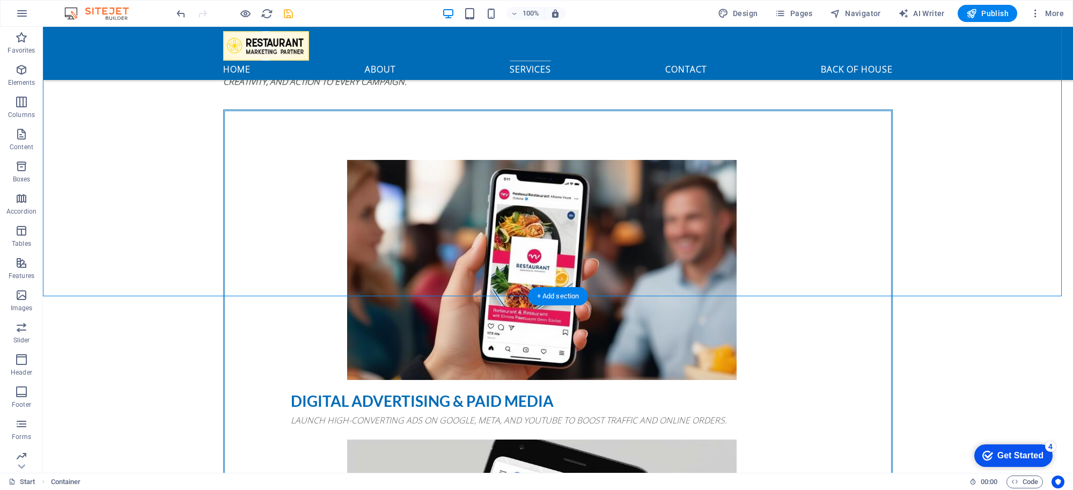
drag, startPoint x: 534, startPoint y: 239, endPoint x: 536, endPoint y: 250, distance: 10.9
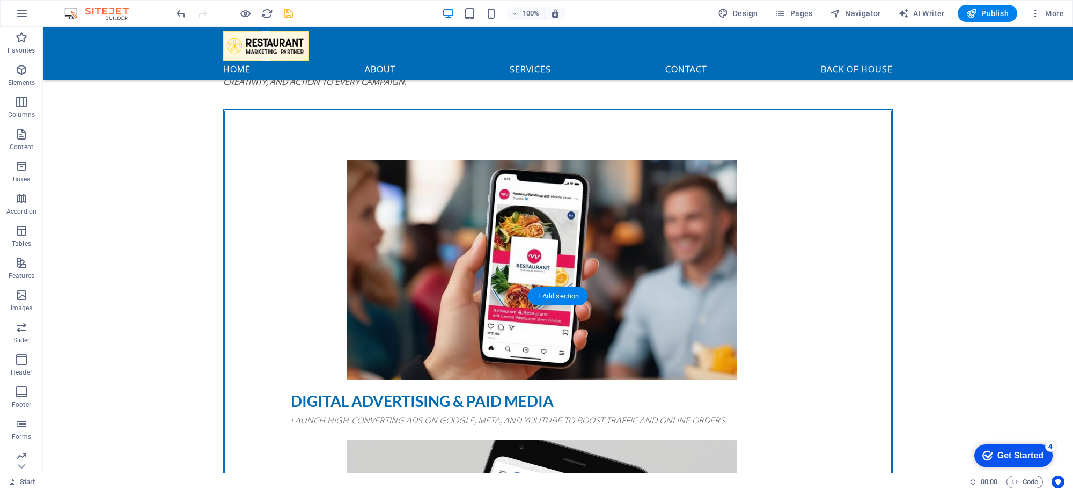
drag, startPoint x: 535, startPoint y: 244, endPoint x: 542, endPoint y: 239, distance: 8.9
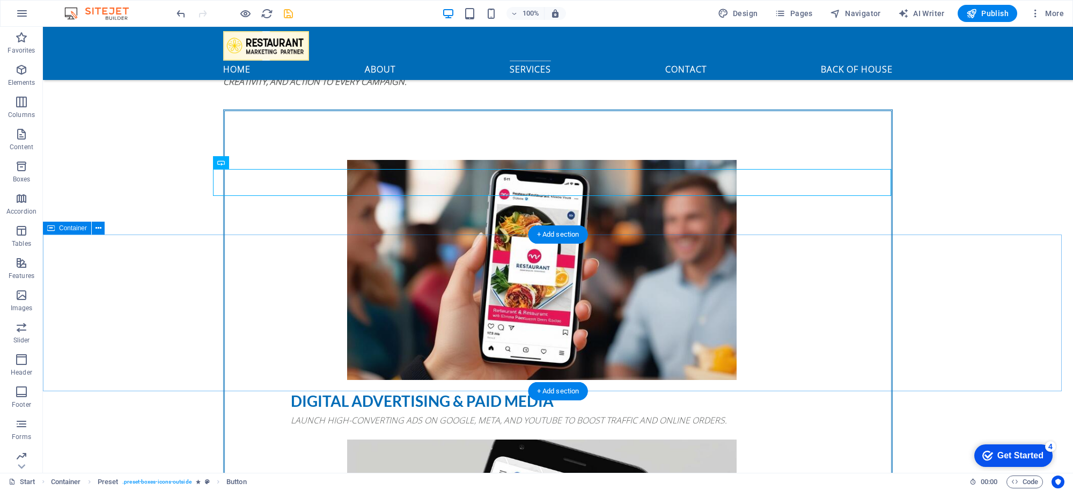
scroll to position [1710, 0]
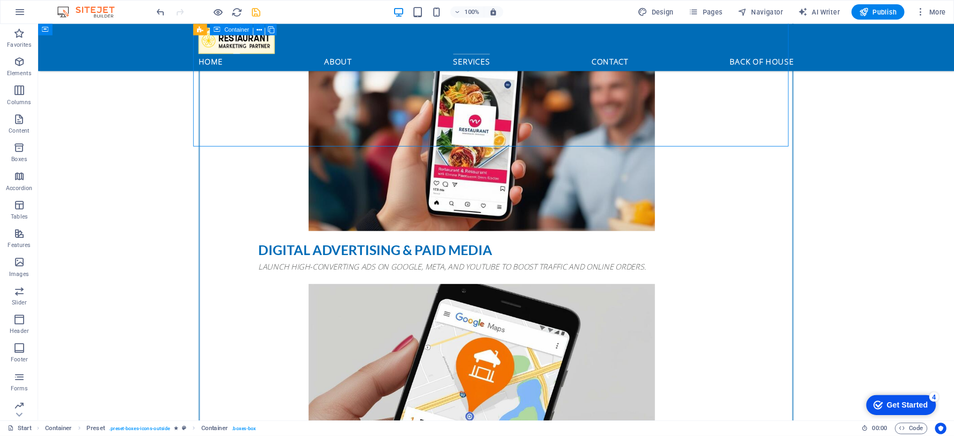
scroll to position [1710, 0]
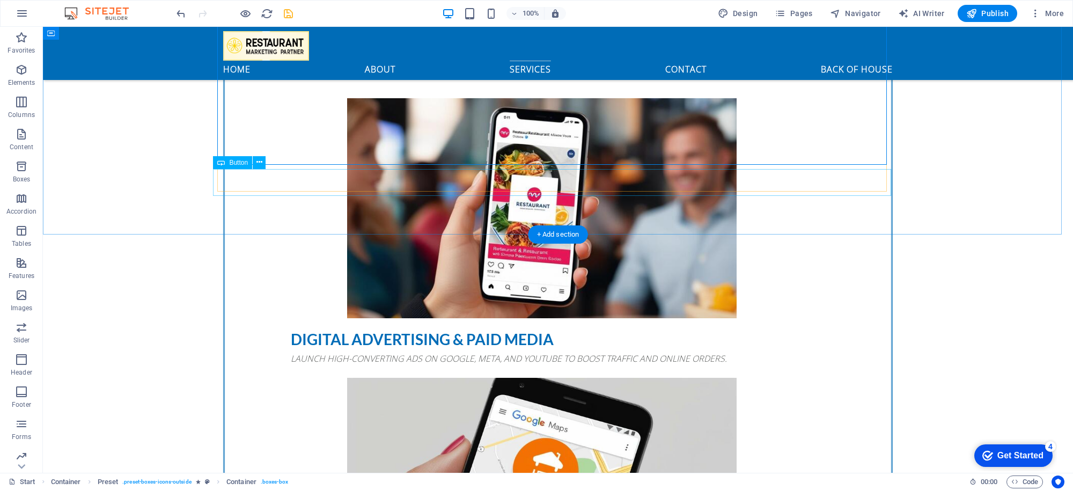
click at [260, 164] on icon at bounding box center [260, 162] width 6 height 11
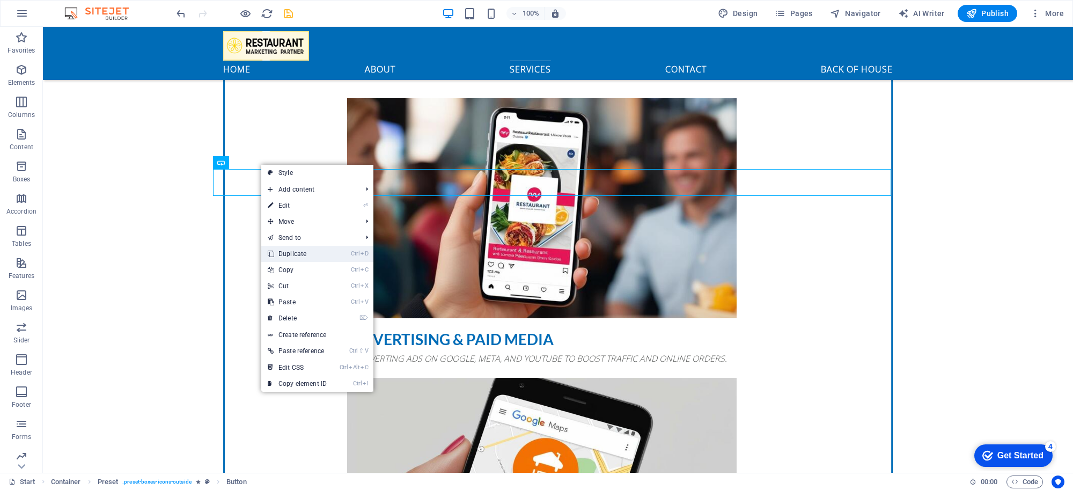
click at [301, 253] on link "Ctrl D Duplicate" at bounding box center [297, 254] width 72 height 16
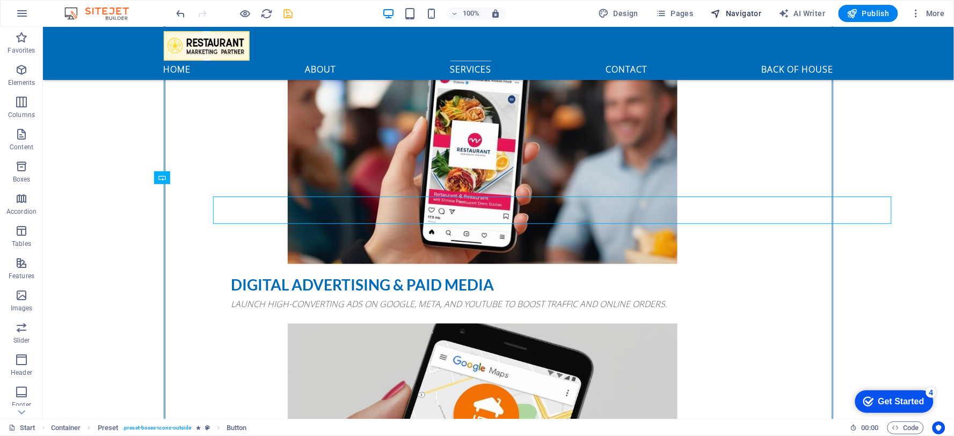
scroll to position [1709, 0]
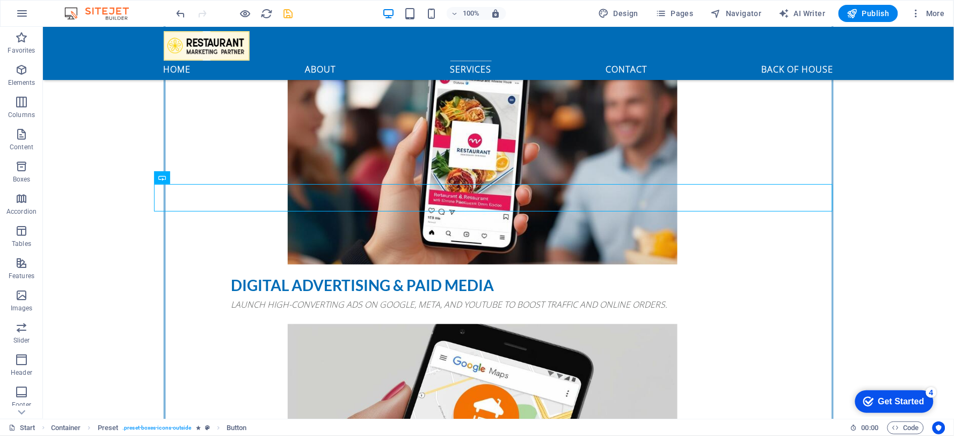
drag, startPoint x: 698, startPoint y: 14, endPoint x: 162, endPoint y: 178, distance: 560.0
click at [162, 178] on icon at bounding box center [162, 177] width 8 height 13
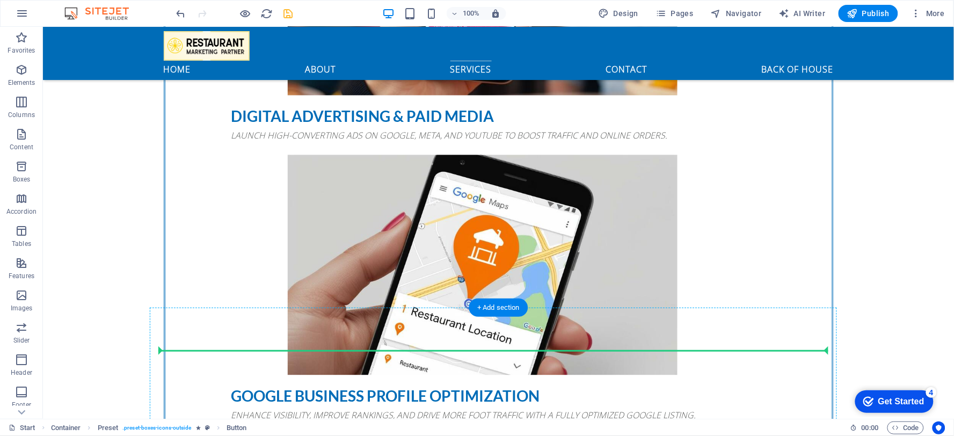
scroll to position [1900, 0]
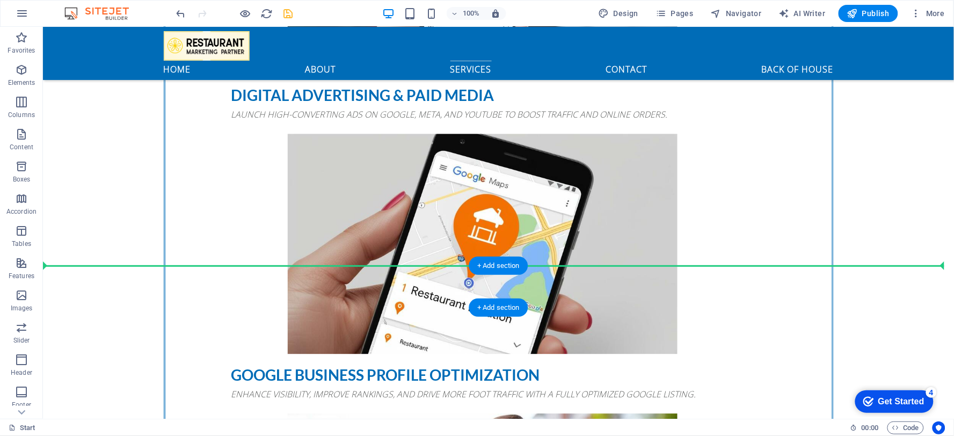
drag, startPoint x: 221, startPoint y: 202, endPoint x: 280, endPoint y: 269, distance: 88.6
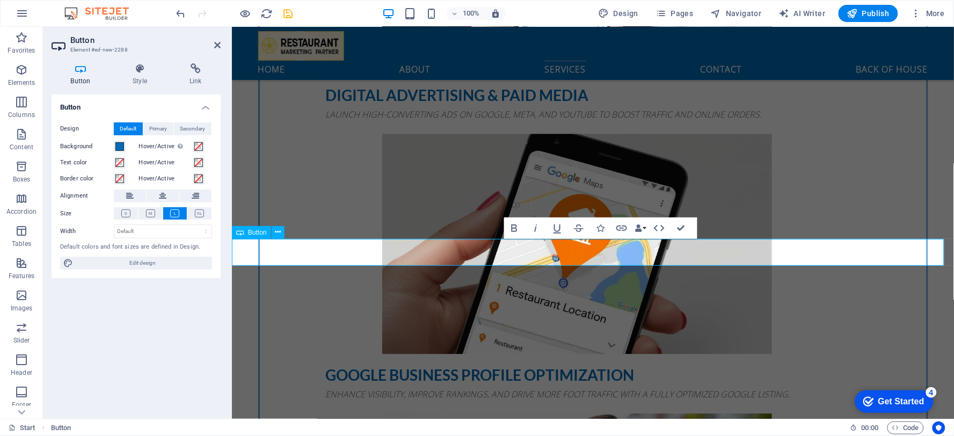
scroll to position [1957, 0]
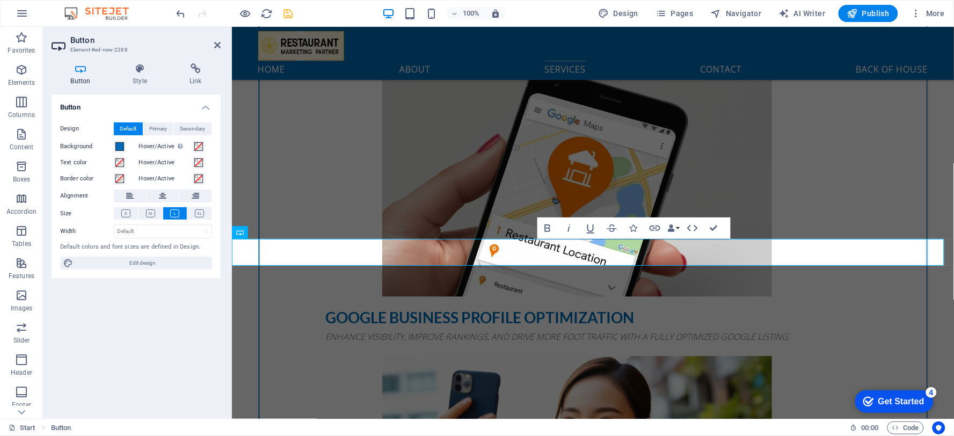
click at [175, 62] on div "Button Style Link Button Design Default Primary Secondary Background Hover/Acti…" at bounding box center [136, 237] width 186 height 364
click at [186, 70] on icon at bounding box center [195, 68] width 50 height 11
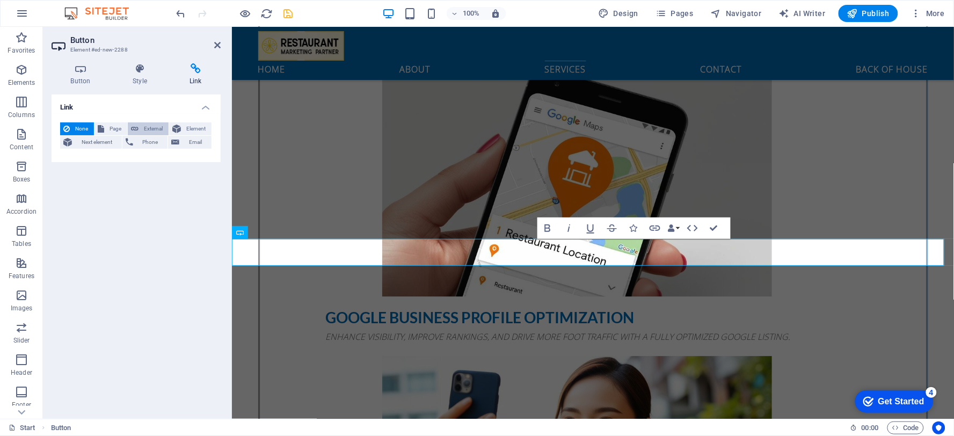
click at [159, 128] on span "External" at bounding box center [154, 128] width 24 height 13
select select "blank"
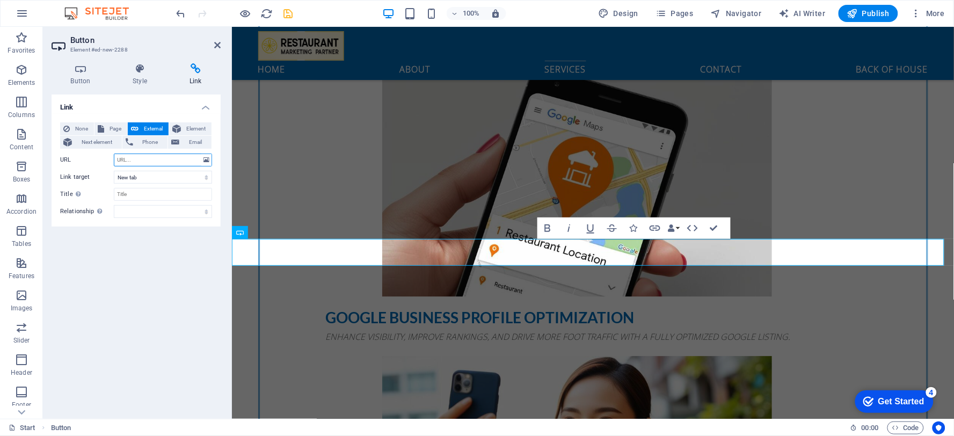
click at [175, 161] on input "URL" at bounding box center [163, 159] width 98 height 13
click at [207, 161] on icon at bounding box center [206, 160] width 6 height 12
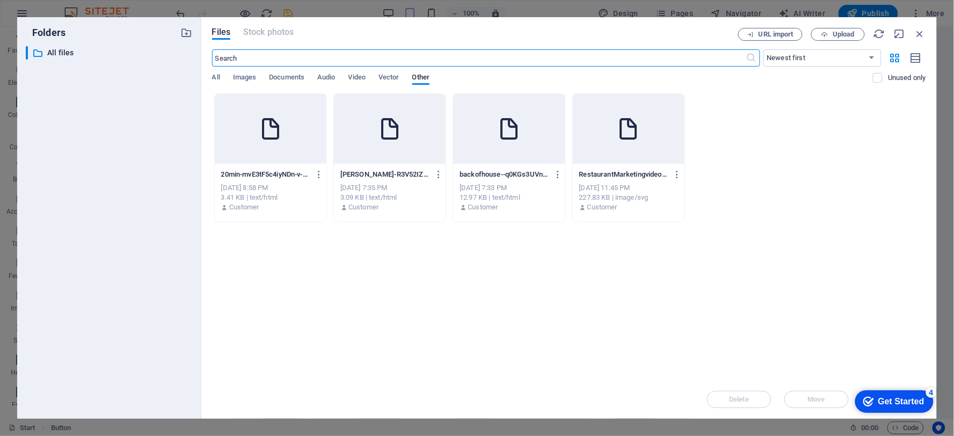
scroll to position [4326, 0]
click at [255, 127] on div at bounding box center [271, 129] width 112 height 70
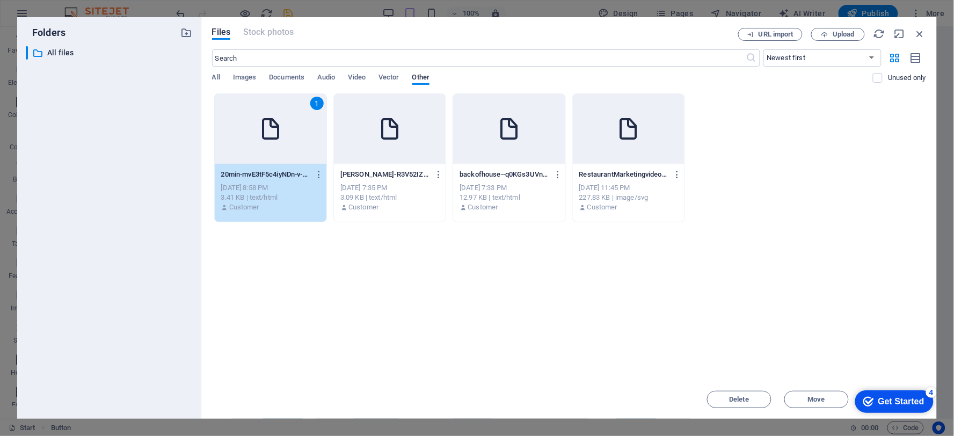
click at [901, 406] on div "checkmark Get Started 4" at bounding box center [893, 401] width 78 height 23
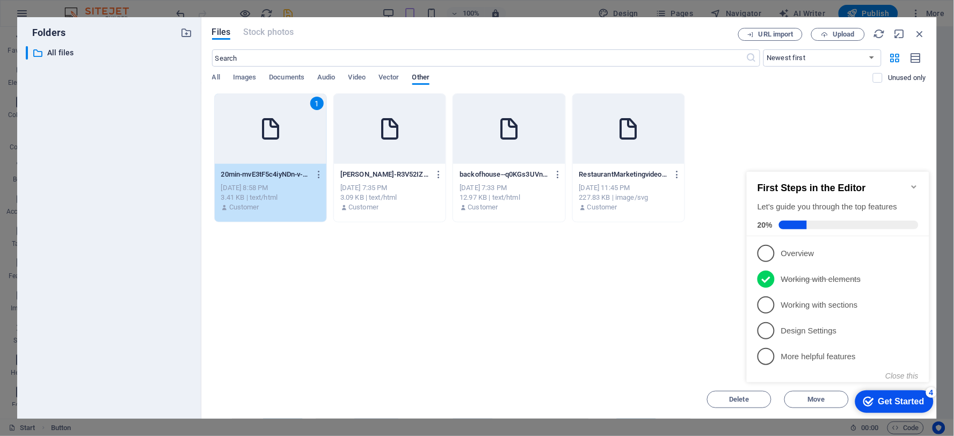
click at [651, 327] on div "Drop files here to upload them instantly 1 20min-mvE3tF5c4iyNDn-v-nJC1w.html 20…" at bounding box center [569, 236] width 714 height 287
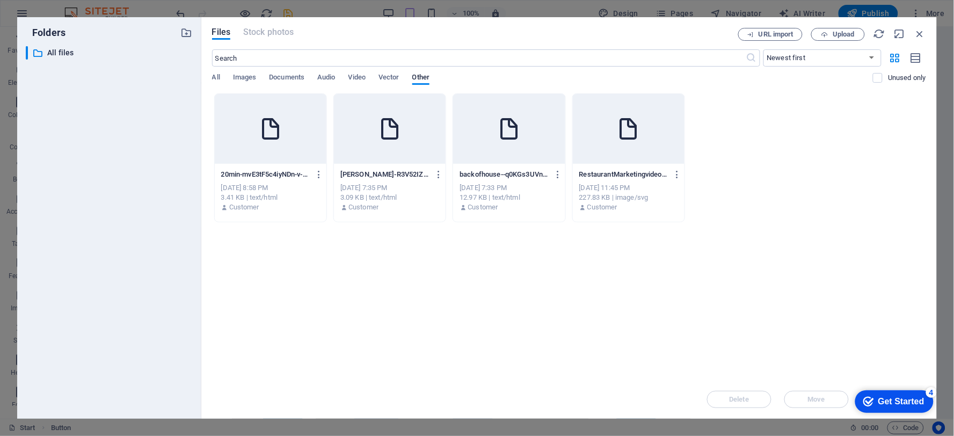
click at [320, 137] on div at bounding box center [271, 129] width 112 height 70
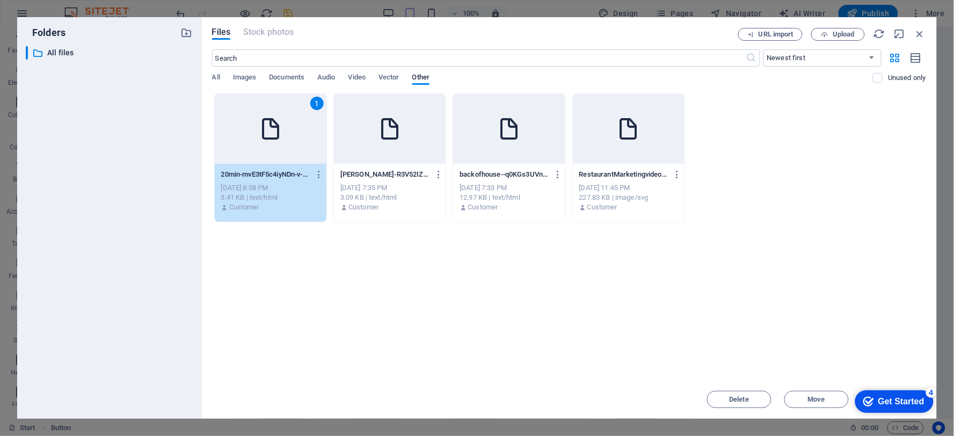
click at [319, 137] on div "1" at bounding box center [271, 129] width 112 height 70
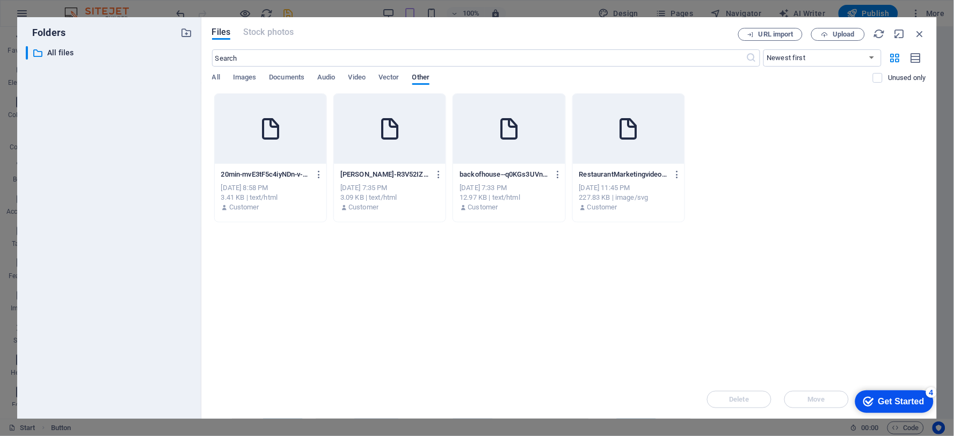
click at [319, 137] on div at bounding box center [271, 129] width 112 height 70
type input "[URL][DOMAIN_NAME]"
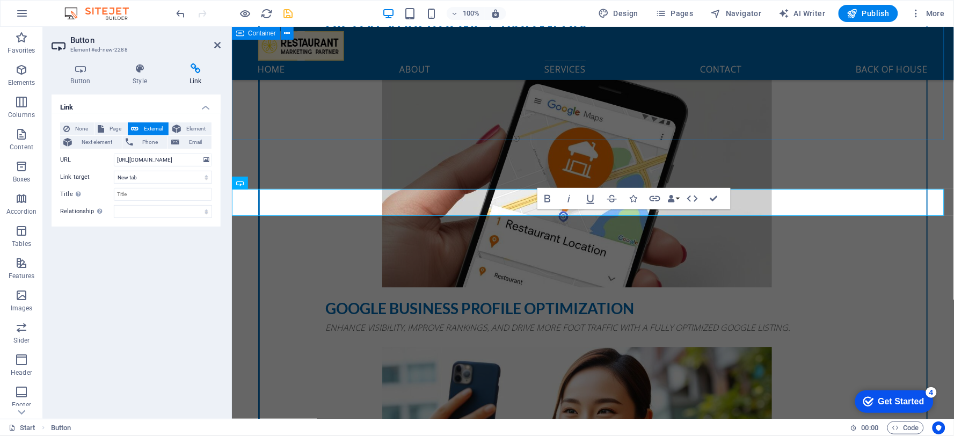
scroll to position [1987, 0]
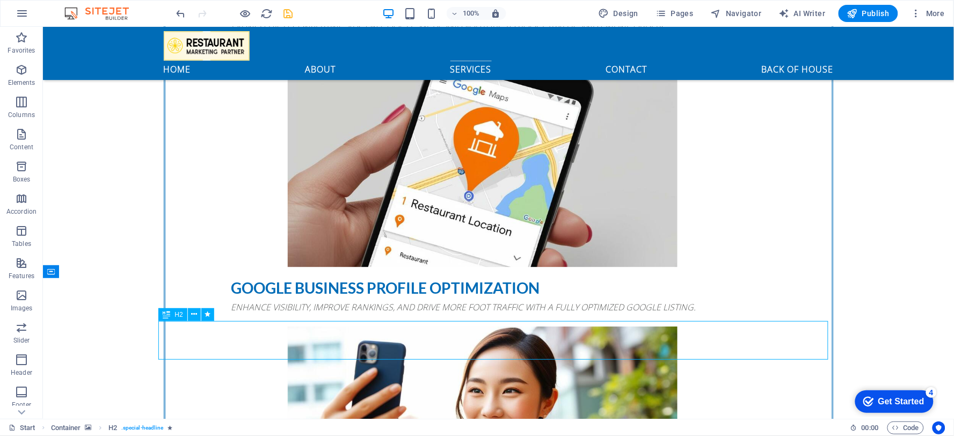
scroll to position [1929, 0]
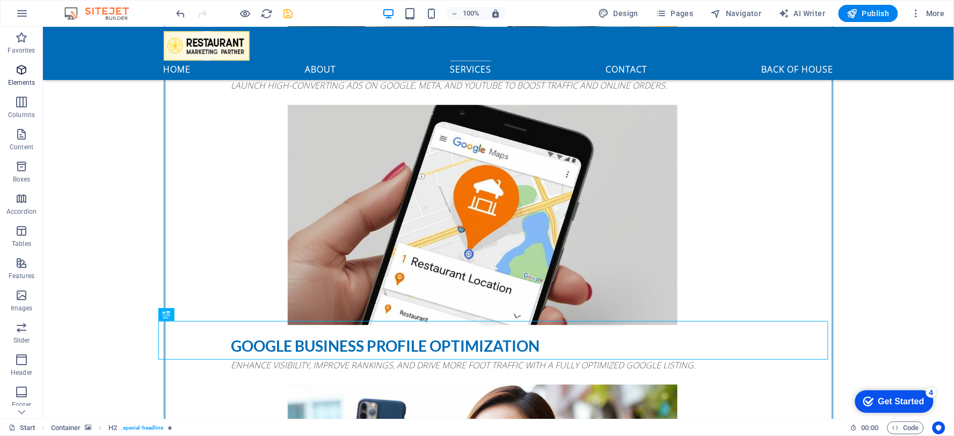
click at [28, 72] on span "Elements" at bounding box center [21, 76] width 43 height 26
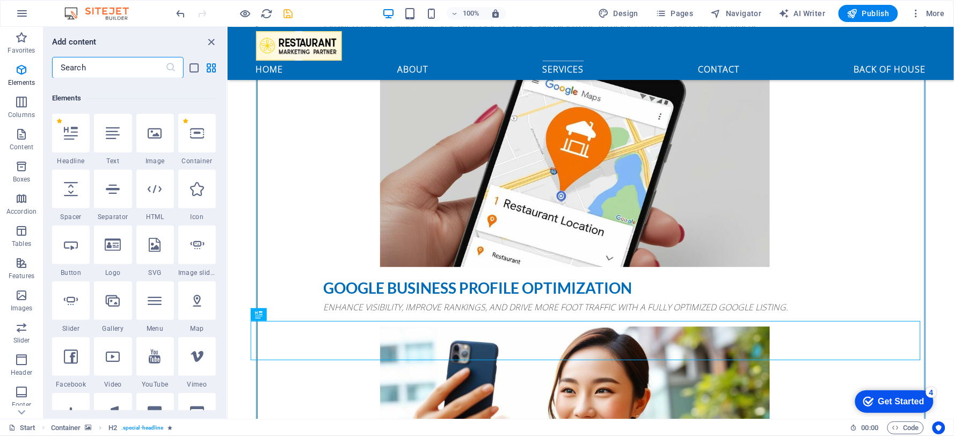
scroll to position [114, 0]
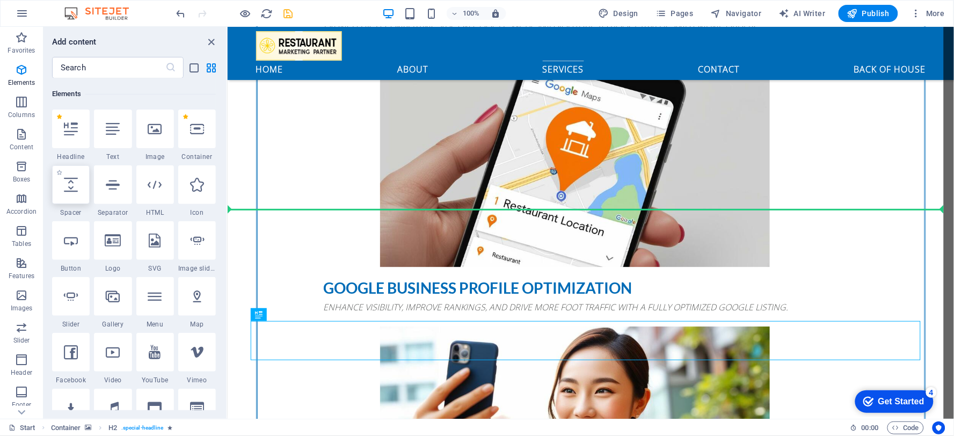
select select "px"
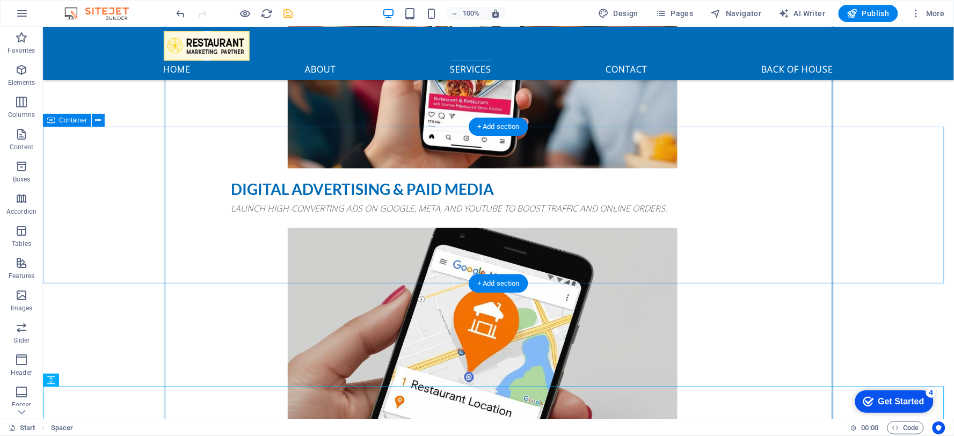
scroll to position [1806, 0]
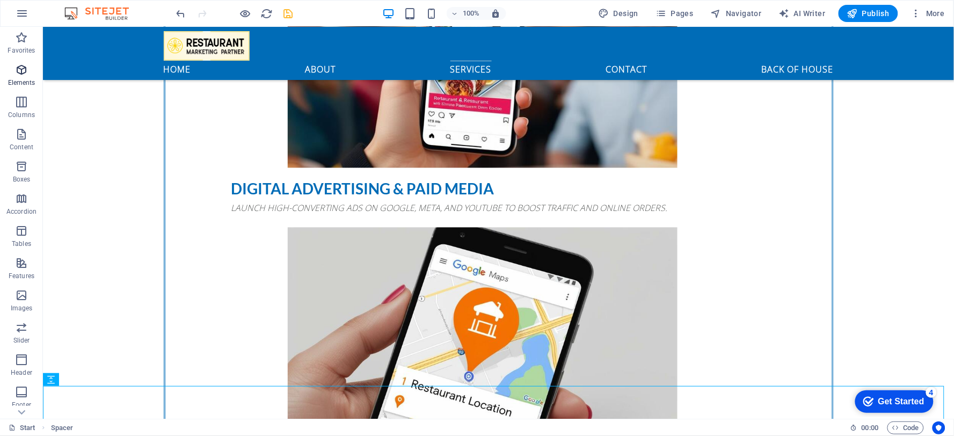
click at [23, 86] on p "Elements" at bounding box center [21, 82] width 27 height 9
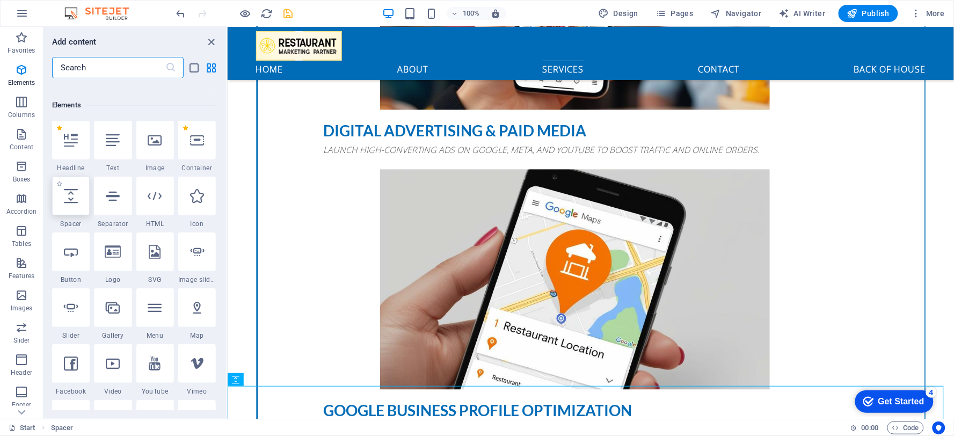
scroll to position [114, 0]
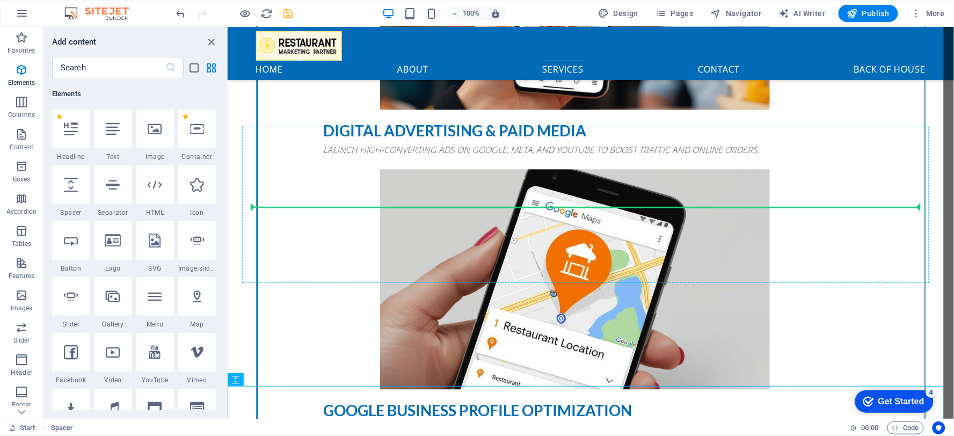
select select "px"
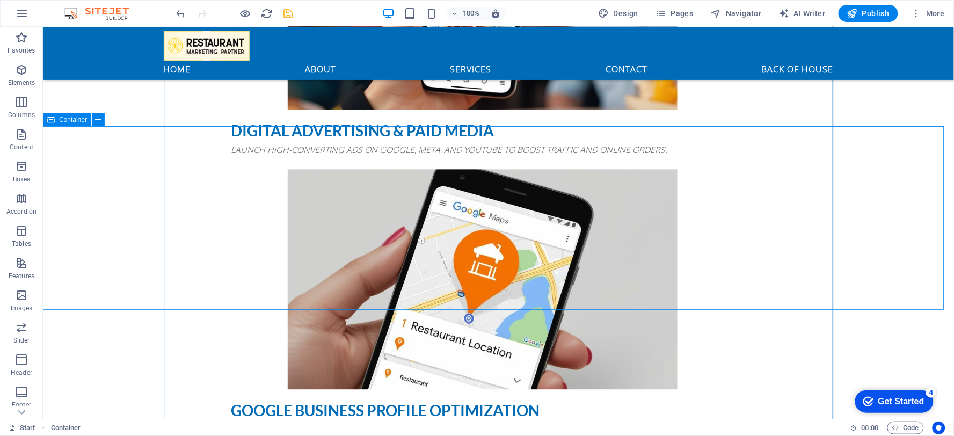
scroll to position [1806, 0]
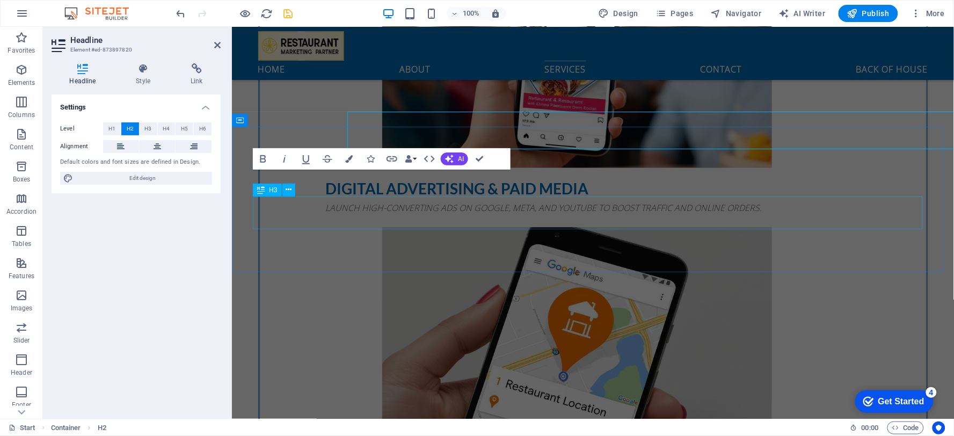
scroll to position [1864, 0]
